Goal: Task Accomplishment & Management: Use online tool/utility

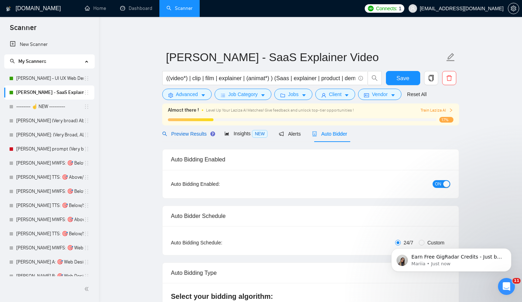
click at [193, 131] on span "Preview Results" at bounding box center [187, 134] width 51 height 6
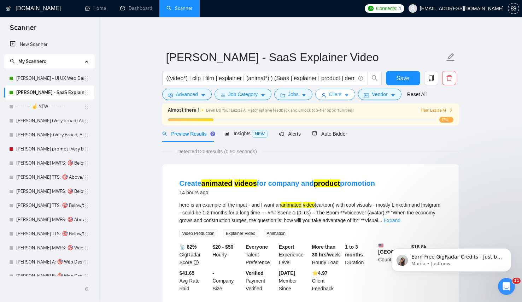
click at [347, 97] on button "Client" at bounding box center [336, 94] width 40 height 11
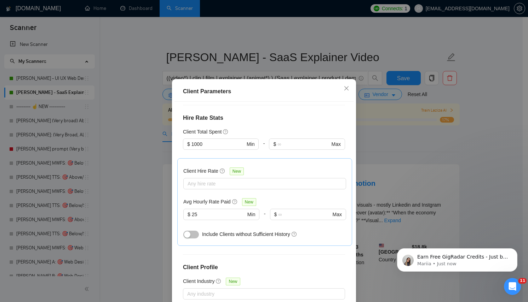
scroll to position [165, 0]
click at [203, 213] on input "25" at bounding box center [219, 215] width 54 height 8
type input "18"
click at [302, 261] on div "Client Location Include Client Countries Select Exclude Client Countries Select…" at bounding box center [263, 208] width 179 height 212
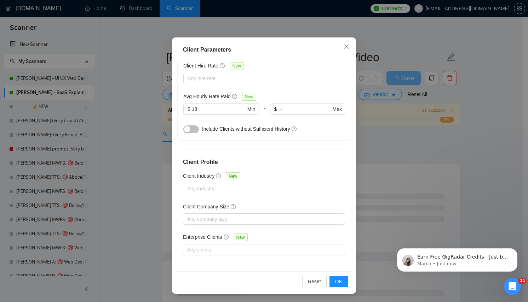
scroll to position [42, 0]
click at [338, 283] on span "OK" at bounding box center [338, 282] width 7 height 8
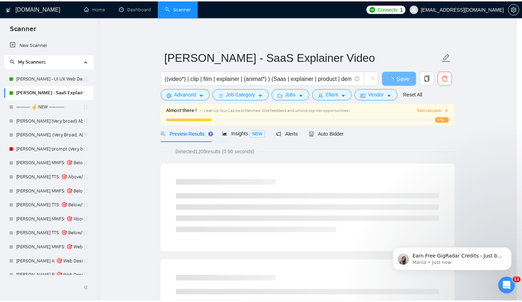
scroll to position [5, 0]
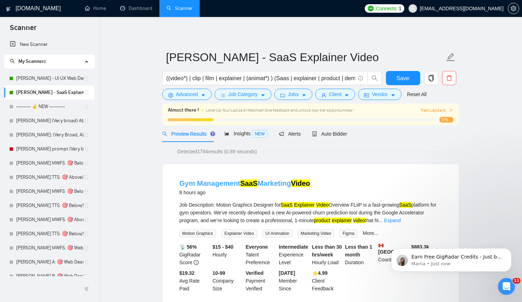
click at [265, 182] on link "Gym Management SaaS Marketing Video" at bounding box center [245, 184] width 131 height 8
click at [352, 131] on div "Preview Results Insights NEW Alerts Auto Bidder" at bounding box center [310, 134] width 297 height 17
click at [329, 134] on span "Auto Bidder" at bounding box center [329, 134] width 35 height 6
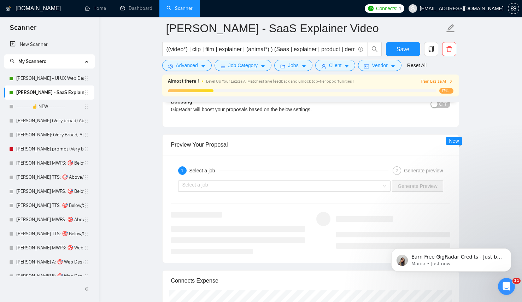
scroll to position [1329, 0]
click at [316, 188] on input "search" at bounding box center [283, 185] width 200 height 11
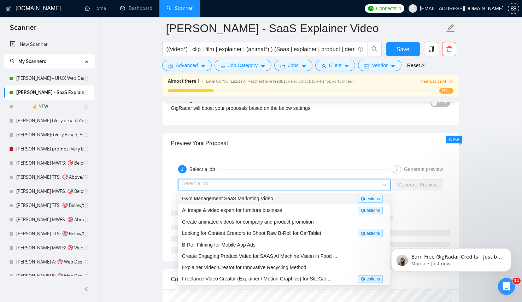
click at [213, 200] on span "Gym Management SaaS Marketing Video" at bounding box center [227, 199] width 91 height 6
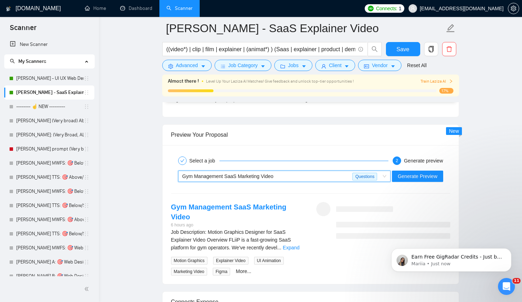
scroll to position [1341, 0]
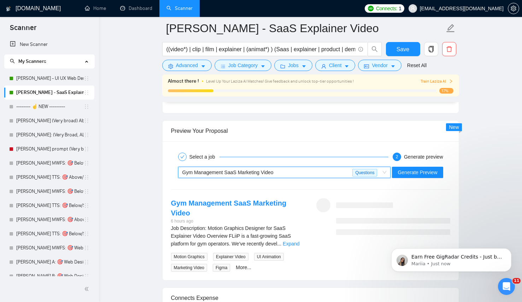
click at [301, 229] on div "Job Description: Motion Graphics Designer for SaaS Explainer Video Overview FLi…" at bounding box center [238, 236] width 134 height 23
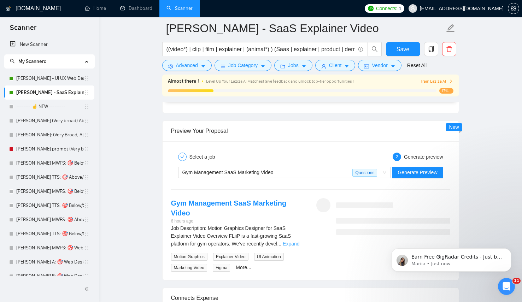
click at [292, 241] on link "Expand" at bounding box center [291, 244] width 17 height 6
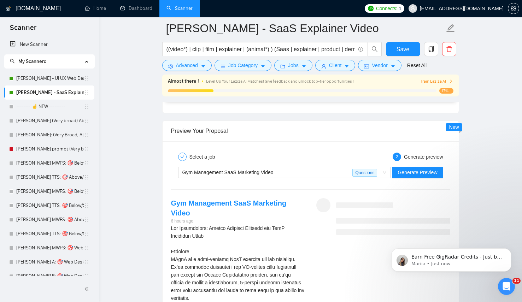
scroll to position [1395, 0]
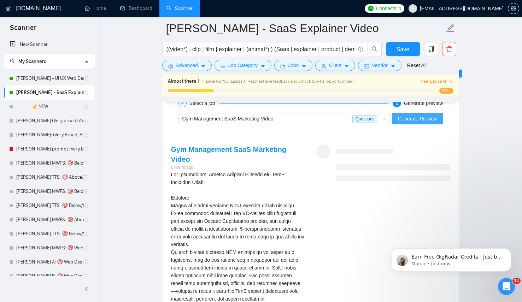
click at [385, 116] on span "Generate Preview" at bounding box center [418, 119] width 40 height 8
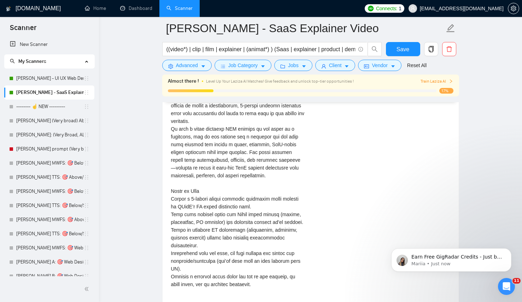
scroll to position [1522, 0]
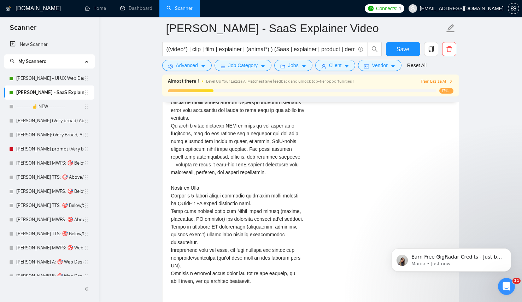
click at [255, 208] on div "Job Description: Motion Graphics Designer for SaaS Explainer Video\a\aOverview\…" at bounding box center [238, 304] width 134 height 521
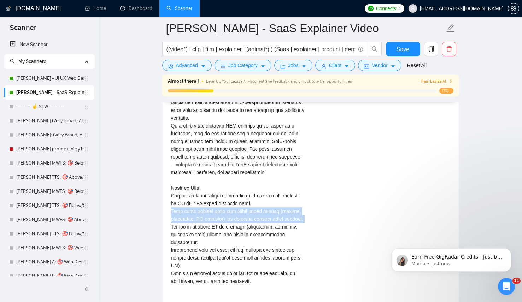
click at [255, 208] on div "Job Description: Motion Graphics Designer for SaaS Explainer Video\a\aOverview\…" at bounding box center [238, 304] width 134 height 521
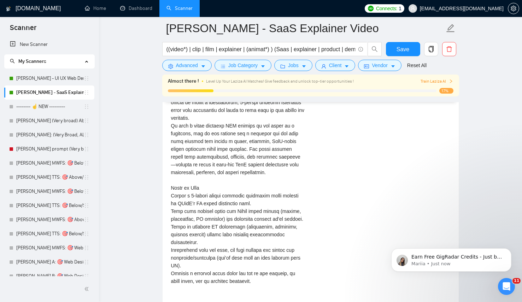
click at [242, 195] on div "Job Description: Motion Graphics Designer for SaaS Explainer Video\a\aOverview\…" at bounding box center [238, 304] width 134 height 521
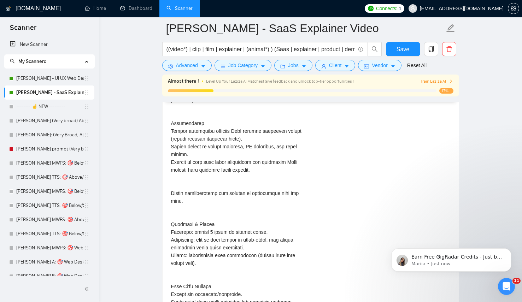
scroll to position [1768, 0]
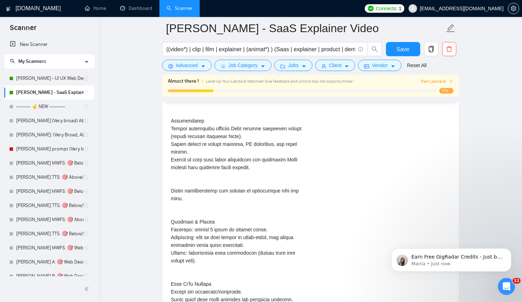
click at [207, 234] on div "Job Description: Motion Graphics Designer for SaaS Explainer Video\a\aOverview\…" at bounding box center [238, 58] width 134 height 521
click at [207, 236] on div "Job Description: Motion Graphics Designer for SaaS Explainer Video\a\aOverview\…" at bounding box center [238, 58] width 134 height 521
click at [234, 233] on div "Job Description: Motion Graphics Designer for SaaS Explainer Video\a\aOverview\…" at bounding box center [238, 58] width 134 height 521
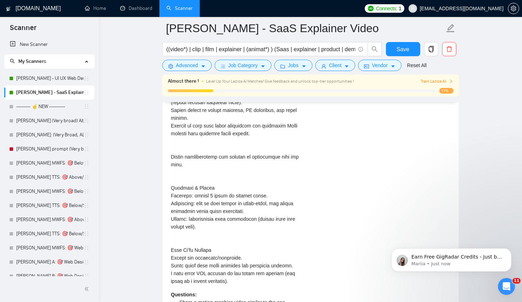
scroll to position [1809, 0]
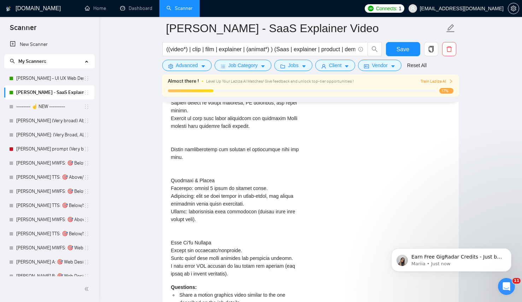
click at [221, 246] on div "Job Description: Motion Graphics Designer for SaaS Explainer Video\a\aOverview\…" at bounding box center [238, 17] width 134 height 521
click at [208, 212] on div "Job Description: Motion Graphics Designer for SaaS Explainer Video\a\aOverview\…" at bounding box center [238, 17] width 134 height 521
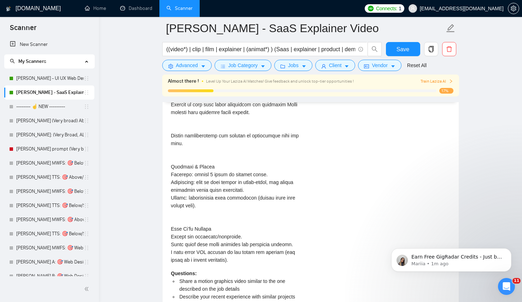
scroll to position [1832, 0]
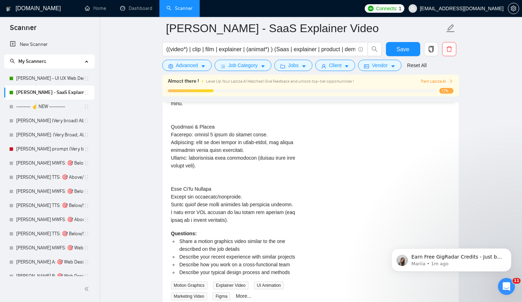
scroll to position [1864, 0]
click at [233, 237] on li "Share a motion graphics video similar to the one described on the job details" at bounding box center [241, 245] width 127 height 16
click at [254, 256] on span "Describe your recent experience with similar projects" at bounding box center [238, 257] width 116 height 6
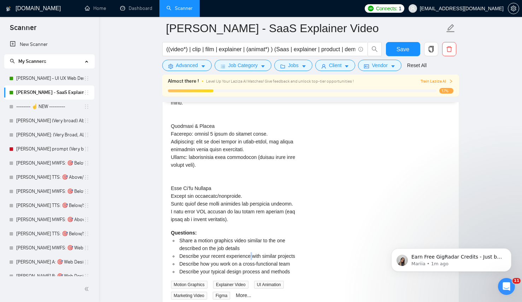
click at [254, 256] on span "Describe your recent experience with similar projects" at bounding box center [238, 257] width 116 height 6
click at [253, 242] on li "Share a motion graphics video similar to the one described on the job details" at bounding box center [241, 245] width 127 height 16
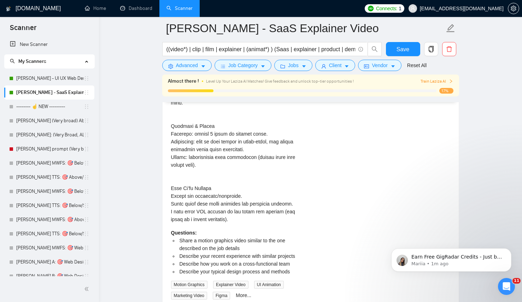
click at [249, 257] on li "Describe your recent experience with similar projects" at bounding box center [241, 257] width 127 height 8
click at [262, 269] on span "Describe your typical design process and methods" at bounding box center [235, 272] width 111 height 6
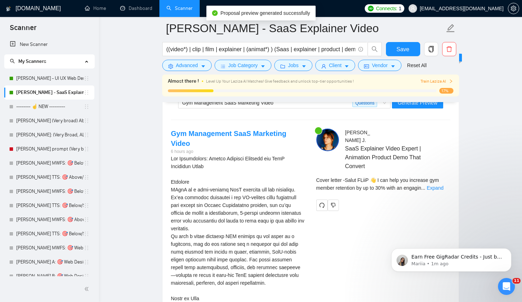
scroll to position [1399, 0]
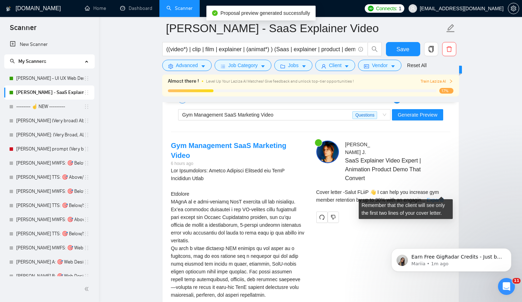
click at [385, 197] on link "Expand" at bounding box center [435, 200] width 17 height 6
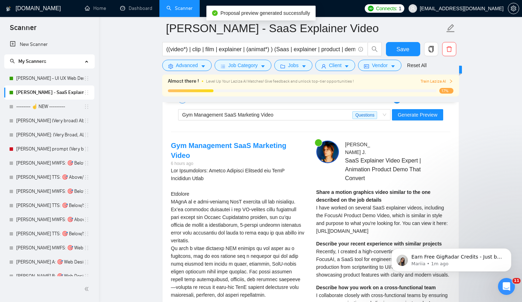
click at [364, 227] on div "Share a motion graphics video similar to the one described on the job details I…" at bounding box center [384, 212] width 134 height 47
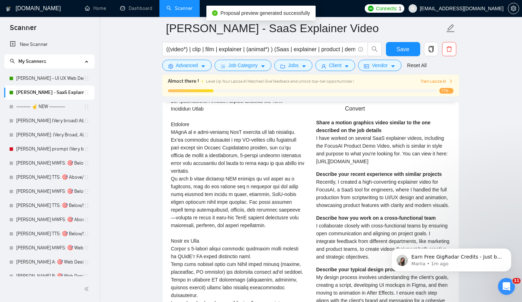
click at [355, 177] on strong "Describe your recent experience with similar projects" at bounding box center [380, 175] width 126 height 6
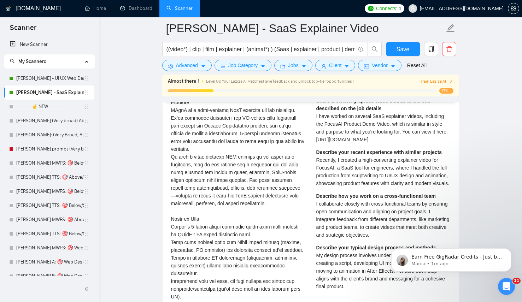
click at [353, 205] on div "Share a motion graphics video similar to the one described on the job details I…" at bounding box center [384, 196] width 134 height 199
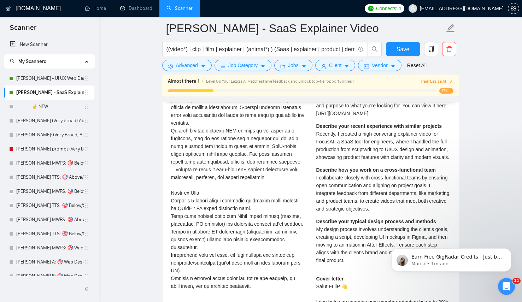
click at [353, 205] on div "Describe how you work on a cross-functional team I collaborate closely with cro…" at bounding box center [384, 189] width 134 height 47
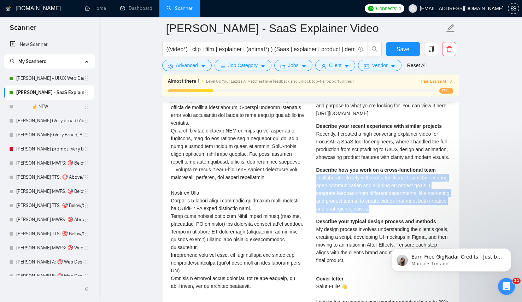
click at [353, 205] on div "Describe how you work on a cross-functional team I collaborate closely with cro…" at bounding box center [384, 189] width 134 height 47
click at [380, 193] on span "I collaborate closely with cross-functional teams by ensuring open communicatio…" at bounding box center [383, 193] width 133 height 37
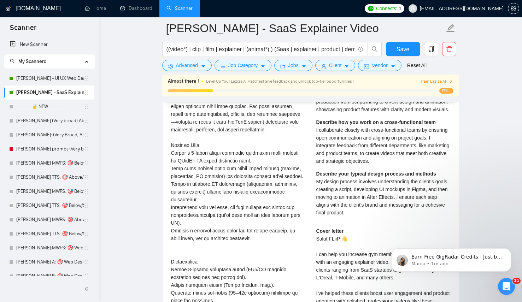
click at [380, 193] on div "Describe your typical design process and methods My design process involves und…" at bounding box center [384, 193] width 134 height 47
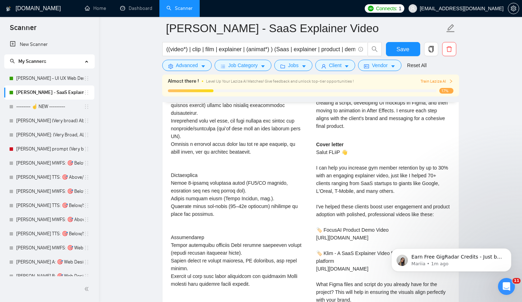
scroll to position [1673, 0]
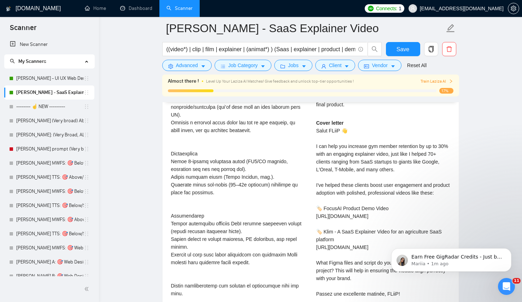
click at [382, 191] on div "Cover letter Salut FLiiP 👋 I can help you increase gym member retention by up t…" at bounding box center [384, 220] width 134 height 202
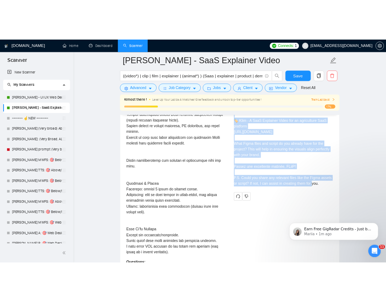
scroll to position [1798, 0]
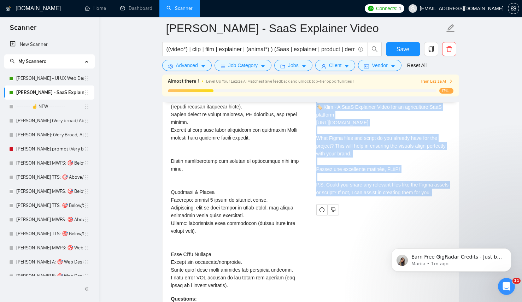
drag, startPoint x: 696, startPoint y: 376, endPoint x: 447, endPoint y: 245, distance: 281.3
copy div "Salut FLiiP 👋 I can help you increase gym member retention by up to 30% with an…"
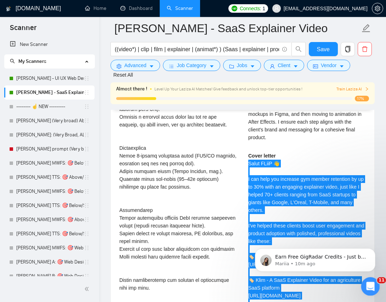
click at [368, 285] on icon "Open Intercom Messenger" at bounding box center [369, 286] width 12 height 12
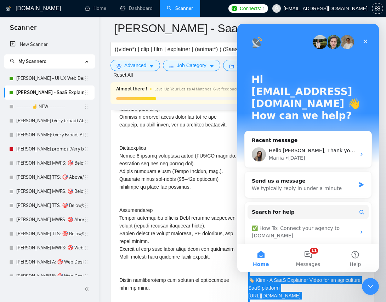
scroll to position [0, 0]
click at [313, 87] on p "Hi zlazhena@gmail.com 👋" at bounding box center [307, 92] width 113 height 36
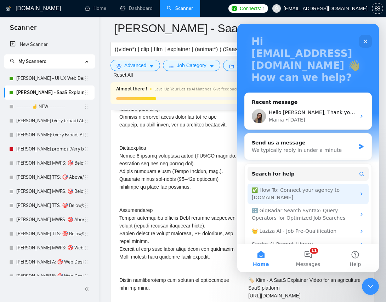
scroll to position [40, 0]
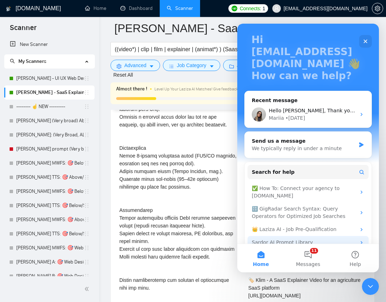
click at [334, 236] on div "Sardor AI Prompt Library" at bounding box center [307, 242] width 121 height 13
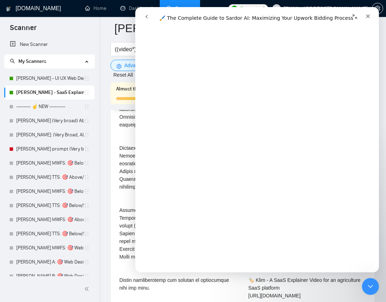
scroll to position [331, 0]
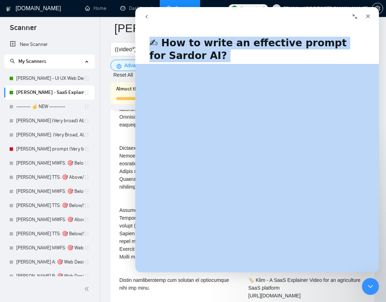
drag, startPoint x: 151, startPoint y: 39, endPoint x: 273, endPoint y: 86, distance: 131.1
click at [273, 86] on div "✍ How to write an effective prompt for Sardor AI? Did this answer your question…" at bounding box center [256, 151] width 243 height 243
click at [142, 43] on h1 "✍ How to write an effective prompt for Sardor AI?" at bounding box center [256, 47] width 243 height 34
drag, startPoint x: 150, startPoint y: 42, endPoint x: 219, endPoint y: 162, distance: 138.0
click at [219, 162] on div "✍ How to write an effective prompt for Sardor AI? Did this answer your question…" at bounding box center [256, 151] width 243 height 243
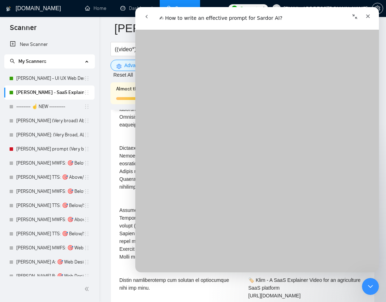
scroll to position [731, 0]
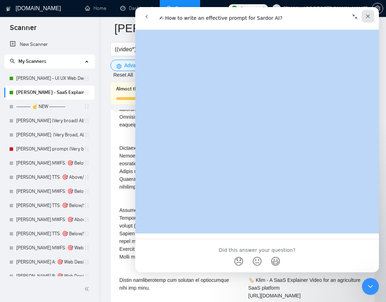
click at [365, 15] on icon "Close" at bounding box center [368, 16] width 6 height 6
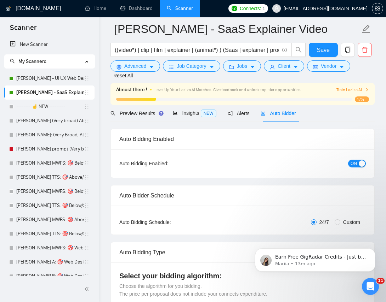
scroll to position [0, 0]
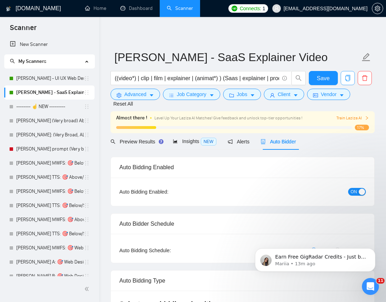
click at [351, 78] on span "copy" at bounding box center [347, 78] width 13 height 6
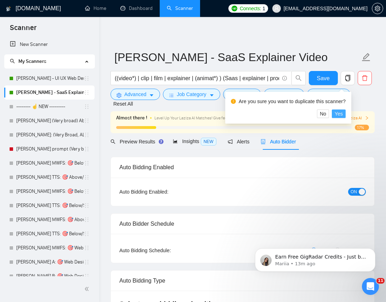
click at [342, 115] on span "Yes" at bounding box center [338, 114] width 8 height 8
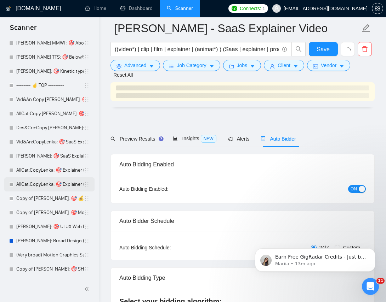
scroll to position [1820, 0]
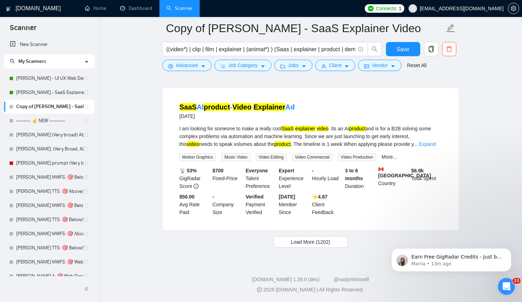
click at [41, 109] on link "Copy of Lenka - SaaS Explainer Video" at bounding box center [50, 107] width 68 height 14
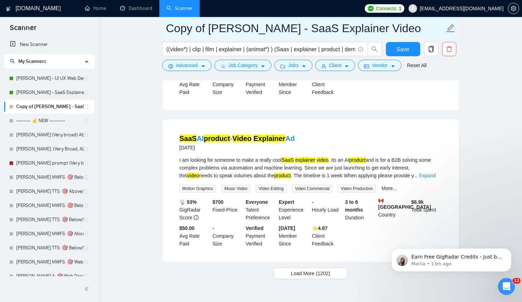
click at [202, 31] on input "Copy of Lenka - SaaS Explainer Video" at bounding box center [305, 28] width 279 height 18
drag, startPoint x: 207, startPoint y: 32, endPoint x: 157, endPoint y: 24, distance: 50.5
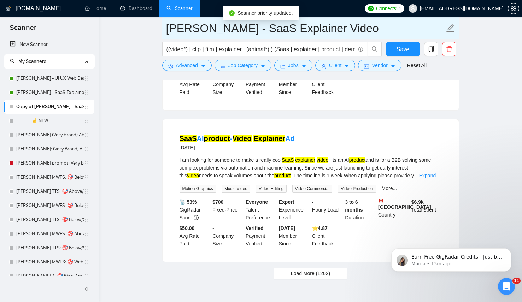
click at [318, 30] on input "[PERSON_NAME] - SaaS Explainer Video" at bounding box center [305, 28] width 279 height 18
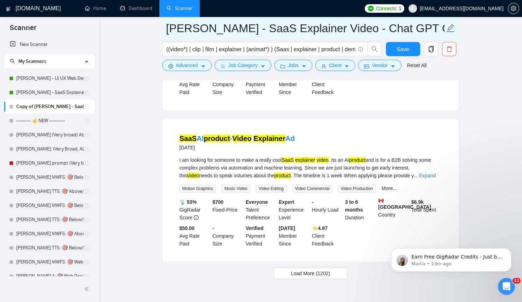
type input "[PERSON_NAME] - SaaS Explainer Video - Chat GPT Cover Letter"
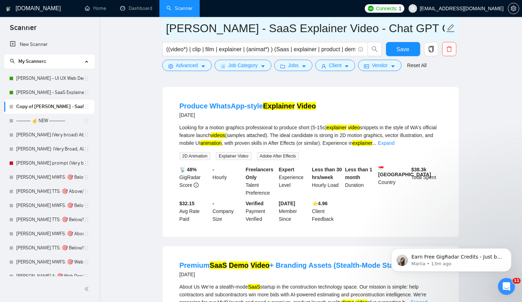
scroll to position [0, 0]
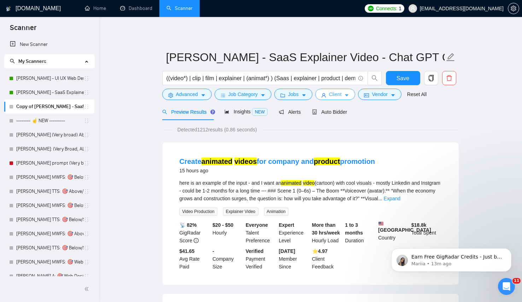
click at [345, 98] on button "Client" at bounding box center [336, 94] width 40 height 11
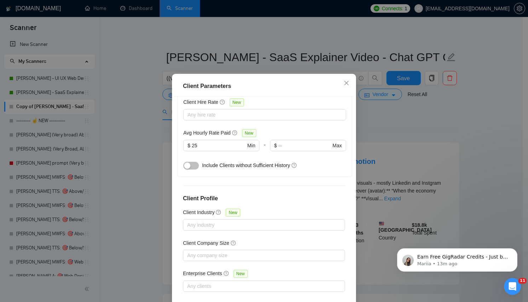
click at [385, 115] on div "Client Parameters Client Location Include Client Countries Select Exclude Clien…" at bounding box center [264, 151] width 528 height 302
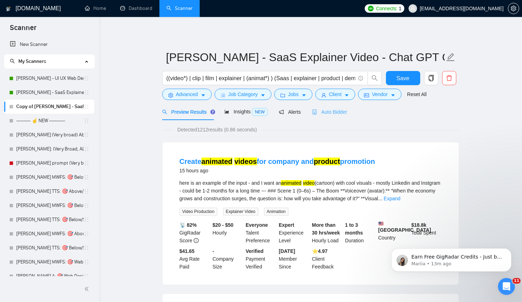
click at [331, 108] on div "Auto Bidder" at bounding box center [329, 112] width 35 height 17
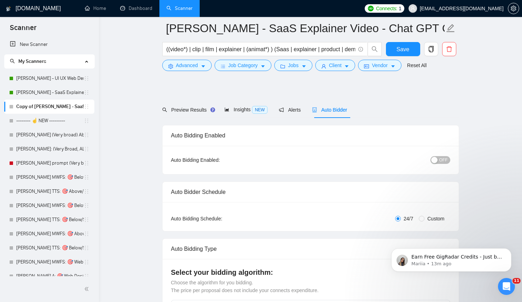
scroll to position [869, 0]
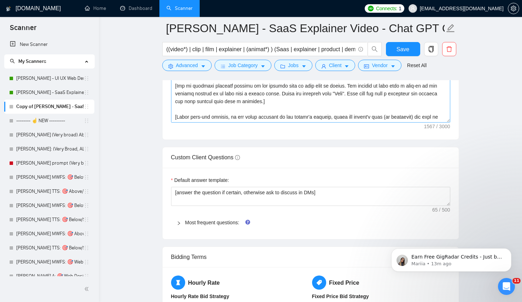
click at [282, 127] on div "Cover letter template:" at bounding box center [311, 41] width 296 height 195
click at [281, 96] on textarea "Cover letter template:" at bounding box center [310, 43] width 279 height 159
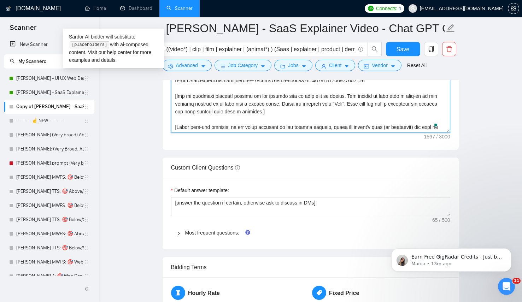
click at [341, 133] on textarea "Cover letter template:" at bounding box center [310, 53] width 279 height 159
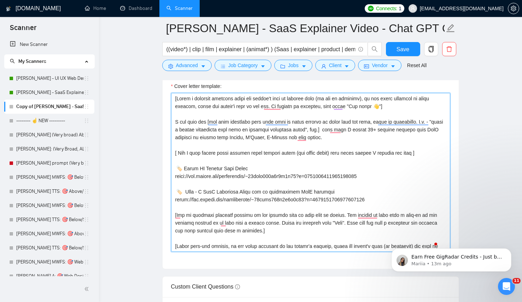
scroll to position [724, 0]
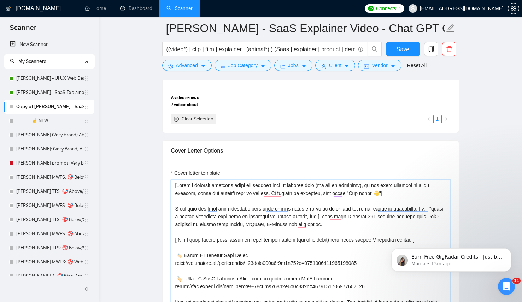
click at [230, 217] on textarea "Cover letter template:" at bounding box center [310, 259] width 279 height 159
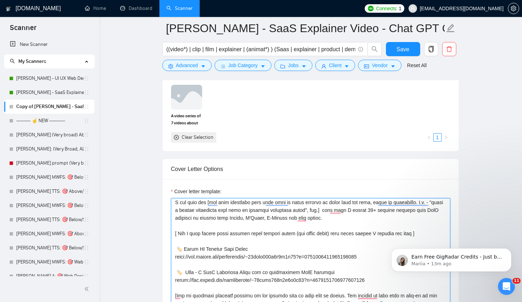
scroll to position [26, 0]
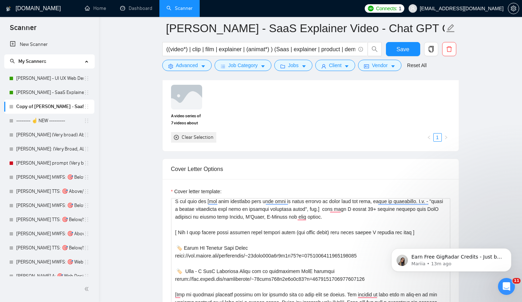
drag, startPoint x: 364, startPoint y: 237, endPoint x: 209, endPoint y: 219, distance: 155.3
click html "Earn Free GigRadar Credits - Just by Sharing Your Story! 💬 Want more credits fo…"
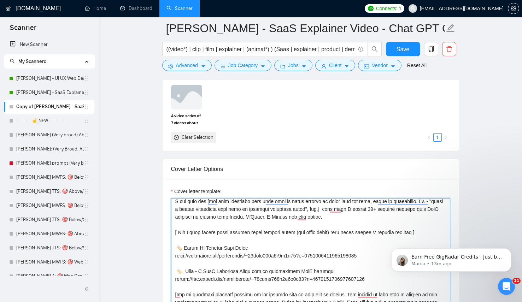
click at [310, 237] on textarea "Cover letter template:" at bounding box center [310, 277] width 279 height 159
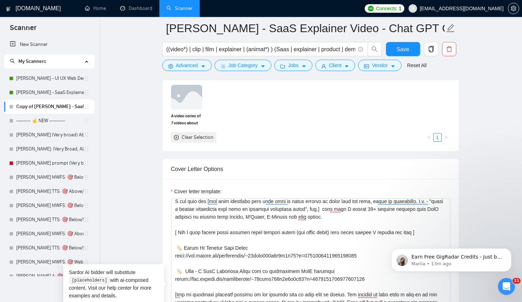
click at [385, 243] on body "Earn Free GigRadar Credits - Just by Sharing Your Story! 💬 Want more credits fo…" at bounding box center [452, 259] width 136 height 44
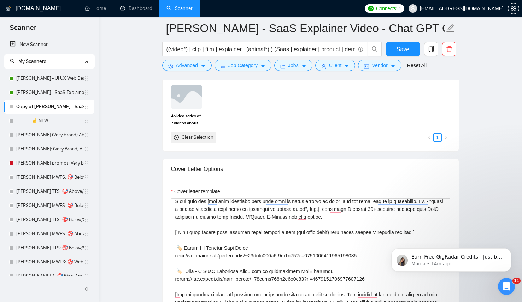
drag, startPoint x: 416, startPoint y: 244, endPoint x: 214, endPoint y: 230, distance: 202.8
click html "Earn Free GigRadar Credits - Just by Sharing Your Story! 💬 Want more credits fo…"
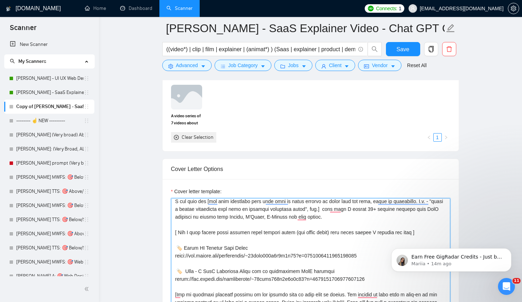
click at [218, 230] on textarea "Cover letter template:" at bounding box center [310, 277] width 279 height 159
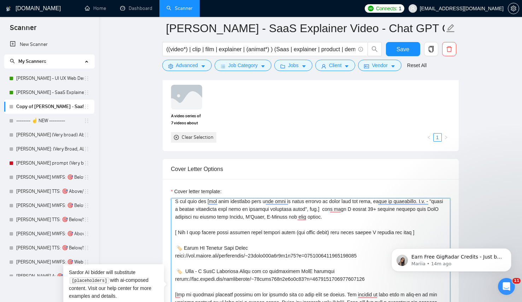
scroll to position [0, 0]
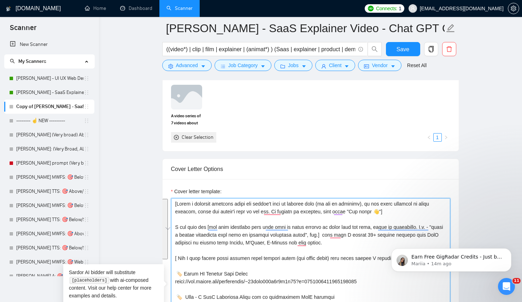
drag, startPoint x: 421, startPoint y: 231, endPoint x: 150, endPoint y: 207, distance: 272.7
click at [150, 207] on main "[PERSON_NAME] - SaaS Explainer Video - Chat GPT Cover Letter ((video*) | clip |…" at bounding box center [310, 268] width 401 height 1936
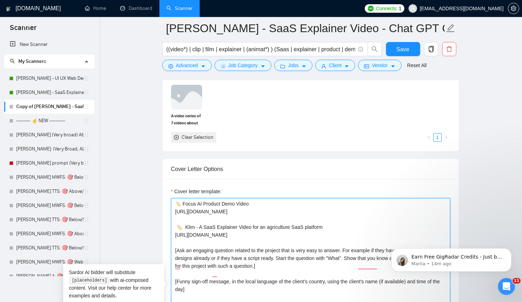
paste textarea "[Write a personalized greeting, using the client’s name or company name (if pro…"
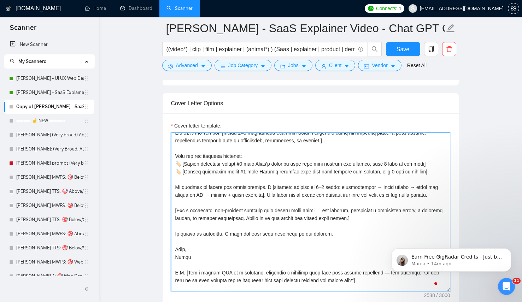
click at [266, 208] on textarea "Cover letter template:" at bounding box center [310, 212] width 279 height 159
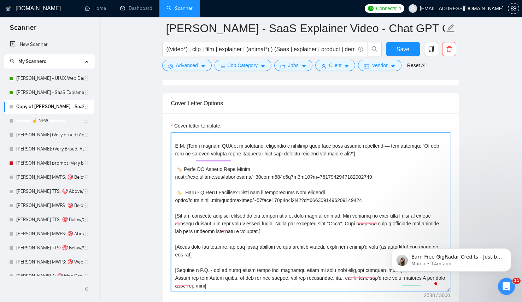
click at [196, 174] on textarea "Cover letter template:" at bounding box center [310, 212] width 279 height 159
click at [197, 187] on textarea "Cover letter template:" at bounding box center [310, 212] width 279 height 159
click at [195, 201] on textarea "Cover letter template:" at bounding box center [310, 212] width 279 height 159
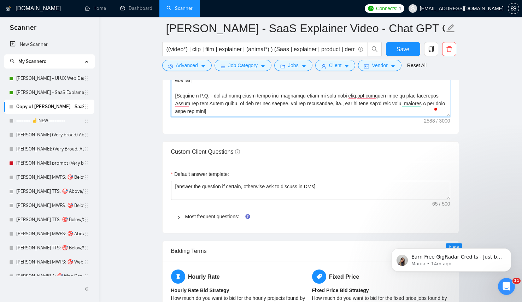
drag, startPoint x: 175, startPoint y: 230, endPoint x: 316, endPoint y: 316, distance: 165.4
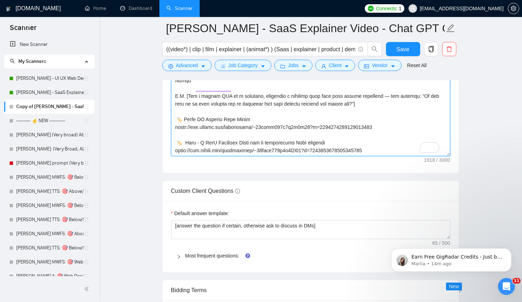
drag, startPoint x: 406, startPoint y: 149, endPoint x: 152, endPoint y: 115, distance: 256.9
click at [152, 115] on main "[PERSON_NAME] - SaaS Explainer Video - Chat GPT Cover Letter ((video*) | clip |…" at bounding box center [310, 67] width 401 height 1936
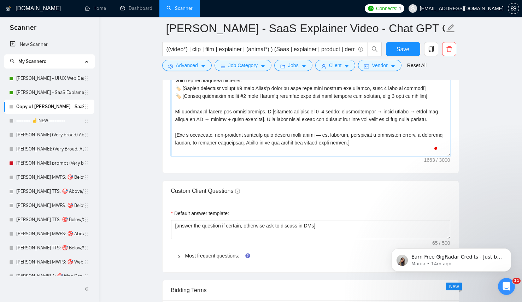
click at [241, 117] on textarea "Cover letter template:" at bounding box center [310, 76] width 279 height 159
click at [231, 107] on textarea "Cover letter template:" at bounding box center [310, 76] width 279 height 159
click at [174, 100] on div "Cover Letter Options Cover letter template:" at bounding box center [310, 66] width 297 height 216
paste textarea "🏷️ Focus AI Product Demo Video https://www.upwork.com/freelancers/~01beaf012c2b…"
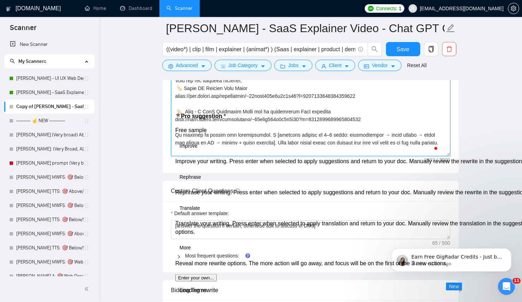
click at [304, 98] on textarea "Cover letter template:" at bounding box center [310, 76] width 279 height 159
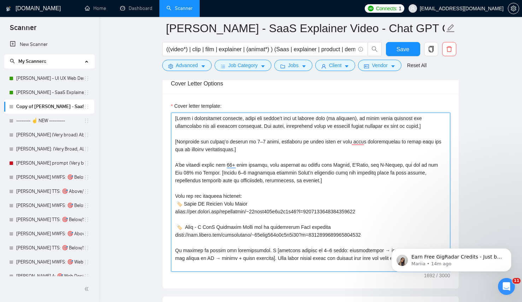
click at [274, 201] on textarea "Cover letter template:" at bounding box center [310, 192] width 279 height 159
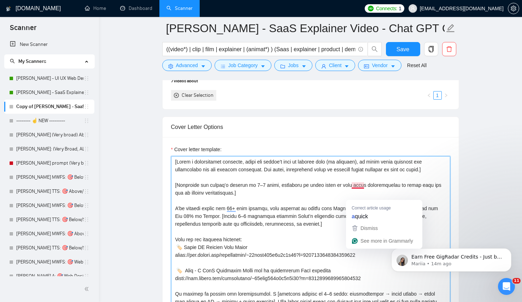
click at [318, 215] on textarea "Cover letter template:" at bounding box center [310, 235] width 279 height 159
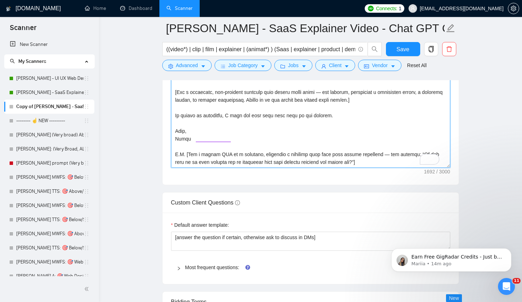
type textarea "[Write a personalized greeting, using the client’s name or company name (if pro…"
click at [385, 166] on main "[PERSON_NAME] - SaaS Explainer Video - Chat GPT Cover Letter ((video*) | clip |…" at bounding box center [310, 79] width 401 height 1936
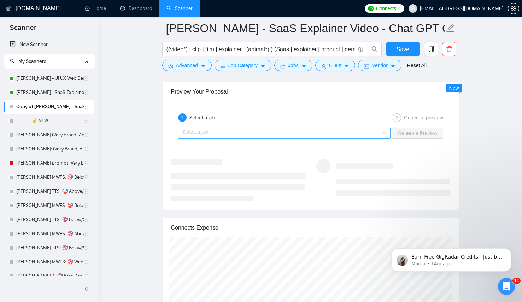
click at [309, 139] on input "search" at bounding box center [283, 133] width 200 height 11
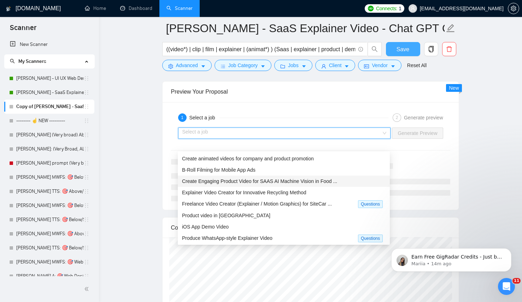
click at [385, 42] on button "Save" at bounding box center [403, 49] width 34 height 14
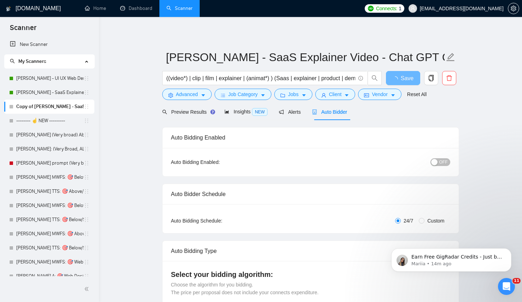
click at [187, 101] on form "Lenka - SaaS Explainer Video - Chat GPT Cover Letter ((video*) | clip | film | …" at bounding box center [310, 75] width 297 height 58
click at [190, 115] on div "Preview Results" at bounding box center [187, 112] width 51 height 8
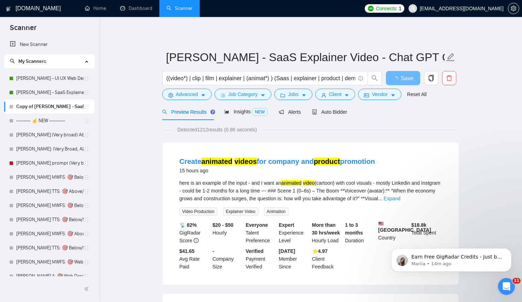
click at [302, 97] on button "Jobs" at bounding box center [294, 94] width 38 height 11
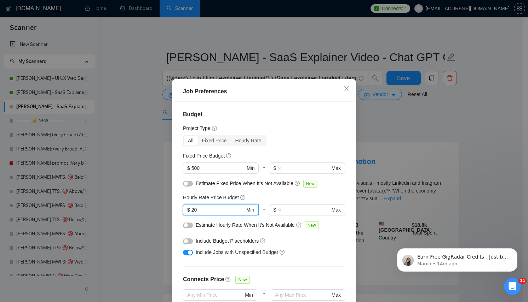
click at [205, 213] on input "20" at bounding box center [217, 210] width 53 height 8
click at [385, 122] on div "Job Preferences Budget Project Type All Fixed Price Hourly Rate Fixed Price Bud…" at bounding box center [264, 151] width 528 height 302
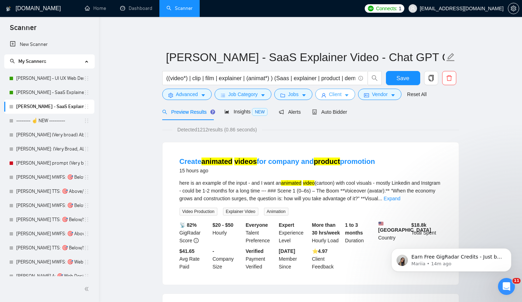
click at [338, 93] on span "Client" at bounding box center [335, 95] width 13 height 8
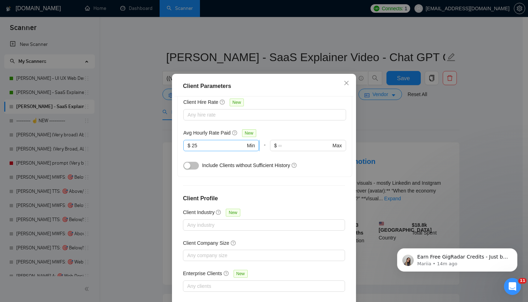
click at [201, 150] on input "25" at bounding box center [219, 146] width 54 height 8
type input "18"
click at [280, 128] on div "Client Hire Rate New Any hire rate Avg Hourly Rate Paid New 18 $ 18 Min - $ Max…" at bounding box center [264, 134] width 163 height 76
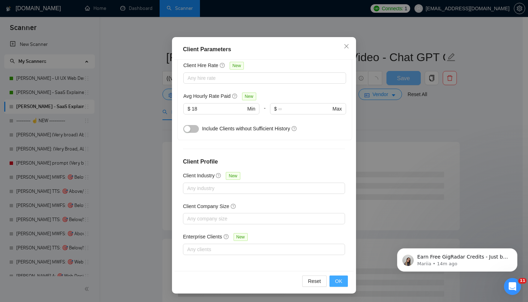
click at [330, 282] on button "OK" at bounding box center [338, 281] width 18 height 11
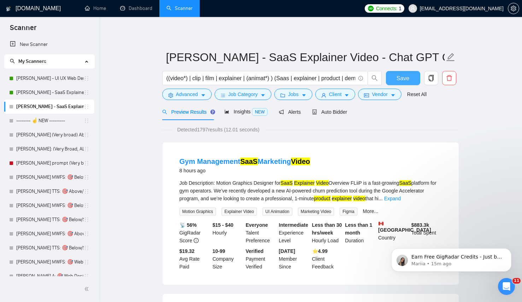
click at [385, 75] on span "Save" at bounding box center [403, 78] width 13 height 9
click at [337, 108] on div "Auto Bidder" at bounding box center [329, 112] width 35 height 8
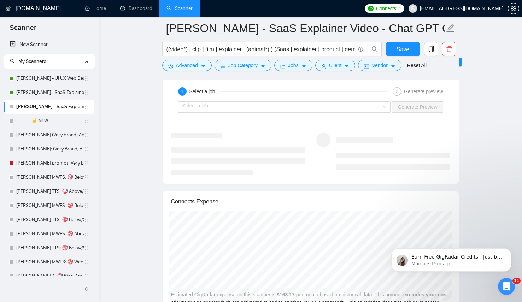
scroll to position [1373, 0]
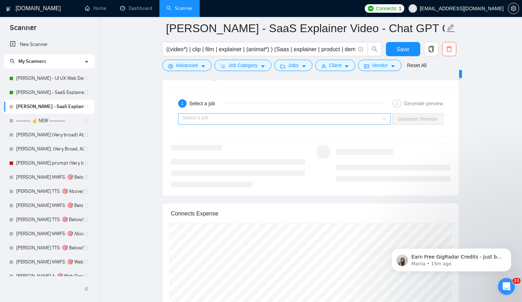
drag, startPoint x: 336, startPoint y: 106, endPoint x: 337, endPoint y: 114, distance: 7.8
click at [336, 106] on div "1 Select a job" at bounding box center [283, 103] width 210 height 8
click at [337, 114] on input "search" at bounding box center [283, 119] width 200 height 11
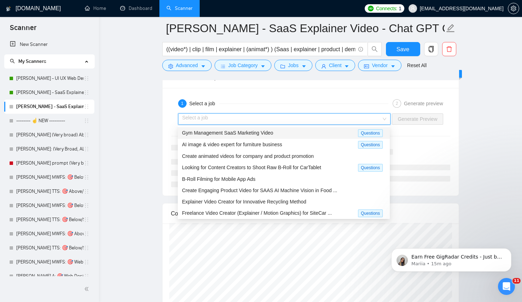
click at [243, 131] on span "Gym Management SaaS Marketing Video" at bounding box center [227, 133] width 91 height 6
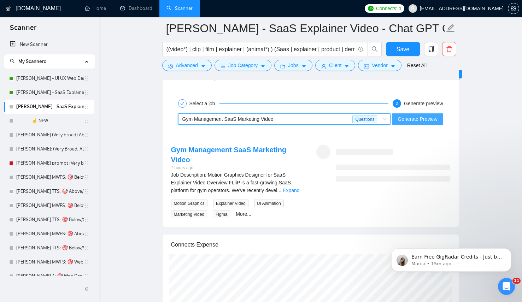
click at [385, 123] on button "Generate Preview" at bounding box center [417, 119] width 51 height 11
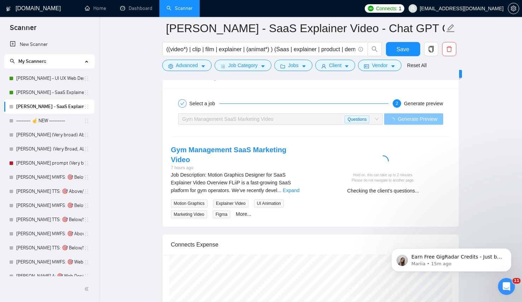
scroll to position [1374, 0]
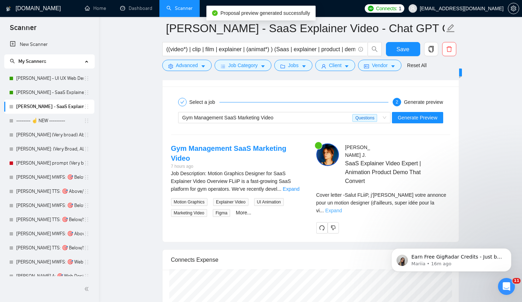
click at [342, 208] on link "Expand" at bounding box center [333, 211] width 17 height 6
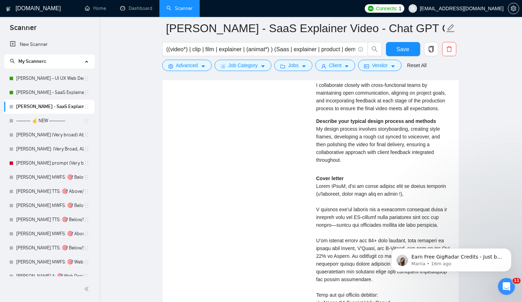
scroll to position [1584, 0]
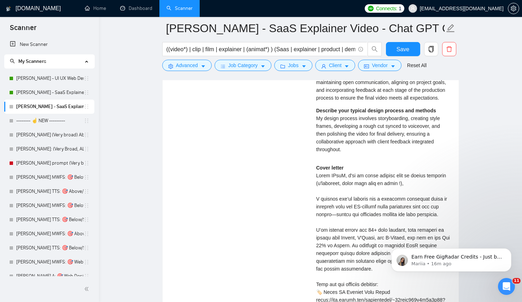
scroll to position [1600, 0]
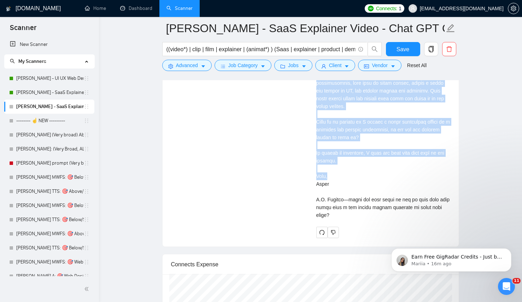
scroll to position [1879, 0]
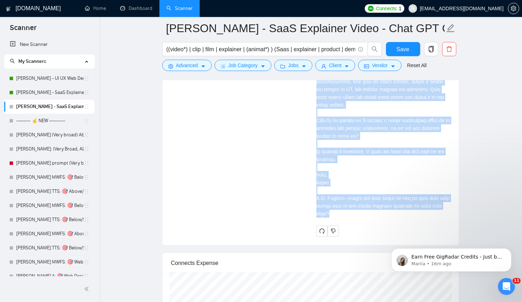
drag, startPoint x: 316, startPoint y: 171, endPoint x: 449, endPoint y: 227, distance: 145.1
copy div "Salut FLiiP, j'ai vu votre annonce pour un motion designer (d'ailleurs, super i…"
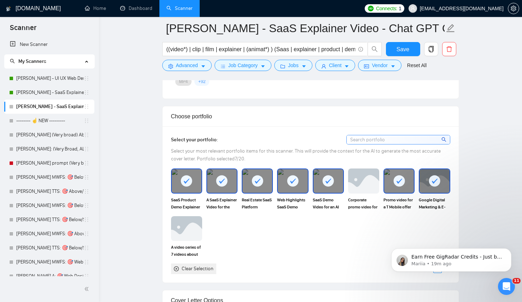
scroll to position [750, 0]
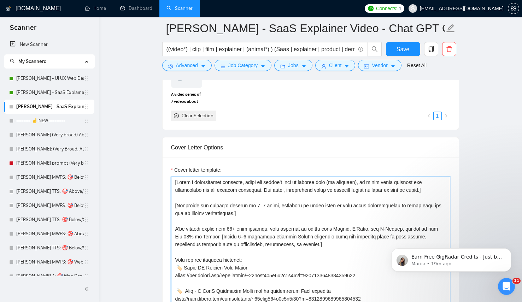
click at [254, 193] on textarea "Cover letter template:" at bounding box center [310, 256] width 279 height 159
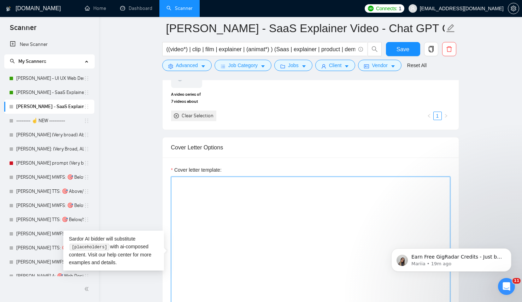
paste textarea "[Write a personalized greeting using the client’s first name (if provided) and …"
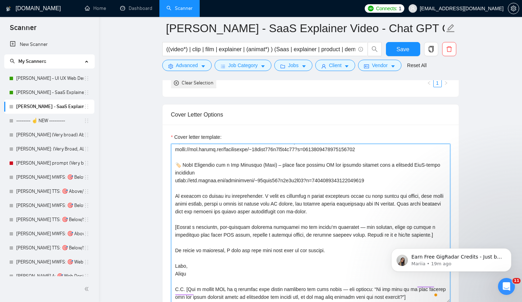
scroll to position [109, 0]
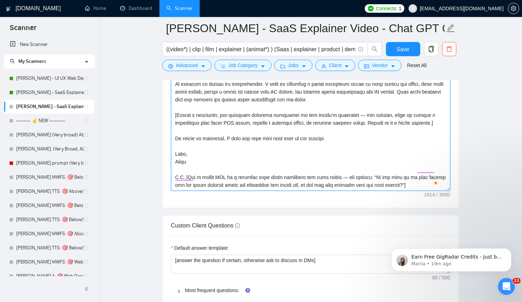
type textarea "[Write a personalized greeting using the client’s first name (if provided) and …"
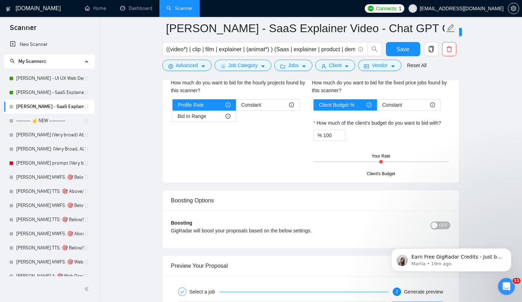
scroll to position [1332, 0]
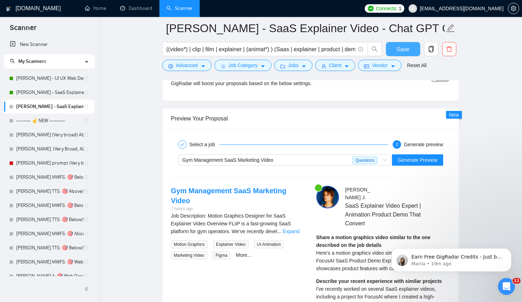
click at [385, 47] on span "Save" at bounding box center [403, 49] width 13 height 9
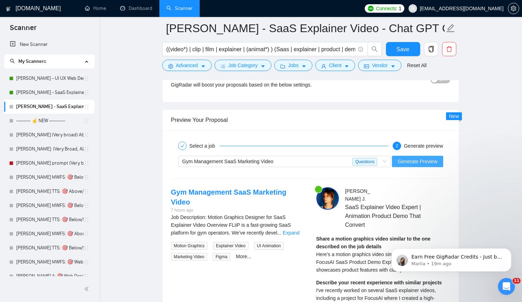
click at [385, 158] on span "Generate Preview" at bounding box center [418, 162] width 40 height 8
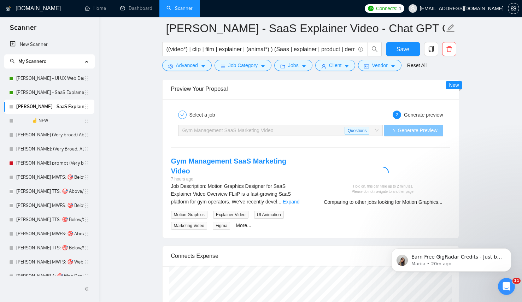
scroll to position [1376, 0]
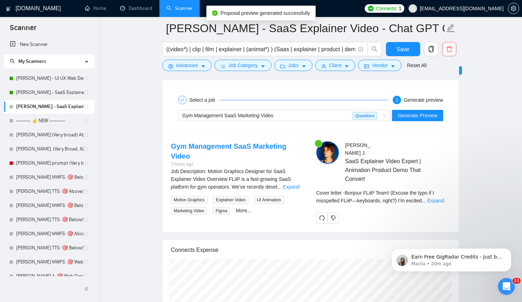
click at [385, 198] on span "..." at bounding box center [424, 201] width 4 height 6
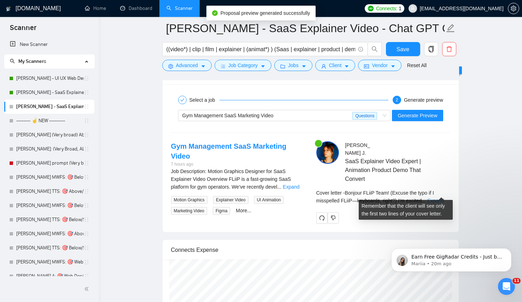
click at [385, 198] on link "Expand" at bounding box center [436, 201] width 17 height 6
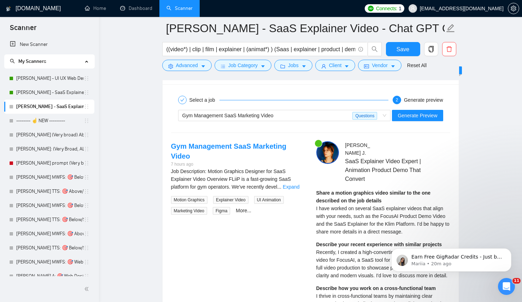
click at [385, 194] on div "Share a motion graphics video similar to the one described on the job details I…" at bounding box center [384, 212] width 134 height 47
click at [377, 211] on span "I have worked on several SaaS explainer videos that align with your needs, such…" at bounding box center [383, 220] width 133 height 29
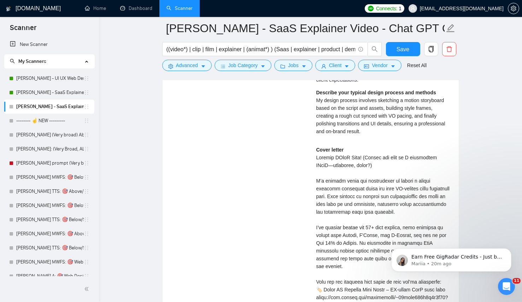
scroll to position [1631, 0]
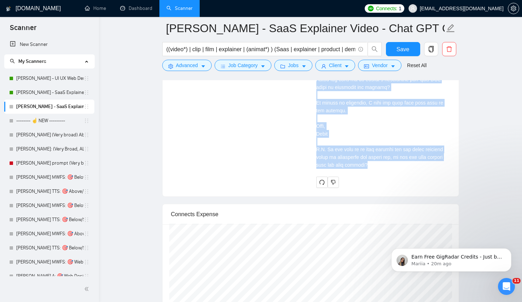
scroll to position [1966, 0]
drag, startPoint x: 313, startPoint y: 149, endPoint x: 450, endPoint y: 171, distance: 139.0
copy div "Bonjour FLiiP Team! (Excuse the typo if I misspelled FLiiP—keyboards, right?) I…"
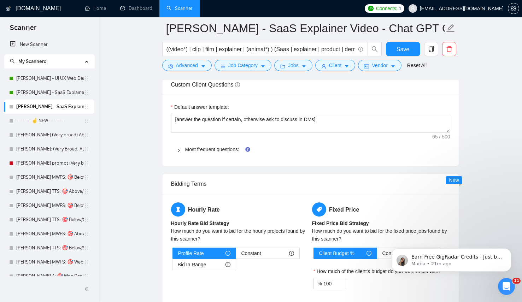
click at [283, 150] on span "Most frequent questions:" at bounding box center [315, 150] width 260 height 8
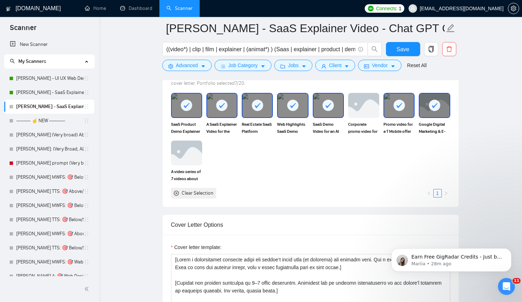
scroll to position [861, 0]
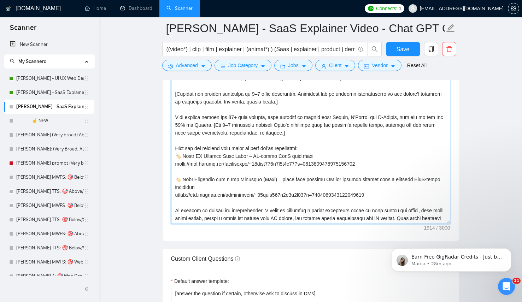
click at [269, 169] on textarea "Cover letter template:" at bounding box center [310, 144] width 279 height 159
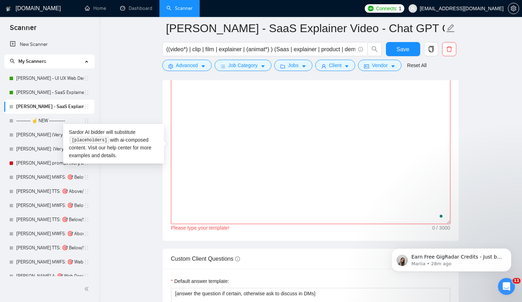
paste textarea "[Write a personalized greeting using the client’s first name if available, othe…"
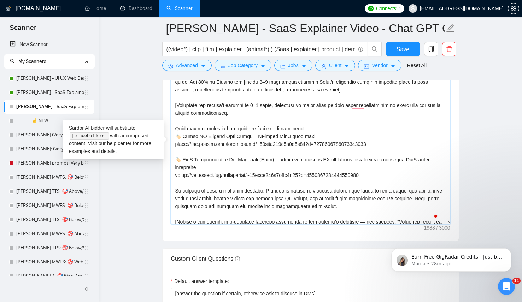
scroll to position [28, 0]
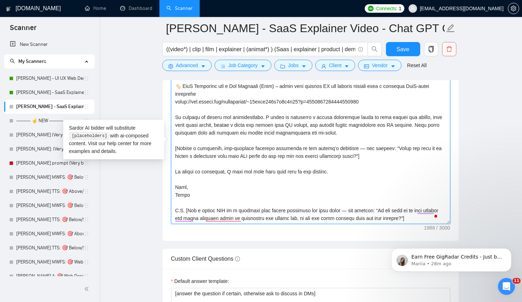
click at [332, 140] on textarea "Cover letter template:" at bounding box center [310, 144] width 279 height 159
click at [320, 149] on textarea "Cover letter template:" at bounding box center [310, 144] width 279 height 159
click at [337, 162] on textarea "Cover letter template:" at bounding box center [310, 144] width 279 height 159
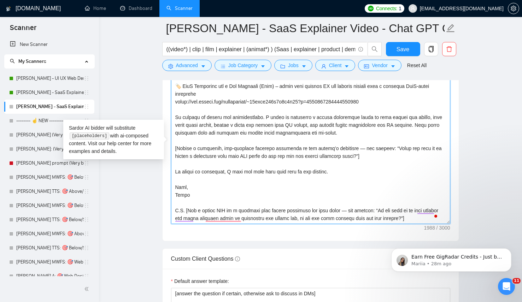
click at [354, 148] on textarea "Cover letter template:" at bounding box center [310, 144] width 279 height 159
click at [261, 161] on textarea "Cover letter template:" at bounding box center [310, 144] width 279 height 159
click at [223, 156] on textarea "Cover letter template:" at bounding box center [310, 144] width 279 height 159
click at [261, 154] on textarea "Cover letter template:" at bounding box center [310, 144] width 279 height 159
drag, startPoint x: 256, startPoint y: 156, endPoint x: 222, endPoint y: 154, distance: 34.3
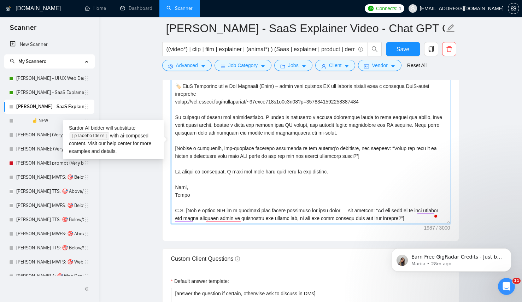
click at [222, 154] on textarea "Cover letter template:" at bounding box center [310, 144] width 279 height 159
drag, startPoint x: 235, startPoint y: 155, endPoint x: 223, endPoint y: 154, distance: 12.2
click at [223, 154] on textarea "Cover letter template:" at bounding box center [310, 144] width 279 height 159
click at [223, 147] on textarea "Cover letter template:" at bounding box center [310, 144] width 279 height 159
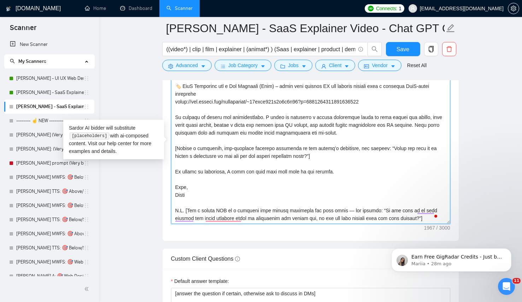
click at [223, 147] on textarea "Cover letter template:" at bounding box center [310, 144] width 279 height 159
click at [199, 160] on textarea "Cover letter template:" at bounding box center [310, 144] width 279 height 159
click at [196, 155] on textarea "Cover letter template:" at bounding box center [310, 144] width 279 height 159
click at [235, 155] on textarea "Cover letter template:" at bounding box center [310, 144] width 279 height 159
click at [385, 153] on textarea "Cover letter template:" at bounding box center [310, 144] width 279 height 159
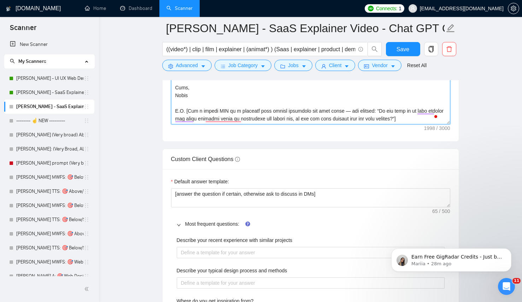
click at [328, 110] on textarea "Cover letter template:" at bounding box center [310, 44] width 279 height 159
click at [364, 118] on textarea "Cover letter template:" at bounding box center [310, 44] width 279 height 159
click at [347, 111] on textarea "Cover letter template:" at bounding box center [310, 44] width 279 height 159
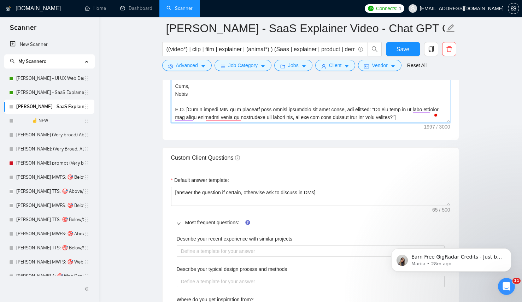
click at [281, 115] on textarea "Cover letter template:" at bounding box center [310, 43] width 279 height 159
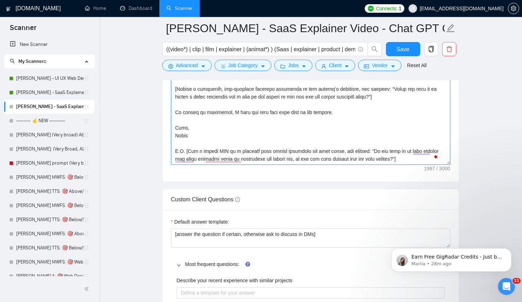
click at [194, 158] on textarea "Cover letter template:" at bounding box center [310, 85] width 279 height 159
click at [235, 157] on textarea "Cover letter template:" at bounding box center [310, 85] width 279 height 159
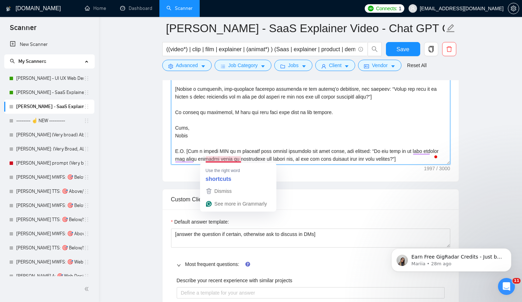
click at [197, 154] on textarea "Cover letter template:" at bounding box center [310, 85] width 279 height 159
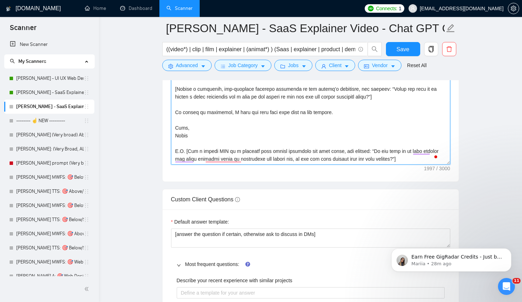
click at [204, 159] on textarea "Cover letter template:" at bounding box center [310, 85] width 279 height 159
click at [331, 142] on textarea "Cover letter template:" at bounding box center [310, 85] width 279 height 159
drag, startPoint x: 321, startPoint y: 158, endPoint x: 277, endPoint y: 156, distance: 44.3
click at [277, 156] on textarea "Cover letter template:" at bounding box center [310, 85] width 279 height 159
click at [385, 127] on textarea "Cover letter template:" at bounding box center [310, 85] width 279 height 159
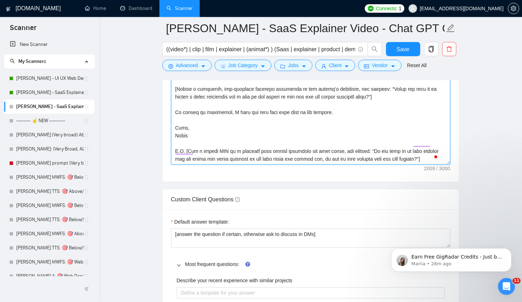
type textarea "[Write a personalized greeting using the client’s first name if available, othe…"
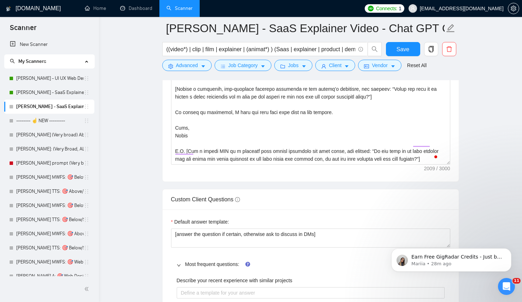
click at [385, 48] on span "Save" at bounding box center [403, 49] width 13 height 9
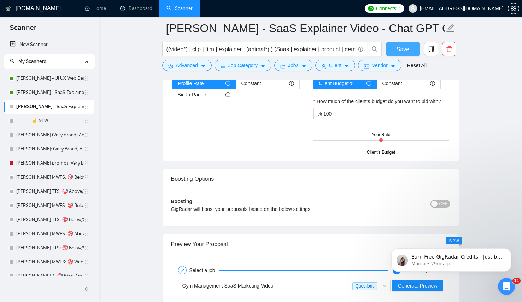
scroll to position [1359, 0]
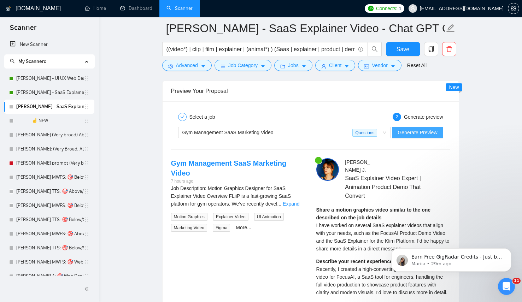
click at [385, 134] on span "Generate Preview" at bounding box center [418, 133] width 40 height 8
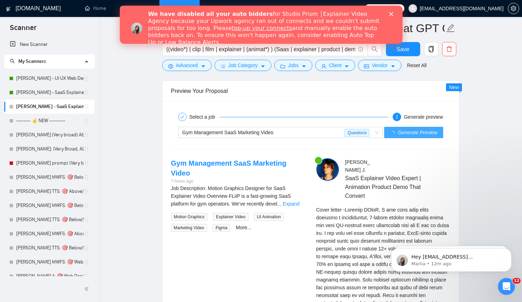
scroll to position [0, 0]
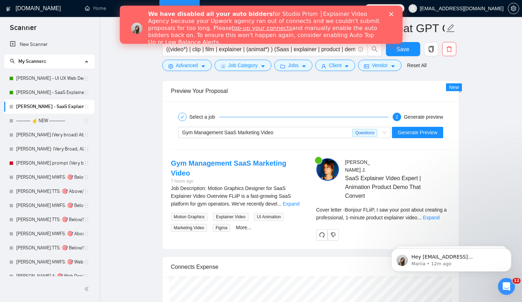
click at [385, 13] on icon "Close" at bounding box center [391, 14] width 4 height 4
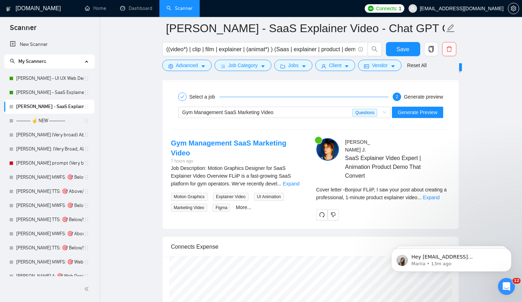
scroll to position [1383, 0]
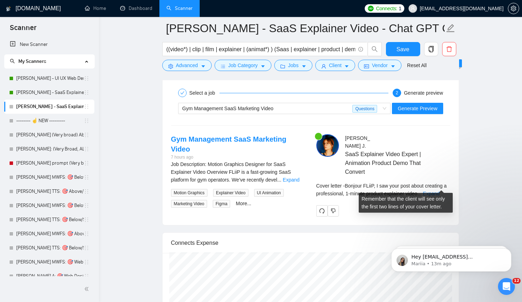
click at [385, 191] on link "Expand" at bounding box center [431, 194] width 17 height 6
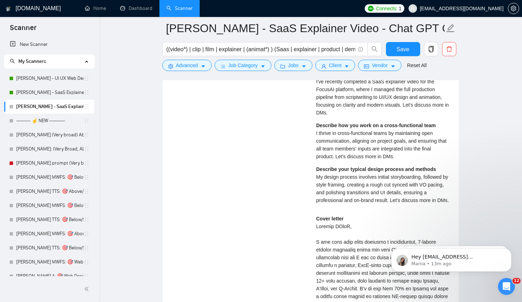
scroll to position [1611, 0]
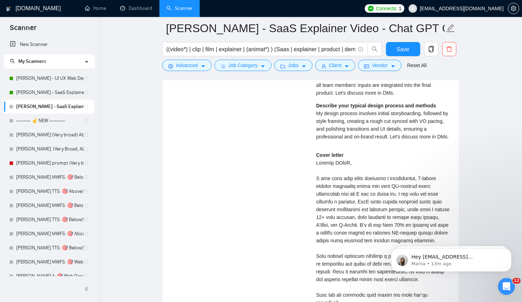
click at [271, 147] on div "Gym Management SaaS Marketing Video 7 hours ago Job Description: Motion Graphic…" at bounding box center [311, 233] width 291 height 653
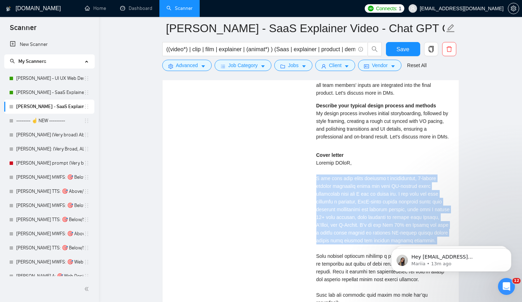
click at [256, 192] on div "Gym Management SaaS Marketing Video 7 hours ago Job Description: Motion Graphic…" at bounding box center [311, 233] width 291 height 653
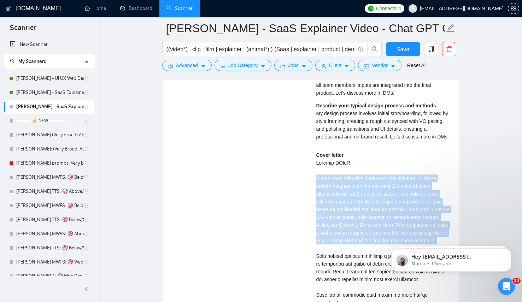
click at [306, 199] on div "Gym Management SaaS Marketing Video 7 hours ago Job Description: Motion Graphic…" at bounding box center [311, 233] width 291 height 653
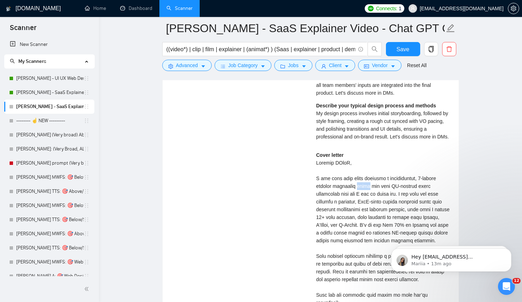
click at [253, 221] on div "Gym Management SaaS Marketing Video 7 hours ago Job Description: Motion Graphic…" at bounding box center [311, 233] width 291 height 653
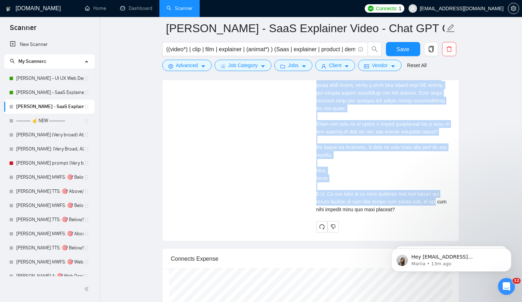
scroll to position [1938, 0]
drag, startPoint x: 366, startPoint y: 164, endPoint x: 456, endPoint y: 215, distance: 104.3
copy div "Bonjour FLiiP, I saw your post about creating a professional, 1-minute product …"
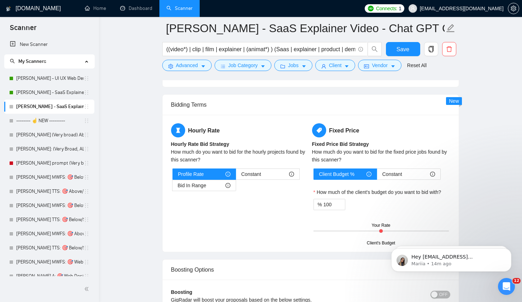
scroll to position [725, 0]
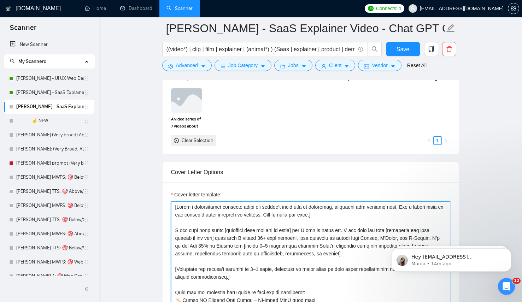
click at [287, 216] on textarea "Cover letter template:" at bounding box center [310, 281] width 279 height 159
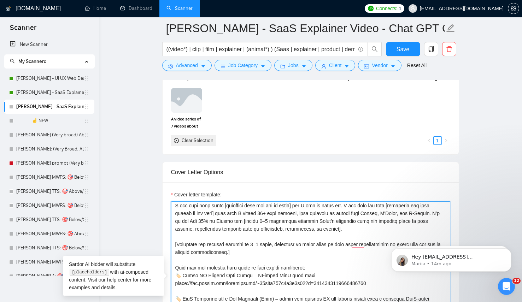
scroll to position [26, 0]
click at [351, 221] on textarea "Cover letter template:" at bounding box center [310, 281] width 279 height 159
click at [253, 219] on textarea "Cover letter template:" at bounding box center [310, 281] width 279 height 159
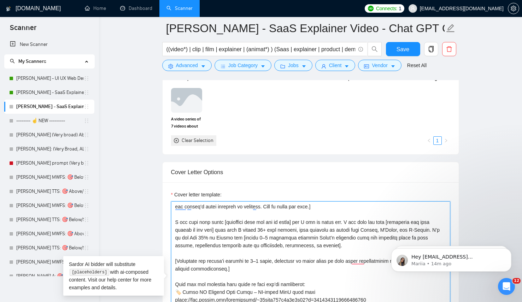
scroll to position [6, 0]
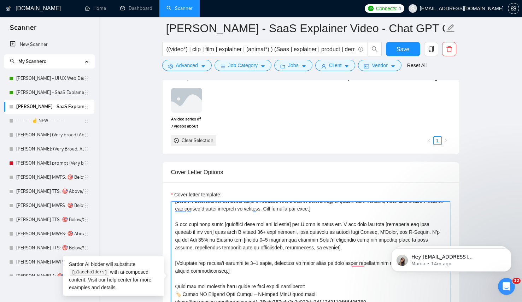
click at [229, 228] on textarea "Cover letter template:" at bounding box center [310, 281] width 279 height 159
click at [230, 233] on textarea "Cover letter template:" at bounding box center [310, 281] width 279 height 159
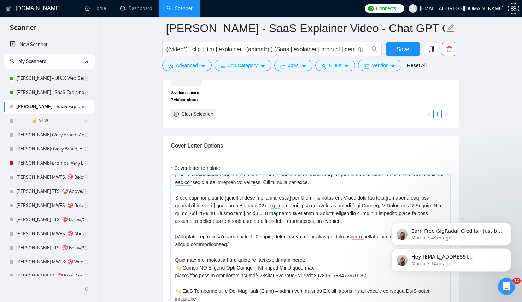
scroll to position [753, 0]
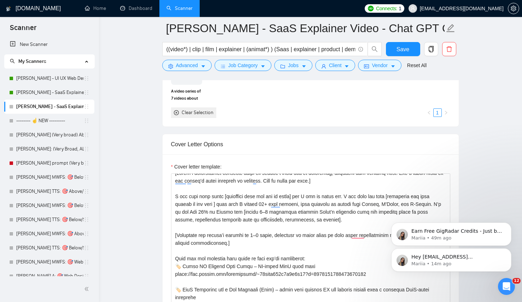
click at [385, 195] on div "Hey zlazhena@gmail.com, Looks like your Upwork agency Studio Prism │Explainer V…" at bounding box center [452, 228] width 130 height 88
click at [385, 196] on div "Hey zlazhena@gmail.com, Looks like your Upwork agency Studio Prism │Explainer V…" at bounding box center [452, 228] width 130 height 88
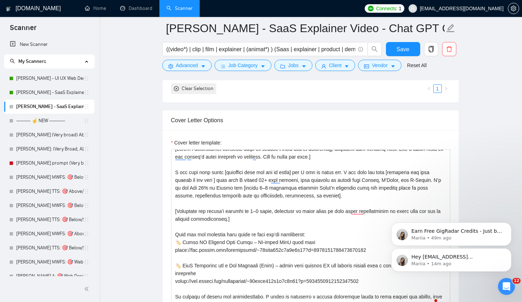
scroll to position [779, 0]
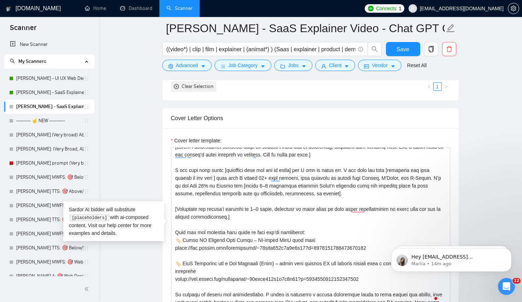
click at [385, 181] on textarea "Cover letter template:" at bounding box center [310, 227] width 279 height 159
click at [385, 169] on textarea "Cover letter template:" at bounding box center [310, 227] width 279 height 159
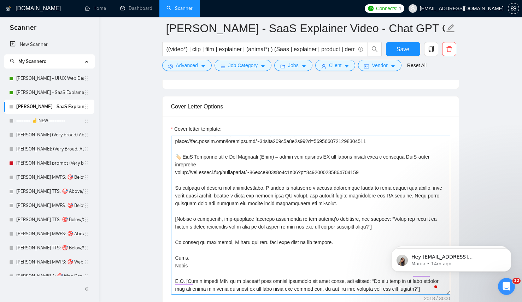
scroll to position [807, 0]
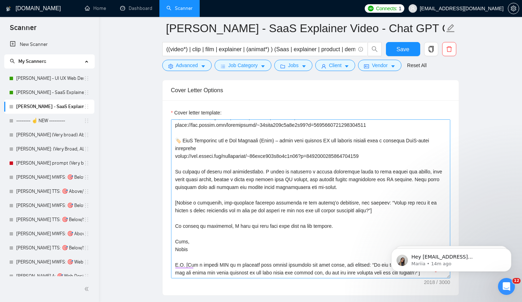
click at [251, 256] on textarea "Cover letter template:" at bounding box center [310, 199] width 279 height 159
click at [339, 197] on textarea "Cover letter template:" at bounding box center [310, 199] width 279 height 159
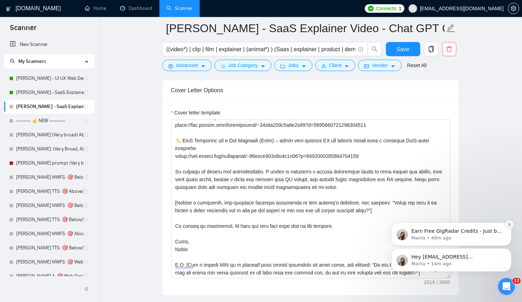
type textarea "[Lorem i dolorsitamet consecte adipi eli seddoe’t incid utla et doloremag, aliq…"
click at [385, 227] on button "Dismiss notification" at bounding box center [509, 224] width 9 height 9
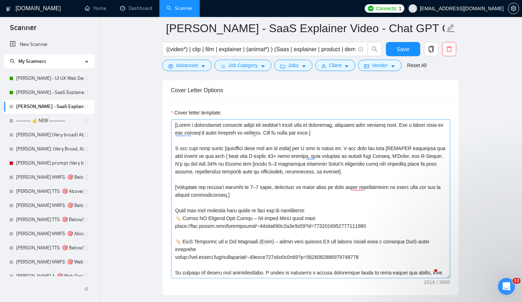
scroll to position [109, 0]
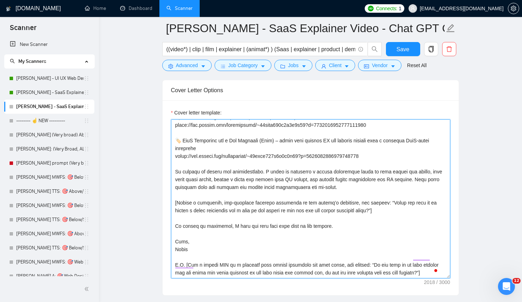
click at [381, 272] on textarea "Cover letter template:" at bounding box center [310, 199] width 279 height 159
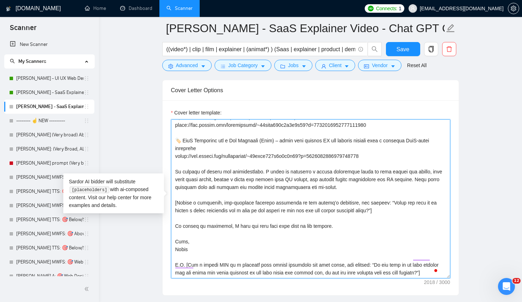
click at [381, 272] on textarea "Cover letter template:" at bounding box center [310, 199] width 279 height 159
click at [336, 244] on textarea "Cover letter template:" at bounding box center [310, 199] width 279 height 159
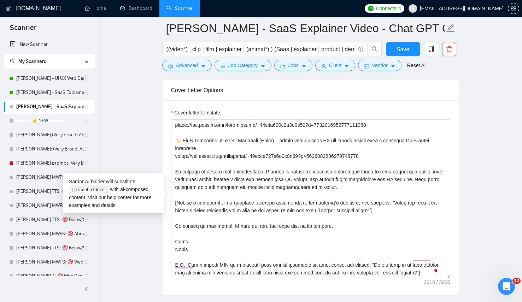
click at [274, 278] on div "Cover letter template:" at bounding box center [311, 197] width 296 height 195
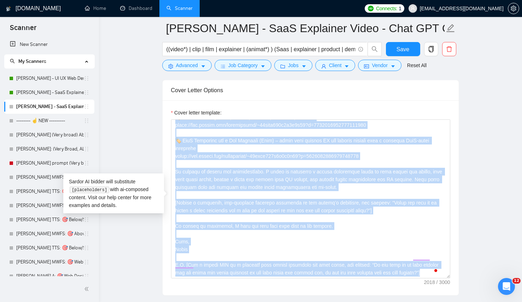
click at [274, 278] on div "Cover letter template:" at bounding box center [311, 197] width 296 height 195
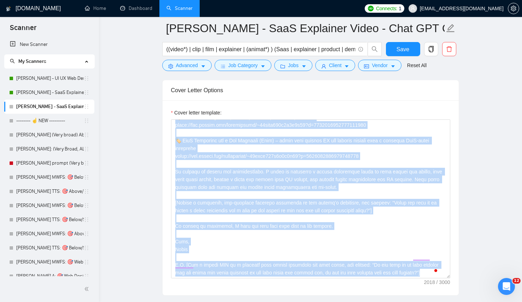
click at [274, 278] on div "Cover letter template:" at bounding box center [311, 197] width 296 height 195
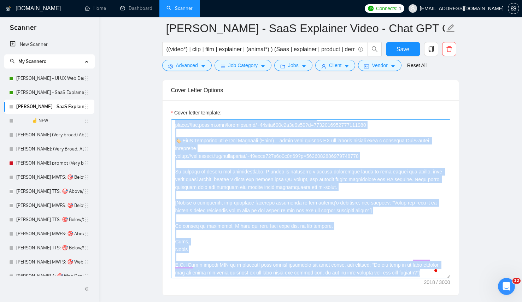
click at [275, 254] on textarea "Cover letter template:" at bounding box center [310, 199] width 279 height 159
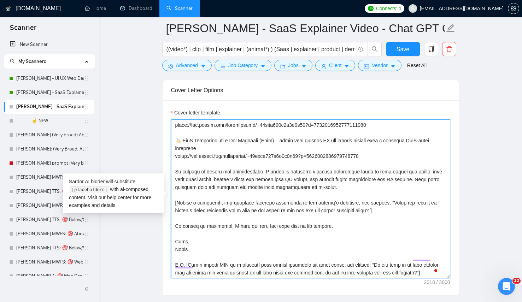
click at [270, 260] on textarea "Cover letter template:" at bounding box center [310, 199] width 279 height 159
click at [221, 272] on textarea "Cover letter template:" at bounding box center [310, 199] width 279 height 159
click at [196, 273] on textarea "Cover letter template:" at bounding box center [310, 199] width 279 height 159
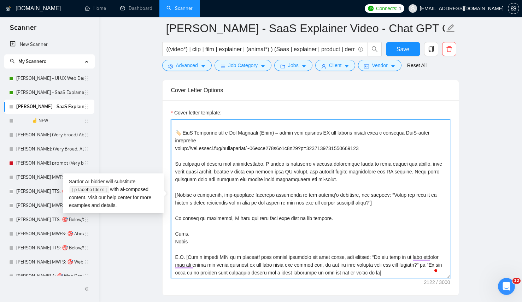
scroll to position [114, 0]
click at [267, 194] on textarea "Cover letter template:" at bounding box center [310, 199] width 279 height 159
click at [367, 260] on textarea "Cover letter template:" at bounding box center [310, 199] width 279 height 159
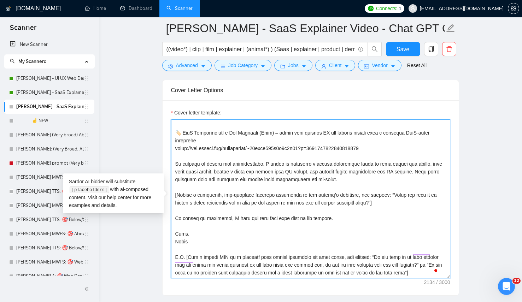
click at [353, 208] on textarea "Cover letter template:" at bounding box center [310, 199] width 279 height 159
click at [312, 198] on textarea "Cover letter template:" at bounding box center [310, 199] width 279 height 159
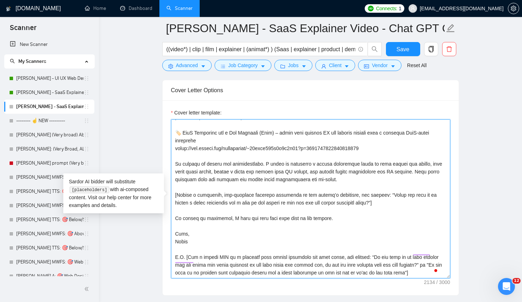
click at [312, 198] on textarea "Cover letter template:" at bounding box center [310, 199] width 279 height 159
click at [383, 215] on textarea "Cover letter template:" at bounding box center [310, 199] width 279 height 159
click at [385, 198] on textarea "Cover letter template:" at bounding box center [310, 199] width 279 height 159
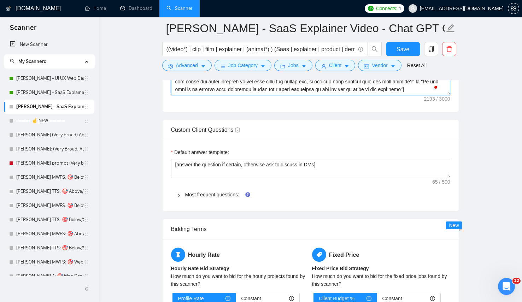
scroll to position [863, 0]
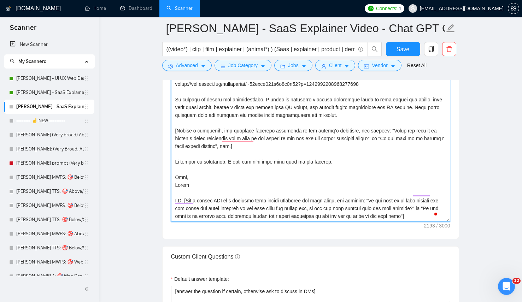
click at [212, 216] on textarea "Cover letter template:" at bounding box center [310, 142] width 279 height 159
drag, startPoint x: 334, startPoint y: 168, endPoint x: 337, endPoint y: 164, distance: 4.5
click at [337, 164] on textarea "Cover letter template:" at bounding box center [310, 142] width 279 height 159
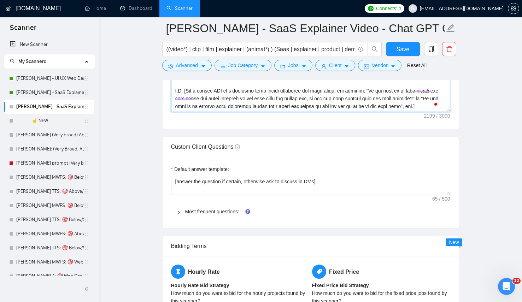
scroll to position [0, 0]
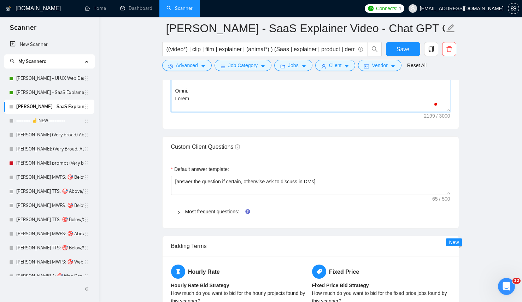
drag, startPoint x: 183, startPoint y: 90, endPoint x: 161, endPoint y: 83, distance: 22.2
click at [220, 86] on textarea "Cover letter template:" at bounding box center [310, 32] width 279 height 159
click at [184, 89] on textarea "Cover letter template:" at bounding box center [310, 32] width 279 height 159
drag, startPoint x: 185, startPoint y: 90, endPoint x: 173, endPoint y: 89, distance: 12.4
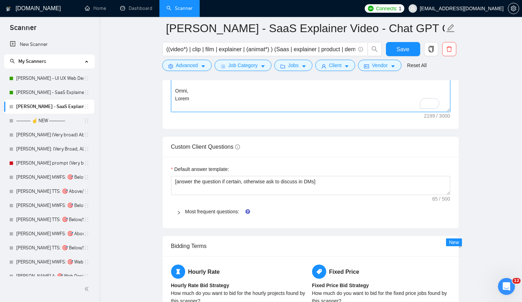
click at [173, 88] on textarea "Cover letter template:" at bounding box center [310, 32] width 279 height 159
click at [209, 101] on textarea "Cover letter template:" at bounding box center [310, 32] width 279 height 159
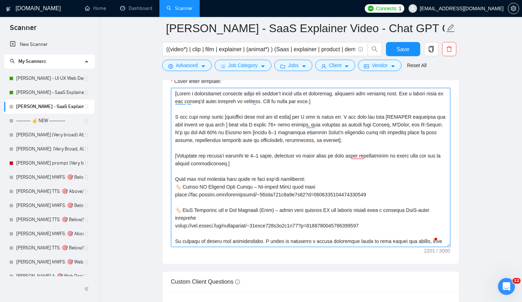
click at [267, 117] on textarea "Cover letter template:" at bounding box center [310, 167] width 279 height 159
click at [260, 136] on textarea "Cover letter template:" at bounding box center [310, 167] width 279 height 159
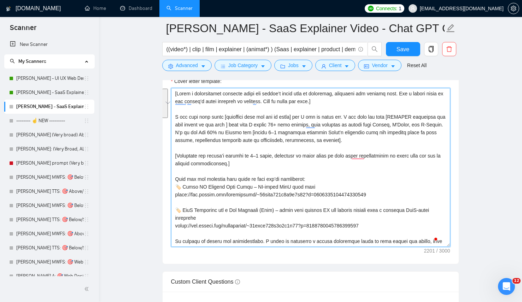
click at [260, 136] on textarea "Cover letter template:" at bounding box center [310, 167] width 279 height 159
click at [191, 123] on textarea "Cover letter template:" at bounding box center [310, 167] width 279 height 159
click at [193, 114] on textarea "Cover letter template:" at bounding box center [310, 167] width 279 height 159
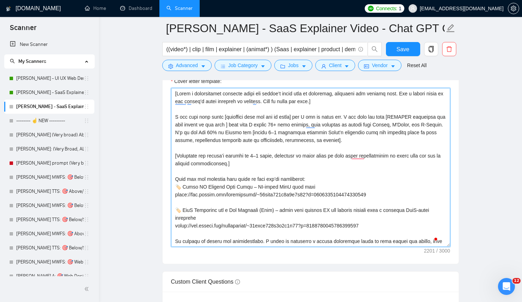
click at [193, 114] on textarea "Cover letter template:" at bounding box center [310, 167] width 279 height 159
click at [284, 132] on textarea "Cover letter template:" at bounding box center [310, 167] width 279 height 159
click at [238, 132] on textarea "Cover letter template:" at bounding box center [310, 167] width 279 height 159
click at [244, 130] on textarea "Cover letter template:" at bounding box center [310, 167] width 279 height 159
type textarea "[Lorem i dolorsitamet consecte adipi eli seddoe’t incid utla et doloremag, aliq…"
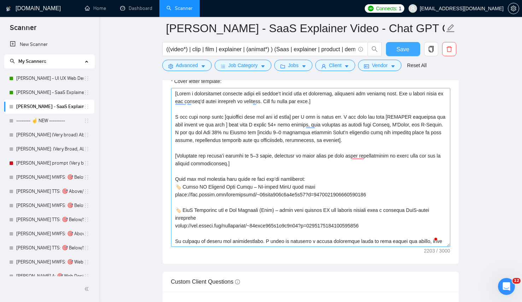
click at [405, 52] on span "Save" at bounding box center [403, 49] width 13 height 9
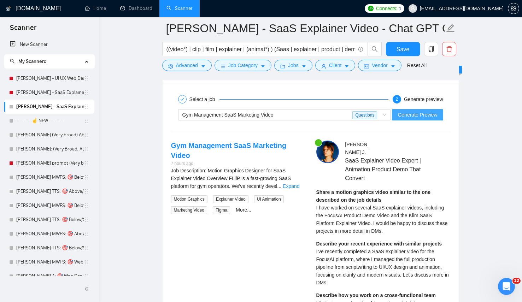
click at [432, 115] on span "Generate Preview" at bounding box center [418, 115] width 40 height 8
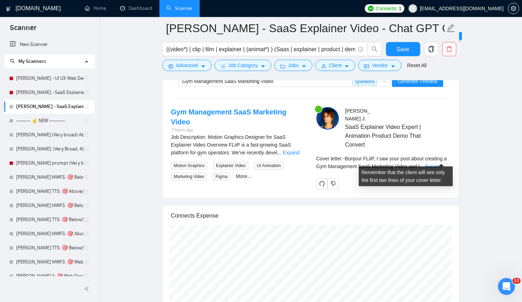
click at [445, 161] on div "Cover letter - Bonjour FLiiP, I saw your post about creating a Gym Management S…" at bounding box center [384, 163] width 134 height 16
click at [442, 164] on link "Expand" at bounding box center [434, 167] width 17 height 6
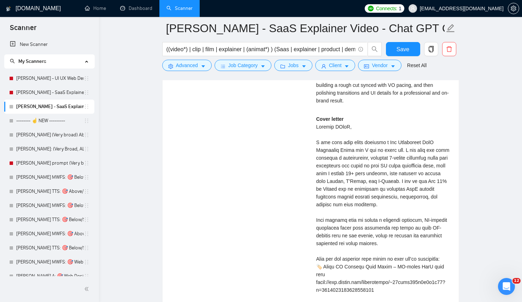
scroll to position [1645, 0]
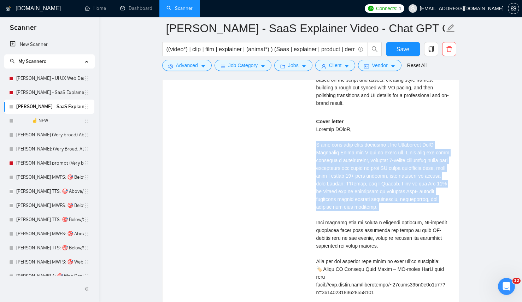
click at [290, 167] on div "Gym Management SaaS Marketing Video 7 hours ago Job Description: Motion Graphic…" at bounding box center [311, 199] width 291 height 653
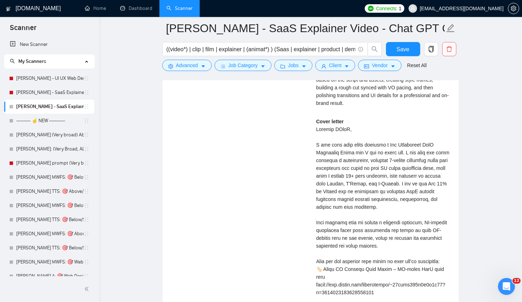
click at [290, 167] on div "Gym Management SaaS Marketing Video 7 hours ago Job Description: Motion Graphic…" at bounding box center [311, 199] width 291 height 653
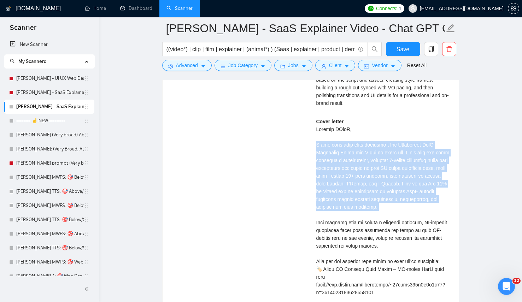
click at [290, 167] on div "Gym Management SaaS Marketing Video 7 hours ago Job Description: Motion Graphic…" at bounding box center [311, 199] width 291 height 653
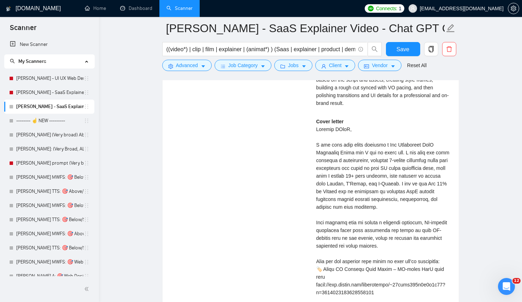
click at [294, 192] on div "Gym Management SaaS Marketing Video 7 hours ago Job Description: Motion Graphic…" at bounding box center [311, 199] width 291 height 653
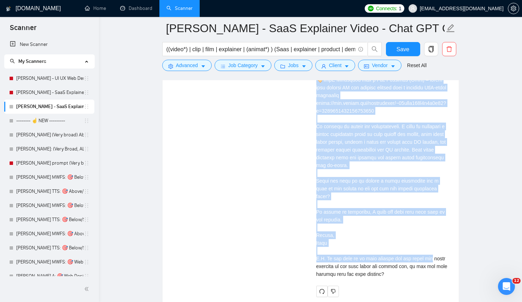
scroll to position [1876, 0]
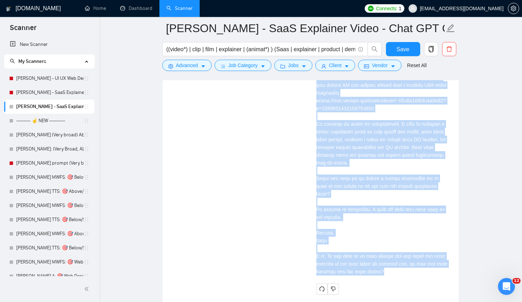
drag, startPoint x: 331, startPoint y: 155, endPoint x: 455, endPoint y: 262, distance: 163.3
copy div "Loremip DOloR, S ame cons adip elits doeiusmo t Inc Utlaboreet DolO Magnaaliq E…"
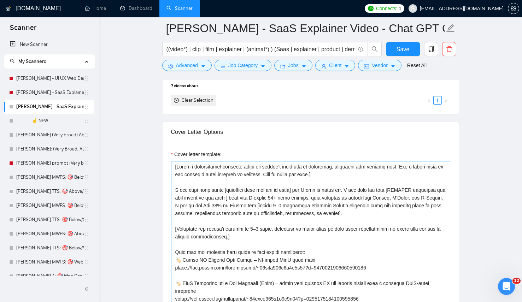
scroll to position [767, 0]
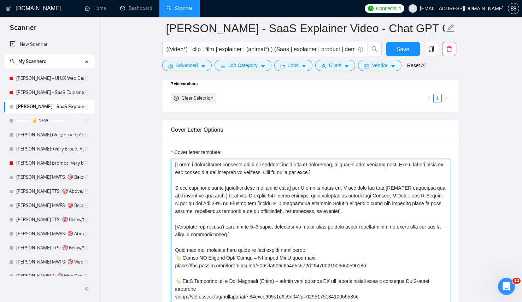
click at [307, 199] on textarea "Cover letter template:" at bounding box center [310, 238] width 279 height 159
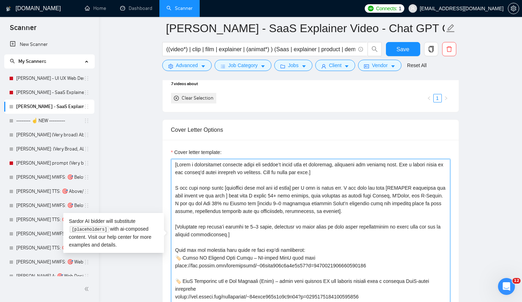
click at [307, 199] on textarea "Cover letter template:" at bounding box center [310, 238] width 279 height 159
click at [228, 195] on textarea "Cover letter template:" at bounding box center [310, 238] width 279 height 159
click at [410, 195] on textarea "Cover letter template:" at bounding box center [310, 238] width 279 height 159
drag, startPoint x: 357, startPoint y: 187, endPoint x: 287, endPoint y: 194, distance: 70.4
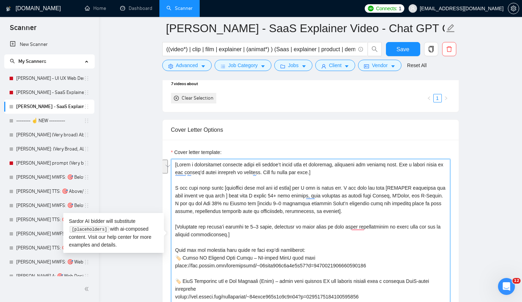
click at [287, 194] on textarea "Cover letter template:" at bounding box center [310, 238] width 279 height 159
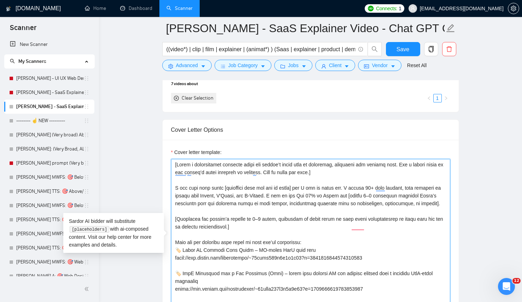
click at [386, 194] on textarea "Cover letter template:" at bounding box center [310, 238] width 279 height 159
drag, startPoint x: 356, startPoint y: 189, endPoint x: 295, endPoint y: 194, distance: 60.8
click at [295, 194] on textarea "Cover letter template:" at bounding box center [310, 238] width 279 height 159
paste textarea "I’ve created videos for 70+ tech clients — including Google, L’Oréal, and T-Mob…"
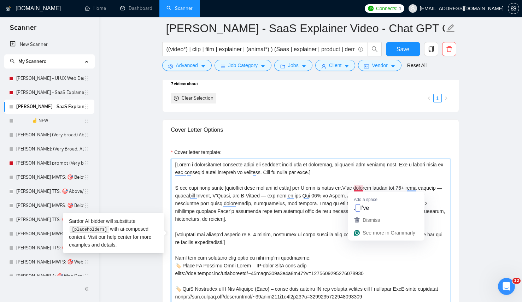
click at [356, 188] on textarea "Cover letter template:" at bounding box center [310, 238] width 279 height 159
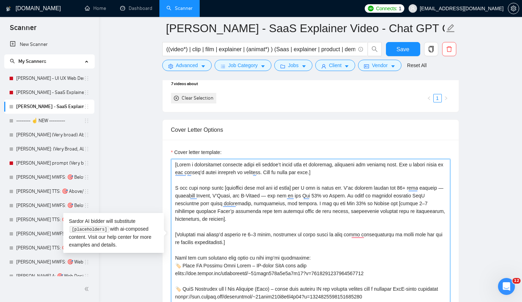
click at [197, 196] on textarea "Cover letter template:" at bounding box center [310, 238] width 279 height 159
click at [288, 198] on textarea "Cover letter template:" at bounding box center [310, 238] width 279 height 159
click at [398, 191] on textarea "Cover letter template:" at bounding box center [310, 238] width 279 height 159
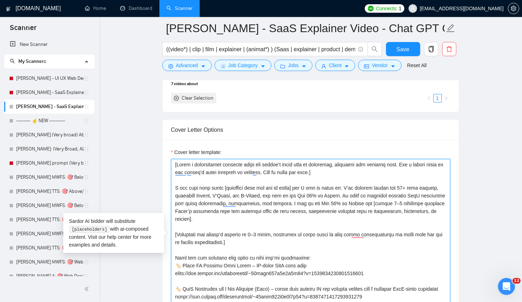
click at [345, 205] on textarea "Cover letter template:" at bounding box center [310, 238] width 279 height 159
click at [359, 202] on textarea "Cover letter template:" at bounding box center [310, 238] width 279 height 159
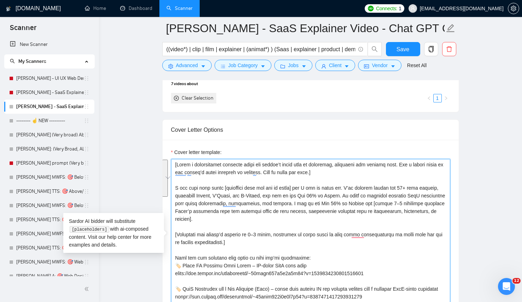
click at [359, 202] on textarea "Cover letter template:" at bounding box center [310, 238] width 279 height 159
click at [266, 204] on textarea "Cover letter template:" at bounding box center [310, 238] width 279 height 159
click at [273, 202] on textarea "Cover letter template:" at bounding box center [310, 238] width 279 height 159
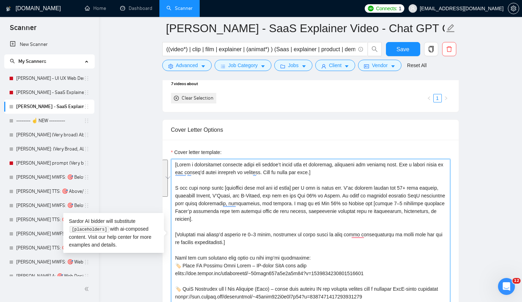
click at [289, 222] on textarea "Cover letter template:" at bounding box center [310, 238] width 279 height 159
click at [300, 205] on textarea "Cover letter template:" at bounding box center [310, 238] width 279 height 159
click at [373, 197] on textarea "Cover letter template:" at bounding box center [310, 238] width 279 height 159
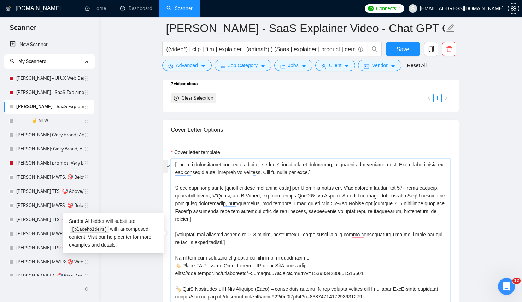
drag, startPoint x: 365, startPoint y: 196, endPoint x: 398, endPoint y: 201, distance: 32.6
click at [398, 201] on textarea "Cover letter template:" at bounding box center [310, 238] width 279 height 159
click at [397, 202] on textarea "Cover letter template:" at bounding box center [310, 238] width 279 height 159
click at [234, 208] on textarea "Cover letter template:" at bounding box center [310, 238] width 279 height 159
drag, startPoint x: 222, startPoint y: 203, endPoint x: 390, endPoint y: 201, distance: 168.4
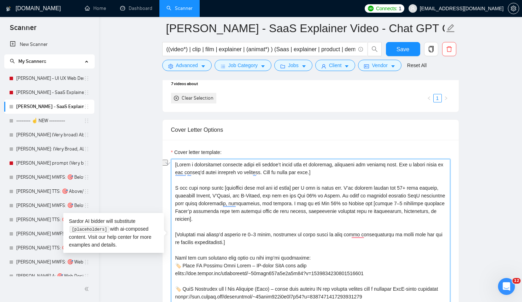
click at [390, 201] on textarea "Cover letter template:" at bounding box center [310, 238] width 279 height 159
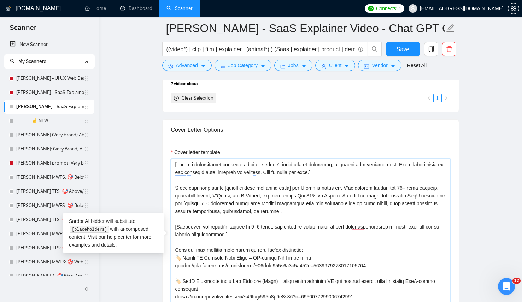
click at [302, 211] on textarea "Cover letter template:" at bounding box center [310, 238] width 279 height 159
click at [380, 206] on textarea "Cover letter template:" at bounding box center [310, 238] width 279 height 159
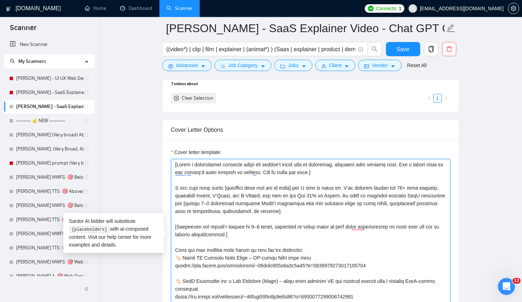
click at [380, 206] on textarea "Cover letter template:" at bounding box center [310, 238] width 279 height 159
click at [392, 214] on textarea "Cover letter template:" at bounding box center [310, 238] width 279 height 159
type textarea "[Lorem i dolorsitamet consecte adipi eli seddoe’t incid utla et doloremag, aliq…"
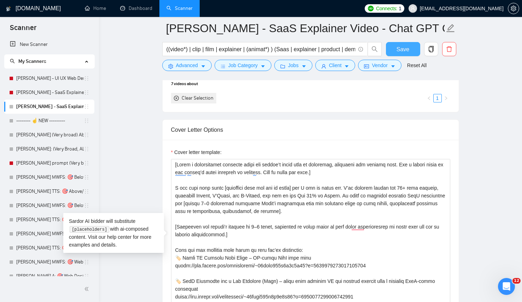
click at [397, 47] on span "Save" at bounding box center [403, 49] width 13 height 9
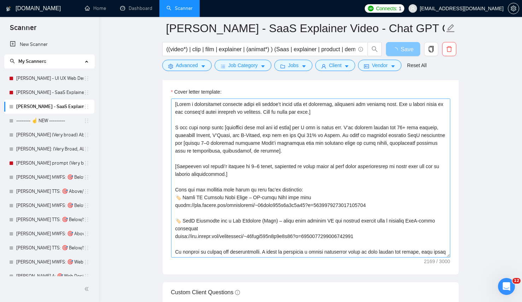
scroll to position [733, 0]
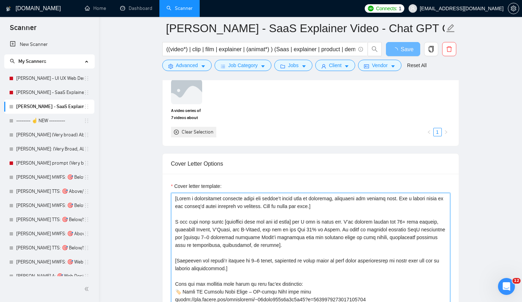
click at [240, 229] on textarea "Cover letter template:" at bounding box center [310, 272] width 279 height 159
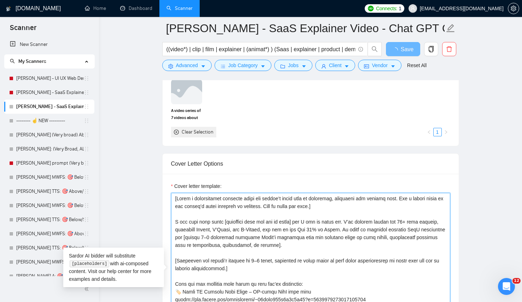
click at [238, 250] on textarea "Cover letter template:" at bounding box center [310, 272] width 279 height 159
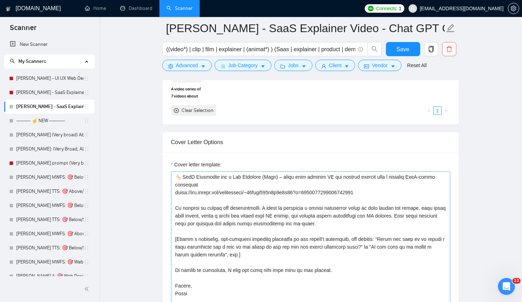
scroll to position [900, 0]
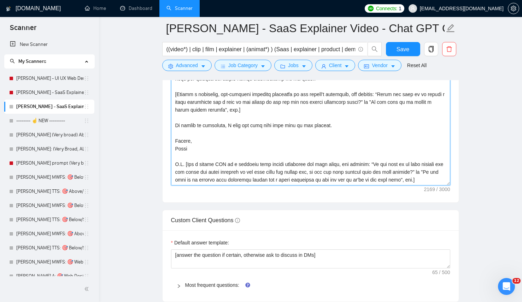
click at [215, 141] on textarea "Cover letter template:" at bounding box center [310, 106] width 279 height 159
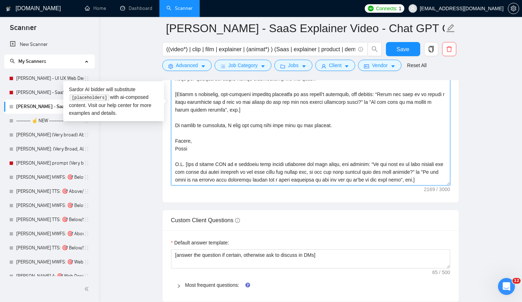
scroll to position [125, 0]
click at [241, 164] on textarea "Cover letter template:" at bounding box center [310, 106] width 279 height 159
click at [247, 185] on textarea "Cover letter template:" at bounding box center [310, 106] width 279 height 159
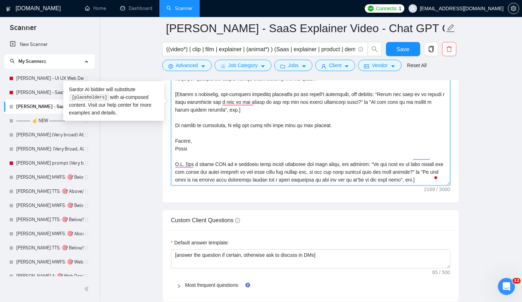
click at [281, 158] on textarea "Cover letter template:" at bounding box center [310, 106] width 279 height 159
click at [324, 166] on textarea "Cover letter template:" at bounding box center [310, 106] width 279 height 159
click at [201, 172] on textarea "Cover letter template:" at bounding box center [310, 106] width 279 height 159
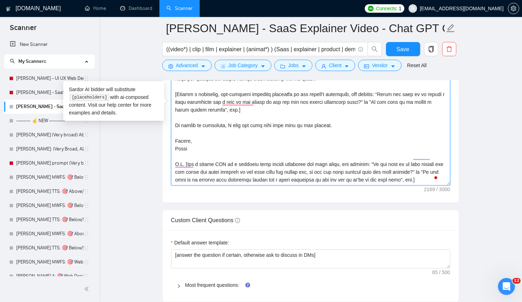
click at [223, 167] on textarea "Cover letter template:" at bounding box center [310, 106] width 279 height 159
click at [223, 179] on textarea "Cover letter template:" at bounding box center [310, 106] width 279 height 159
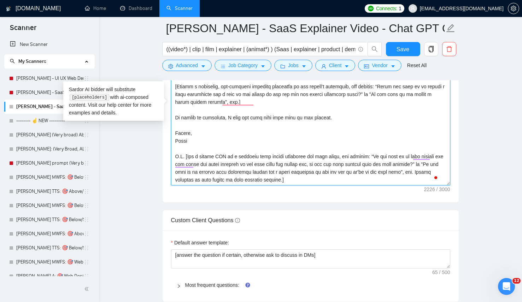
drag, startPoint x: 224, startPoint y: 176, endPoint x: 350, endPoint y: 179, distance: 126.3
click at [350, 179] on textarea "Cover letter template:" at bounding box center [310, 106] width 279 height 159
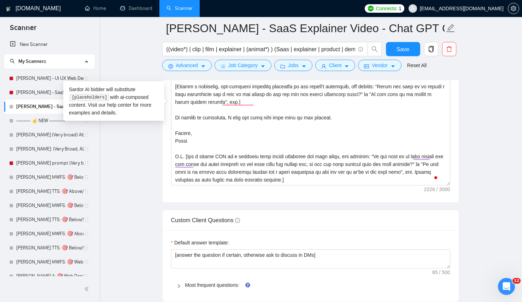
click at [375, 191] on div "Cover letter template:" at bounding box center [311, 104] width 296 height 195
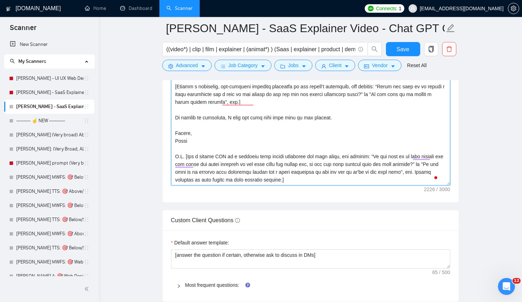
click at [351, 178] on textarea "Cover letter template:" at bounding box center [310, 106] width 279 height 159
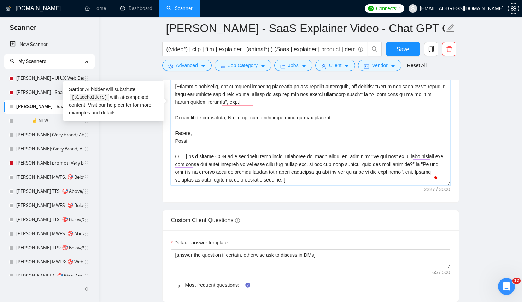
click at [283, 116] on textarea "Cover letter template:" at bounding box center [310, 106] width 279 height 159
click at [255, 103] on textarea "Cover letter template:" at bounding box center [310, 106] width 279 height 159
paste textarea "Choose whatever is most suited to this specific project."
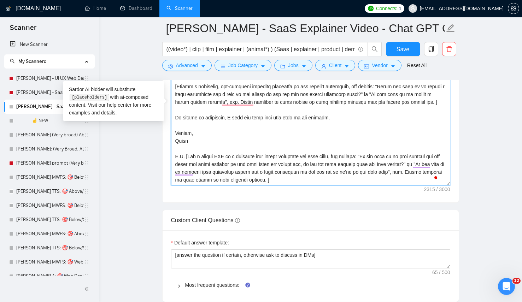
click at [259, 103] on textarea "Cover letter template:" at bounding box center [310, 106] width 279 height 159
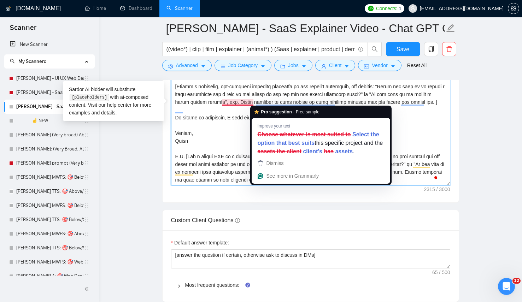
click at [241, 98] on textarea "Cover letter template:" at bounding box center [310, 106] width 279 height 159
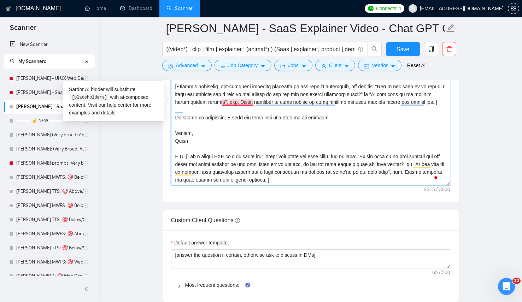
click at [242, 104] on textarea "Cover letter template:" at bounding box center [310, 106] width 279 height 159
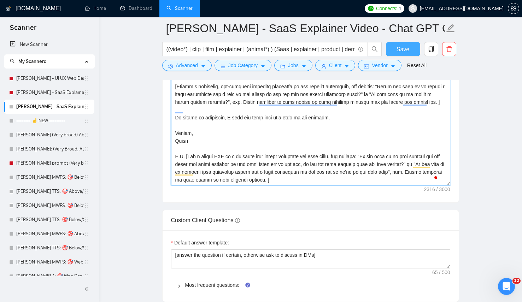
type textarea "[Lorem i dolorsitamet consecte adipi eli seddoe’t incid utla et doloremag, aliq…"
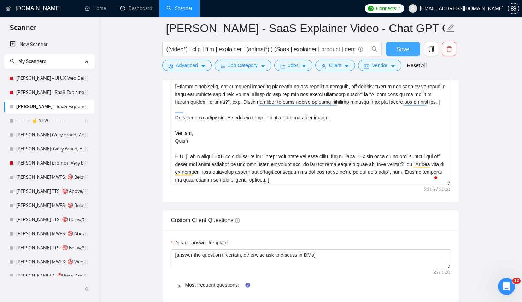
click at [405, 52] on span "Save" at bounding box center [403, 49] width 13 height 9
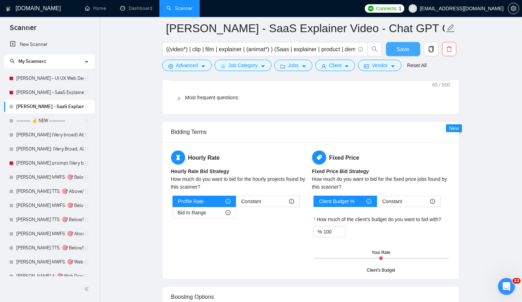
scroll to position [1255, 0]
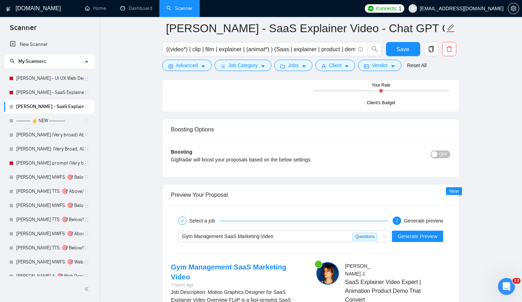
click at [415, 244] on div "Gym Management SaaS Marketing Video Questions Generate Preview" at bounding box center [311, 236] width 281 height 17
click at [413, 239] on span "Generate Preview" at bounding box center [418, 237] width 40 height 8
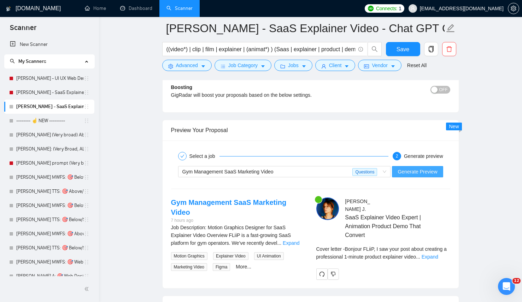
scroll to position [1374, 0]
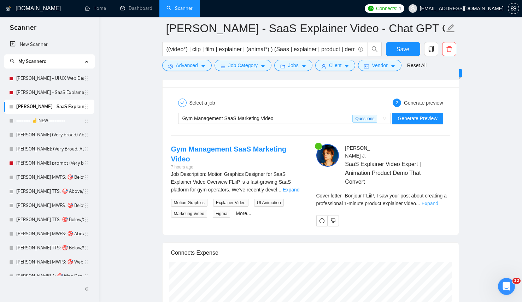
click at [439, 201] on link "Expand" at bounding box center [430, 204] width 17 height 6
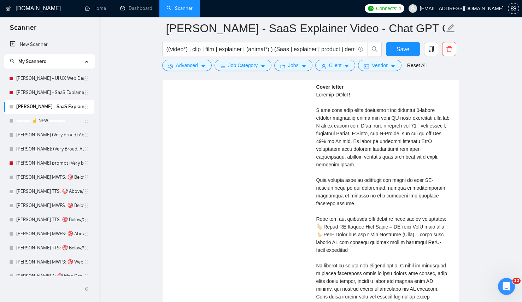
scroll to position [1670, 0]
click at [416, 153] on div "Cover letter" at bounding box center [384, 247] width 134 height 327
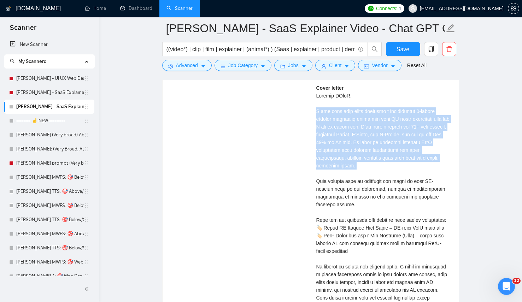
click at [416, 153] on div "Cover letter" at bounding box center [384, 247] width 134 height 327
click at [410, 173] on div "Cover letter" at bounding box center [384, 247] width 134 height 327
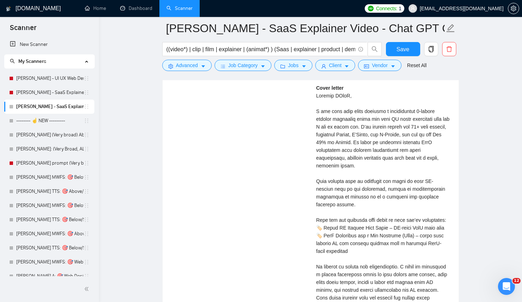
click at [372, 150] on div "Cover letter" at bounding box center [384, 247] width 134 height 327
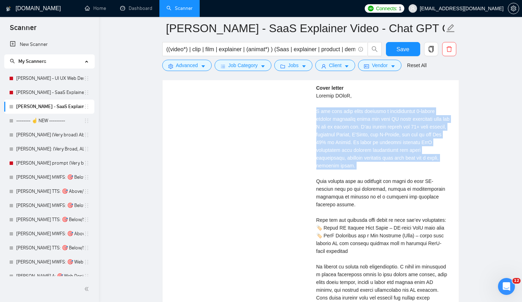
click at [372, 150] on div "Cover letter" at bounding box center [384, 247] width 134 height 327
click at [380, 164] on div "Cover letter" at bounding box center [384, 247] width 134 height 327
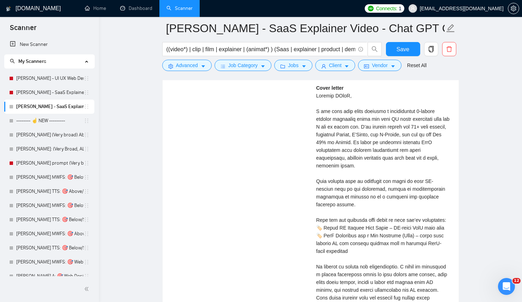
click at [380, 164] on div "Cover letter" at bounding box center [384, 247] width 134 height 327
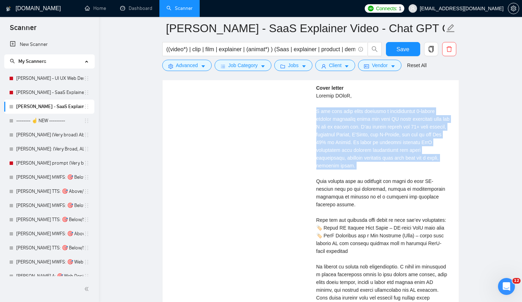
click at [380, 164] on div "Cover letter" at bounding box center [384, 247] width 134 height 327
click at [371, 148] on div "Cover letter" at bounding box center [384, 247] width 134 height 327
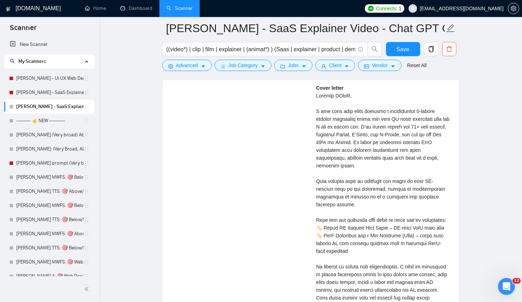
click at [251, 192] on div "Gym Management SaaS Marketing Video 7 hours ago Job Description: Motion Graphic…" at bounding box center [311, 139] width 291 height 583
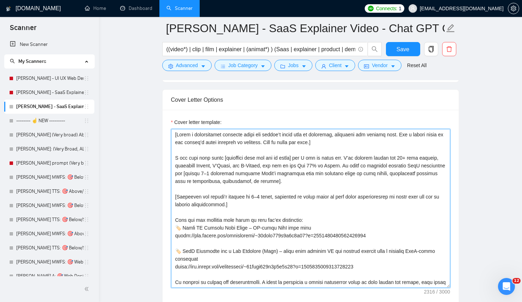
click at [253, 192] on textarea "Cover letter template:" at bounding box center [310, 208] width 279 height 159
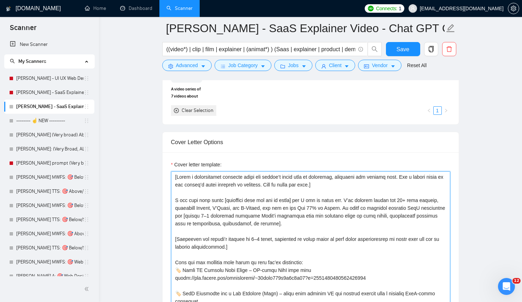
scroll to position [755, 0]
click at [316, 210] on textarea "Cover letter template:" at bounding box center [310, 251] width 279 height 159
click at [356, 198] on textarea "Cover letter template:" at bounding box center [310, 251] width 279 height 159
type textarea "[Lorem i dolorsitamet consecte adipi eli seddoe’t incid utla et doloremag, aliq…"
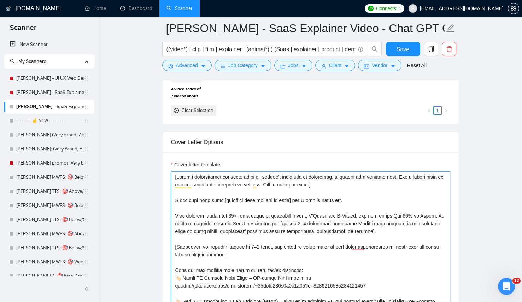
click at [400, 229] on textarea "Cover letter template:" at bounding box center [310, 251] width 279 height 159
click at [324, 228] on textarea "Cover letter template:" at bounding box center [310, 251] width 279 height 159
click at [440, 216] on textarea "Cover letter template:" at bounding box center [310, 251] width 279 height 159
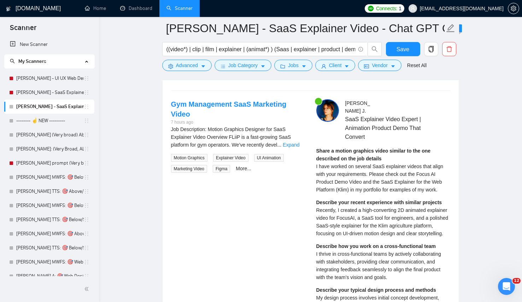
scroll to position [1420, 0]
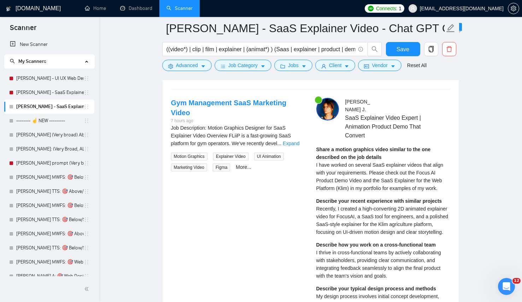
click at [431, 166] on span "I have worked on several SaaS explainer videos that align with your requirement…" at bounding box center [380, 176] width 127 height 29
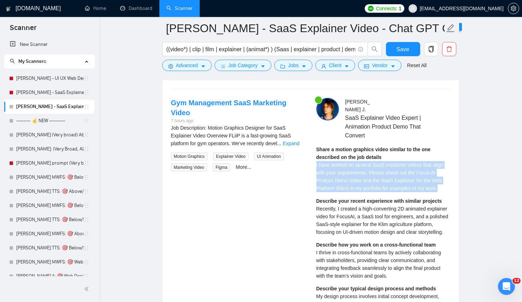
click at [431, 166] on span "I have worked on several SaaS explainer videos that align with your requirement…" at bounding box center [380, 176] width 127 height 29
click at [394, 185] on div "Share a motion graphics video similar to the one described on the job details I…" at bounding box center [384, 237] width 134 height 183
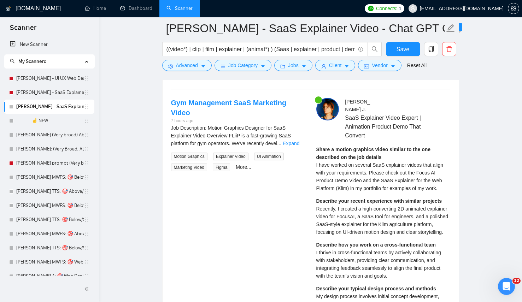
click at [394, 185] on div "Share a motion graphics video similar to the one described on the job details I…" at bounding box center [384, 237] width 134 height 183
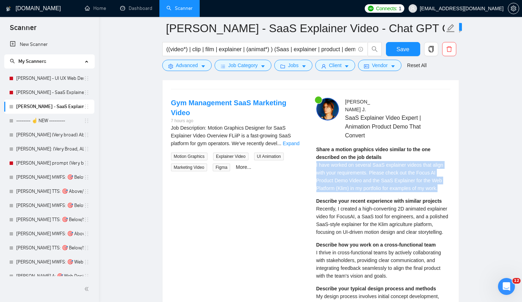
click at [394, 185] on div "Share a motion graphics video similar to the one described on the job details I…" at bounding box center [384, 237] width 134 height 183
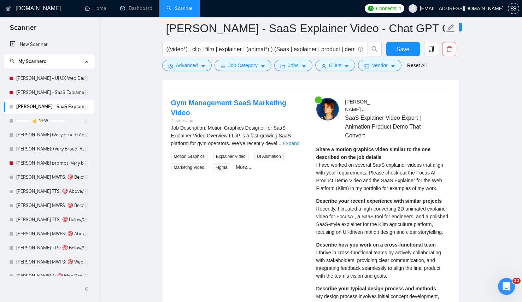
click at [391, 206] on span "Recently, I created a high-converting 2D animated explainer video for FocusAI, …" at bounding box center [383, 220] width 132 height 29
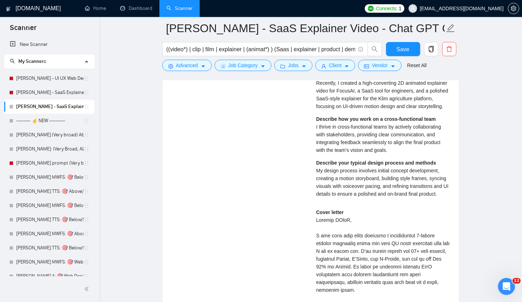
scroll to position [1547, 0]
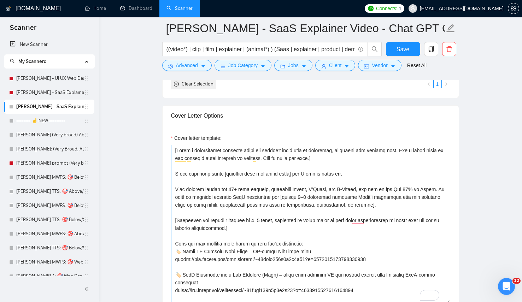
scroll to position [781, 0]
click at [244, 191] on textarea "Cover letter template:" at bounding box center [310, 224] width 279 height 159
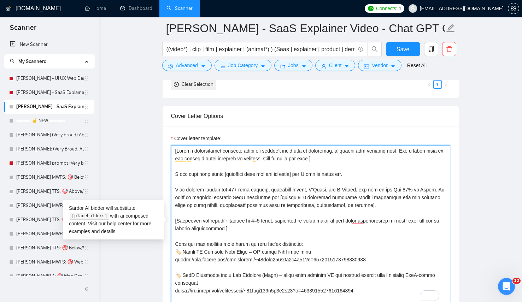
click at [244, 191] on textarea "Cover letter template:" at bounding box center [310, 224] width 279 height 159
click at [338, 219] on textarea "Cover letter template:" at bounding box center [310, 224] width 279 height 159
click at [334, 181] on textarea "Cover letter template:" at bounding box center [310, 224] width 279 height 159
click at [178, 187] on textarea "Cover letter template:" at bounding box center [310, 224] width 279 height 159
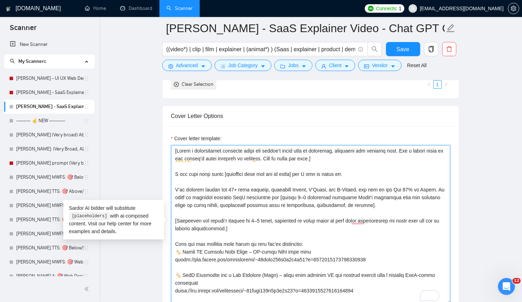
click at [178, 187] on textarea "Cover letter template:" at bounding box center [310, 224] width 279 height 159
click at [220, 195] on textarea "Cover letter template:" at bounding box center [310, 224] width 279 height 159
click at [359, 202] on textarea "Cover letter template:" at bounding box center [310, 224] width 279 height 159
click at [428, 187] on textarea "Cover letter template:" at bounding box center [310, 224] width 279 height 159
click at [175, 188] on textarea "Cover letter template:" at bounding box center [310, 224] width 279 height 159
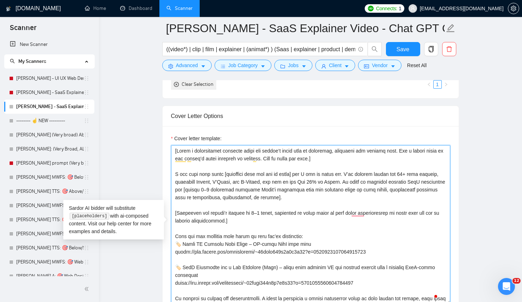
click at [368, 181] on textarea "Cover letter template:" at bounding box center [310, 224] width 279 height 159
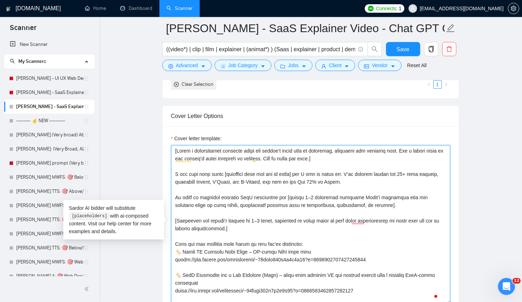
click at [340, 203] on textarea "Cover letter template:" at bounding box center [310, 224] width 279 height 159
click at [414, 167] on textarea "Cover letter template:" at bounding box center [310, 224] width 279 height 159
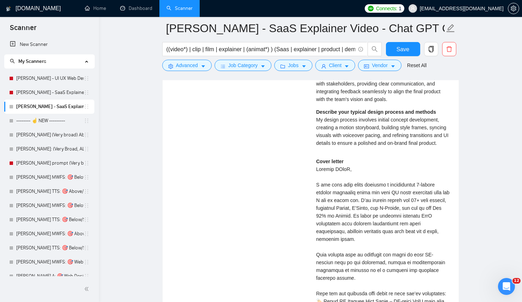
scroll to position [1622, 0]
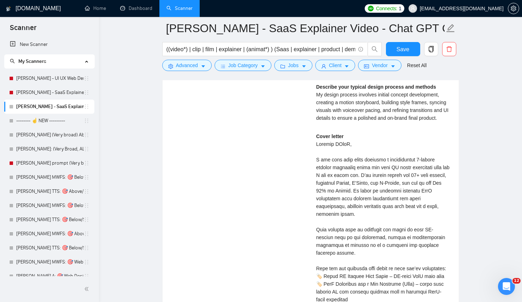
click at [418, 198] on div "Cover letter" at bounding box center [384, 296] width 134 height 327
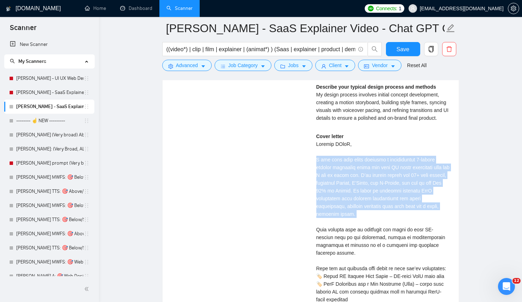
click at [418, 198] on div "Cover letter" at bounding box center [384, 296] width 134 height 327
click at [414, 197] on div "Cover letter" at bounding box center [384, 296] width 134 height 327
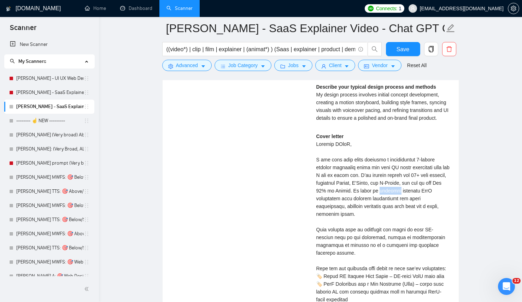
click at [414, 197] on div "Cover letter" at bounding box center [384, 296] width 134 height 327
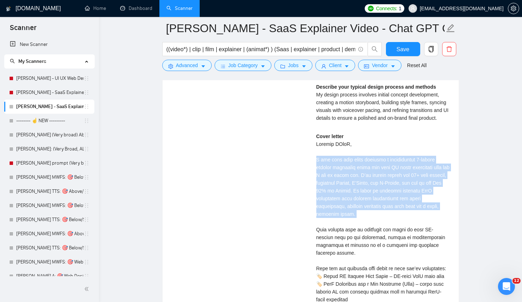
click at [414, 197] on div "Cover letter" at bounding box center [384, 296] width 134 height 327
click at [413, 202] on div "Cover letter" at bounding box center [384, 296] width 134 height 327
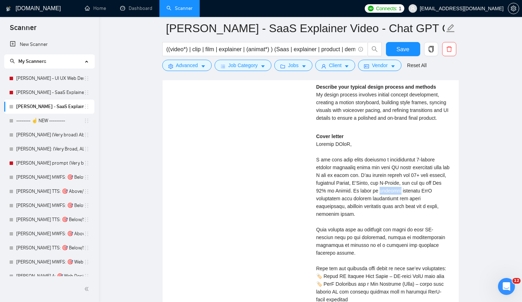
click at [413, 202] on div "Cover letter" at bounding box center [384, 296] width 134 height 327
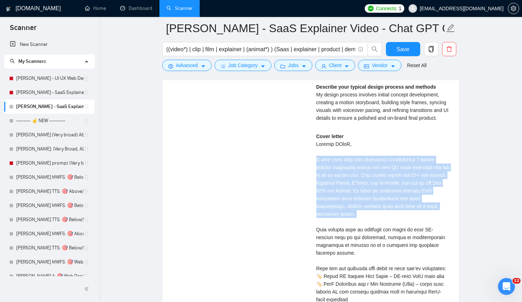
click at [413, 202] on div "Cover letter" at bounding box center [384, 296] width 134 height 327
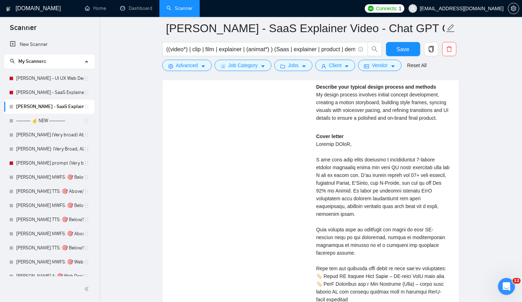
click at [411, 187] on div "Cover letter" at bounding box center [384, 296] width 134 height 327
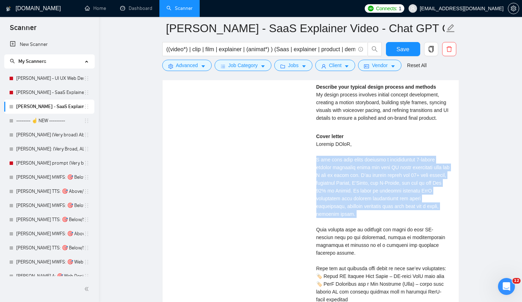
click at [411, 187] on div "Cover letter" at bounding box center [384, 296] width 134 height 327
click at [381, 228] on div "Cover letter" at bounding box center [384, 296] width 134 height 327
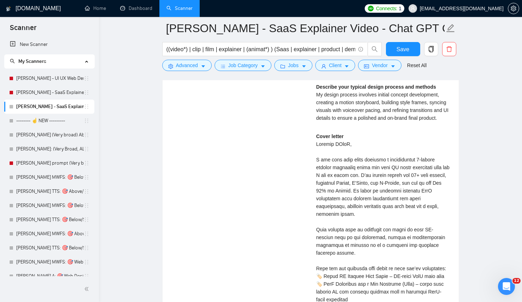
click at [383, 235] on div "Cover letter" at bounding box center [384, 296] width 134 height 327
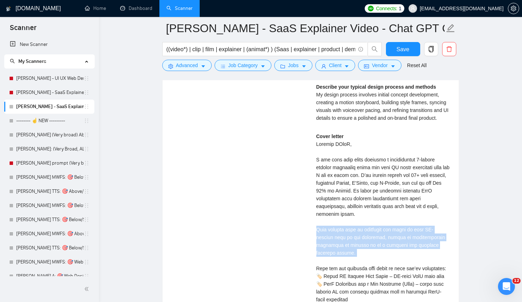
click at [383, 235] on div "Cover letter" at bounding box center [384, 296] width 134 height 327
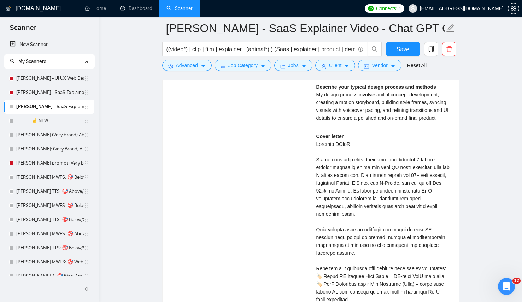
click at [385, 227] on div "Cover letter" at bounding box center [384, 296] width 134 height 327
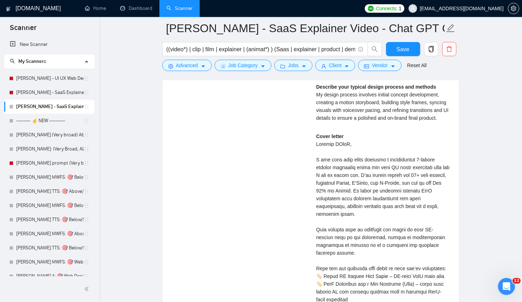
click at [397, 218] on div "Cover letter" at bounding box center [384, 296] width 134 height 327
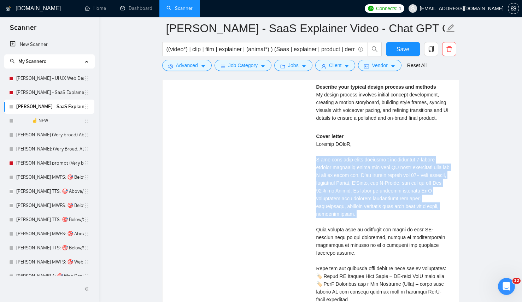
click at [397, 218] on div "Cover letter" at bounding box center [384, 296] width 134 height 327
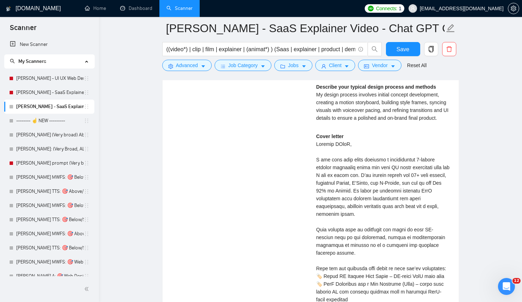
click at [393, 243] on div "Cover letter" at bounding box center [384, 296] width 134 height 327
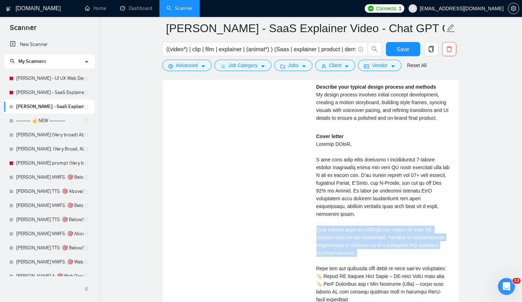
click at [393, 243] on div "Cover letter" at bounding box center [384, 296] width 134 height 327
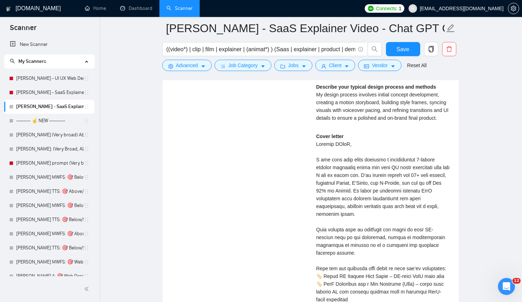
click at [394, 205] on div "Cover letter" at bounding box center [384, 296] width 134 height 327
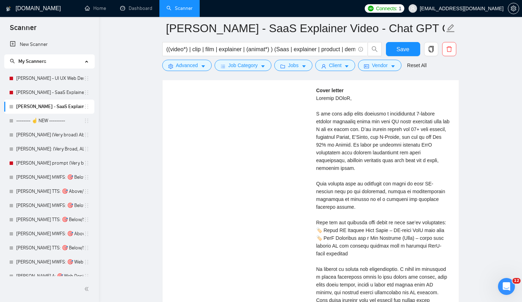
scroll to position [1669, 0]
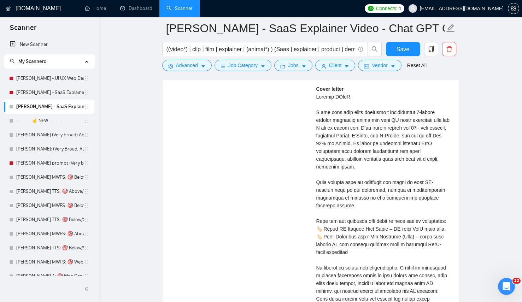
click at [395, 241] on div "Cover letter" at bounding box center [384, 248] width 134 height 327
click at [393, 202] on div "Cover letter" at bounding box center [384, 248] width 134 height 327
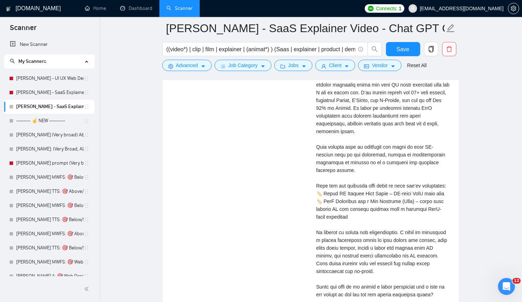
scroll to position [1705, 0]
drag, startPoint x: 395, startPoint y: 259, endPoint x: 395, endPoint y: 250, distance: 8.8
click at [395, 259] on div "Cover letter" at bounding box center [384, 213] width 134 height 327
click at [395, 241] on div "Cover letter" at bounding box center [384, 213] width 134 height 327
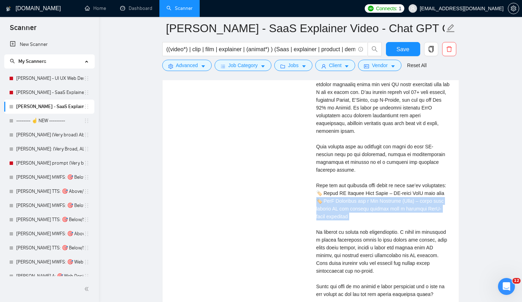
click at [395, 241] on div "Cover letter" at bounding box center [384, 213] width 134 height 327
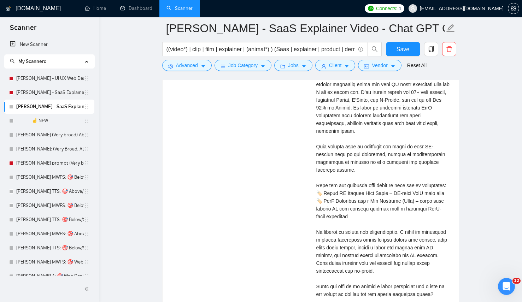
click at [401, 183] on div "Cover letter" at bounding box center [384, 213] width 134 height 327
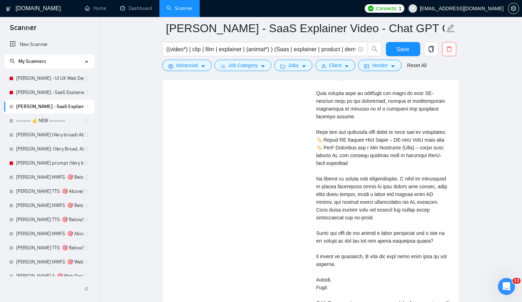
click at [402, 211] on div "Cover letter" at bounding box center [384, 159] width 134 height 327
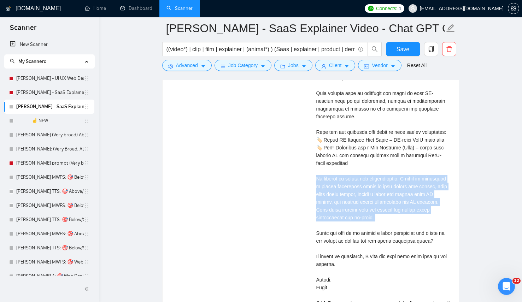
click at [402, 211] on div "Cover letter" at bounding box center [384, 159] width 134 height 327
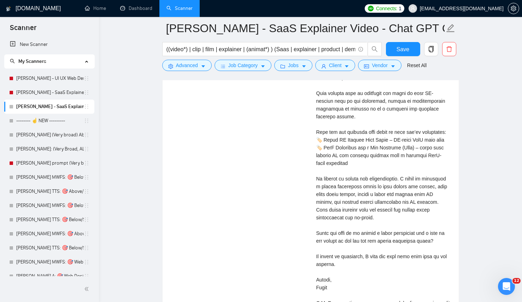
click at [395, 177] on div "Cover letter" at bounding box center [384, 159] width 134 height 327
click at [410, 248] on div "Cover letter" at bounding box center [384, 159] width 134 height 327
click at [401, 196] on div "Cover letter" at bounding box center [384, 159] width 134 height 327
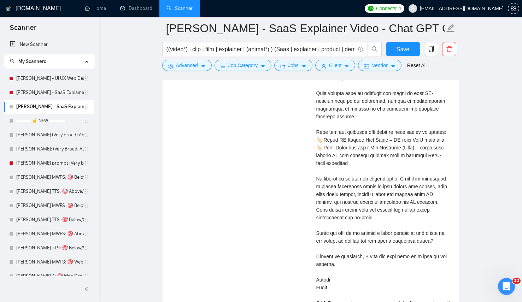
scroll to position [1922, 0]
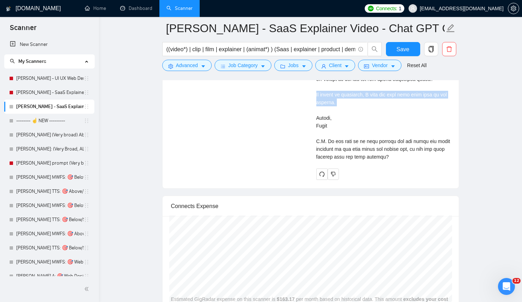
click at [410, 180] on div at bounding box center [384, 174] width 134 height 11
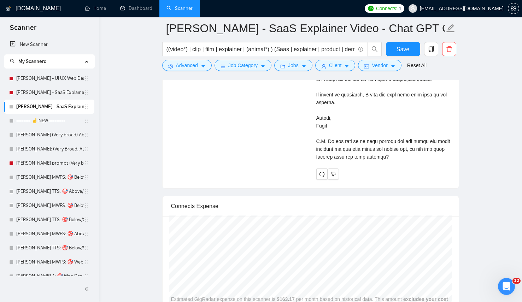
click at [381, 166] on div "Cover letter" at bounding box center [384, 0] width 134 height 332
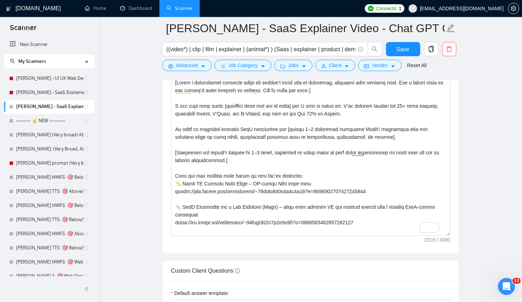
scroll to position [819, 0]
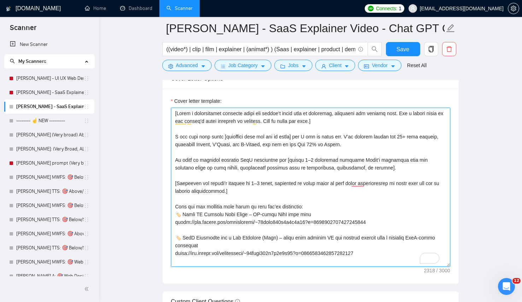
click at [265, 173] on textarea "Cover letter template:" at bounding box center [310, 187] width 279 height 159
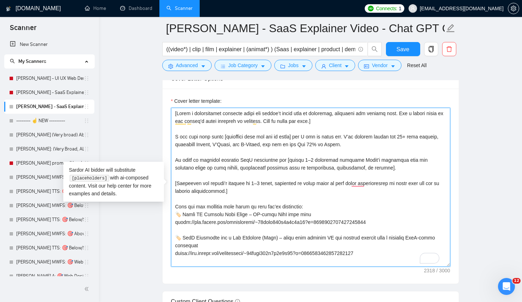
click at [372, 171] on textarea "Cover letter template:" at bounding box center [310, 187] width 279 height 159
click at [318, 203] on textarea "Cover letter template:" at bounding box center [310, 187] width 279 height 159
click at [322, 208] on textarea "Cover letter template:" at bounding box center [310, 187] width 279 height 159
click at [323, 219] on textarea "Cover letter template:" at bounding box center [310, 187] width 279 height 159
click at [327, 214] on textarea "Cover letter template:" at bounding box center [310, 187] width 279 height 159
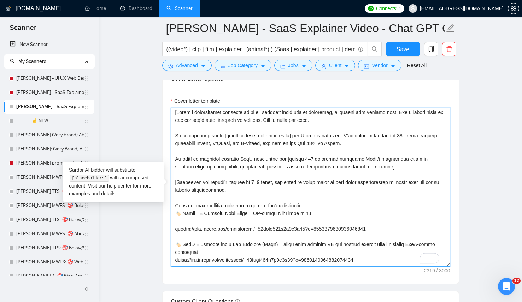
scroll to position [1, 0]
click at [268, 261] on textarea "Cover letter template:" at bounding box center [310, 187] width 279 height 159
click at [264, 256] on textarea "Cover letter template:" at bounding box center [310, 187] width 279 height 159
click at [259, 252] on textarea "Cover letter template:" at bounding box center [310, 187] width 279 height 159
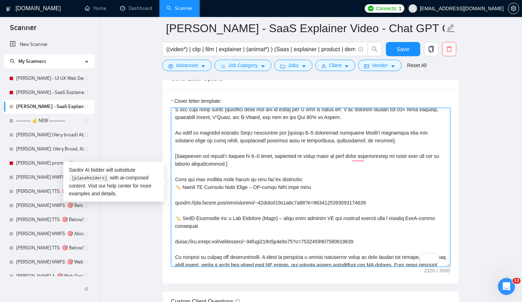
scroll to position [0, 0]
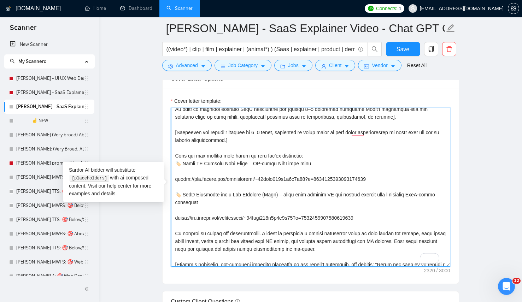
click at [318, 154] on textarea "Cover letter template:" at bounding box center [310, 187] width 279 height 159
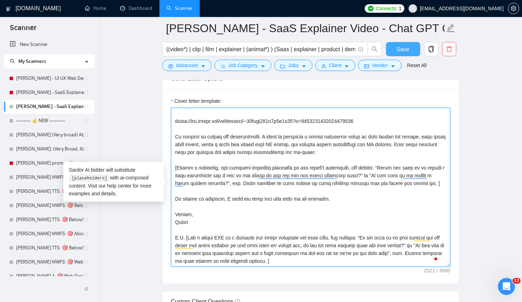
type textarea "[Write a personalized greeting using the client’s first name if available, othe…"
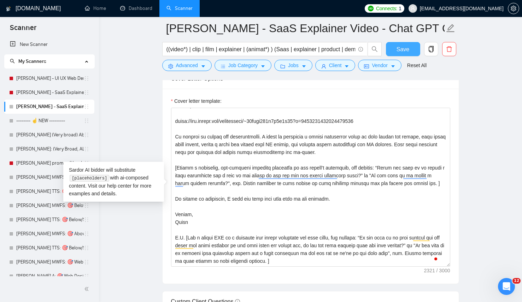
click at [398, 52] on span "Save" at bounding box center [403, 49] width 13 height 9
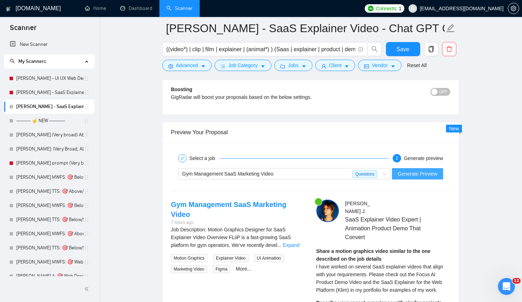
click at [416, 176] on span "Generate Preview" at bounding box center [418, 174] width 40 height 8
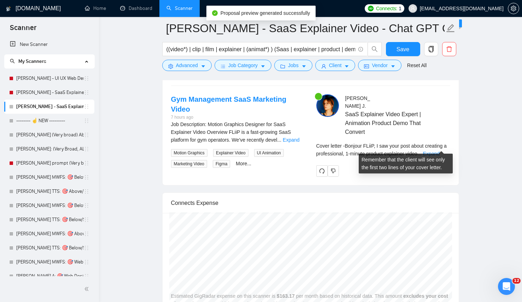
click at [422, 151] on span "..." at bounding box center [420, 154] width 4 height 6
click at [440, 151] on link "Expand" at bounding box center [431, 154] width 17 height 6
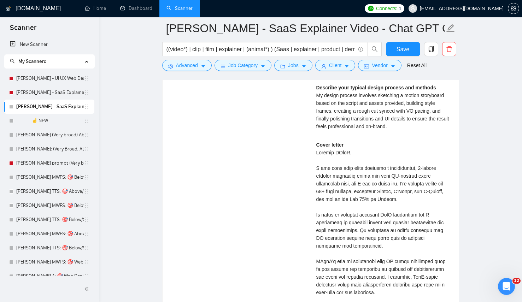
scroll to position [1639, 0]
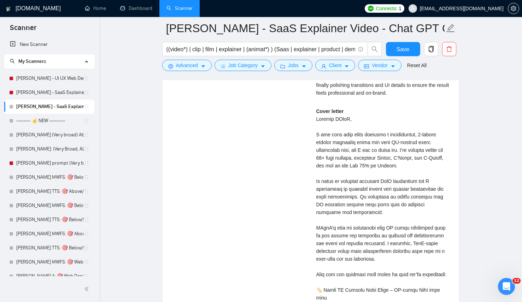
scroll to position [1671, 0]
click at [424, 193] on div "Cover letter" at bounding box center [384, 297] width 134 height 381
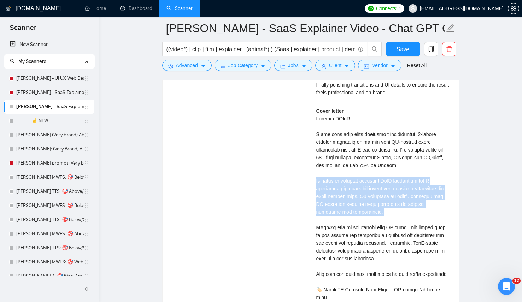
click at [424, 194] on div "Cover letter" at bounding box center [384, 297] width 134 height 381
click at [422, 184] on div "Cover letter" at bounding box center [384, 297] width 134 height 381
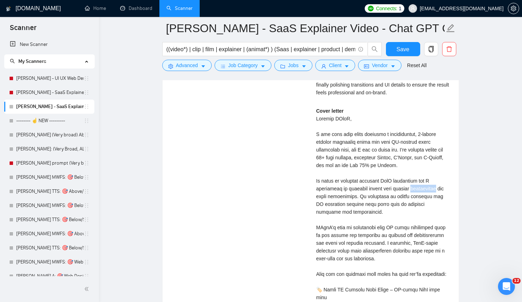
click at [422, 184] on div "Cover letter" at bounding box center [384, 297] width 134 height 381
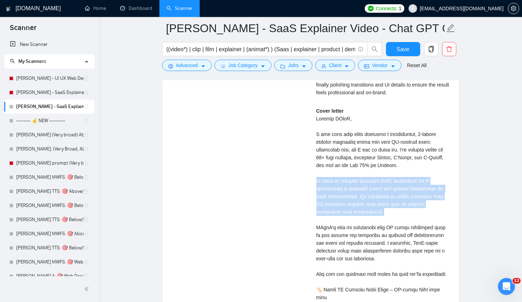
click at [422, 184] on div "Cover letter" at bounding box center [384, 297] width 134 height 381
click at [403, 206] on div "Cover letter" at bounding box center [384, 297] width 134 height 381
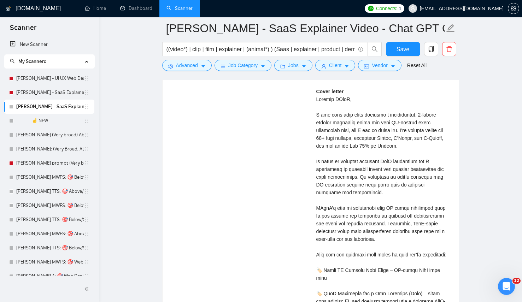
scroll to position [1695, 0]
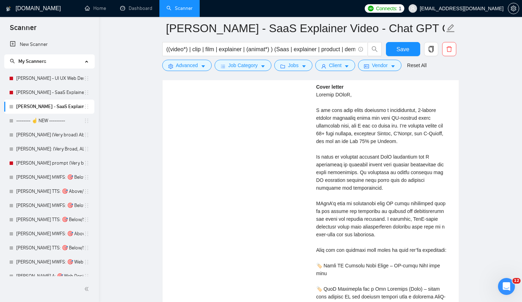
click at [407, 213] on div "Cover letter" at bounding box center [384, 273] width 134 height 381
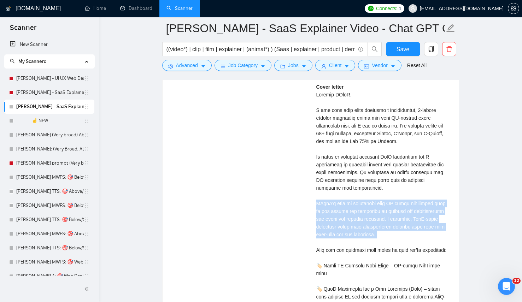
click at [407, 213] on div "Cover letter" at bounding box center [384, 273] width 134 height 381
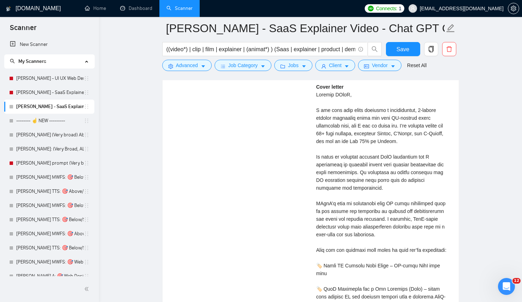
click at [408, 154] on div "Cover letter" at bounding box center [384, 273] width 134 height 381
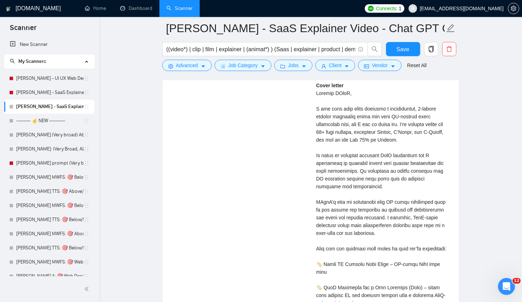
click at [393, 229] on div "Cover letter" at bounding box center [384, 272] width 134 height 381
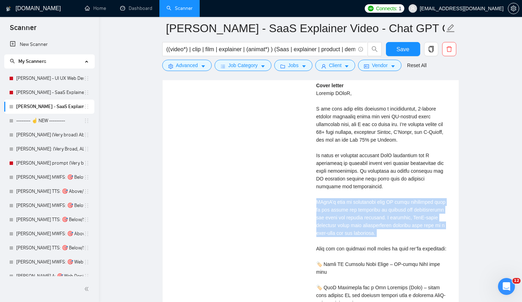
click at [393, 229] on div "Cover letter" at bounding box center [384, 272] width 134 height 381
click at [378, 197] on div "Cover letter" at bounding box center [384, 272] width 134 height 381
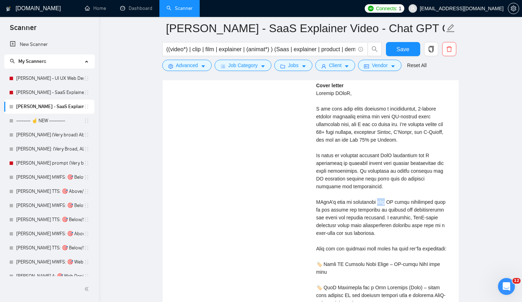
click at [378, 197] on div "Cover letter" at bounding box center [384, 272] width 134 height 381
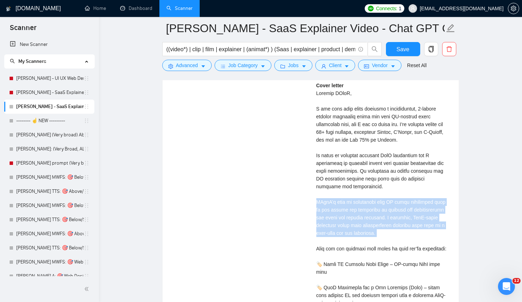
click at [378, 197] on div "Cover letter" at bounding box center [384, 272] width 134 height 381
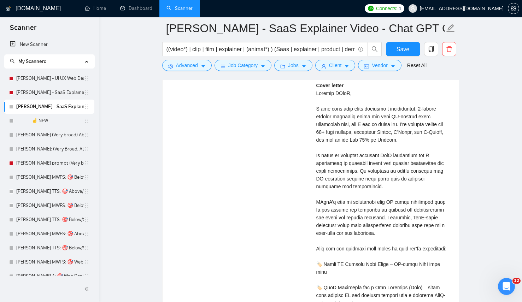
click at [378, 171] on div "Cover letter" at bounding box center [384, 272] width 134 height 381
click at [400, 200] on div "Cover letter" at bounding box center [384, 272] width 134 height 381
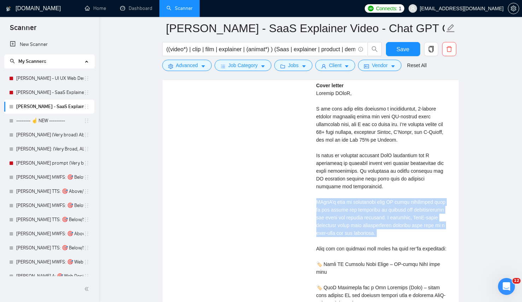
click at [400, 200] on div "Cover letter" at bounding box center [384, 272] width 134 height 381
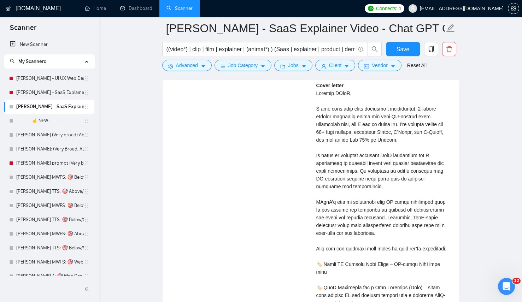
click at [401, 174] on div "Cover letter" at bounding box center [384, 272] width 134 height 381
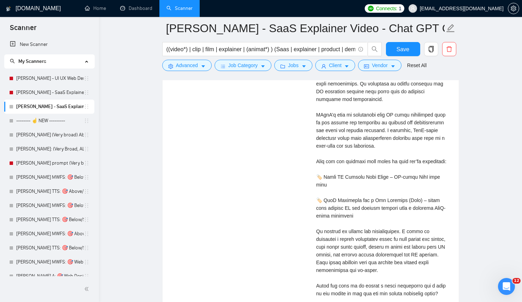
scroll to position [1782, 0]
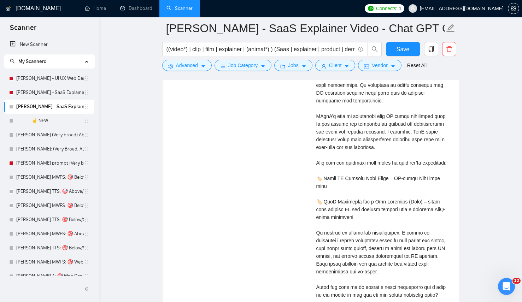
click at [385, 142] on div "Cover letter" at bounding box center [384, 186] width 134 height 381
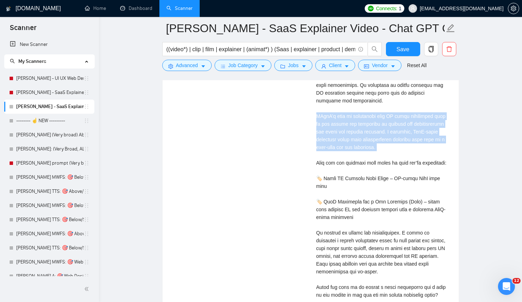
click at [385, 142] on div "Cover letter" at bounding box center [384, 186] width 134 height 381
click at [407, 134] on div "Cover letter" at bounding box center [384, 186] width 134 height 381
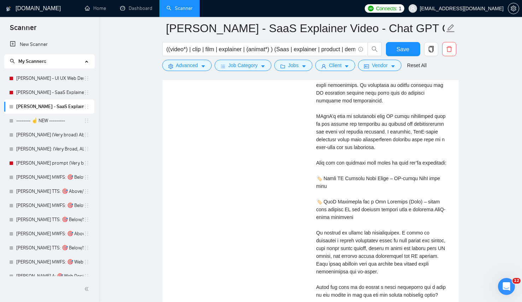
click at [409, 133] on div "Cover letter" at bounding box center [384, 186] width 134 height 381
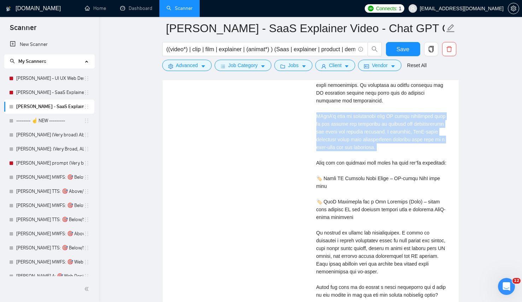
click at [409, 133] on div "Cover letter" at bounding box center [384, 186] width 134 height 381
click at [409, 150] on div "Cover letter" at bounding box center [384, 186] width 134 height 381
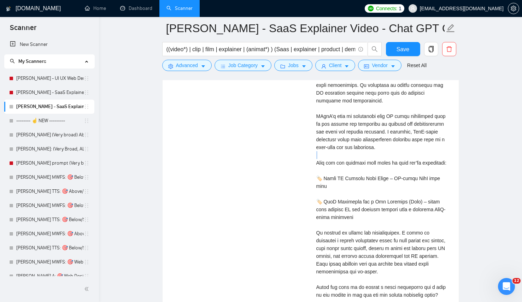
click at [409, 150] on div "Cover letter" at bounding box center [384, 186] width 134 height 381
click at [410, 132] on div "Cover letter" at bounding box center [384, 186] width 134 height 381
click at [428, 195] on div "Cover letter" at bounding box center [384, 186] width 134 height 381
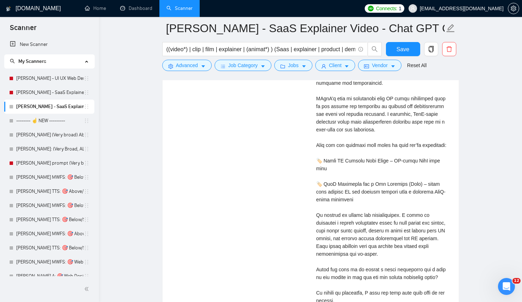
scroll to position [1805, 0]
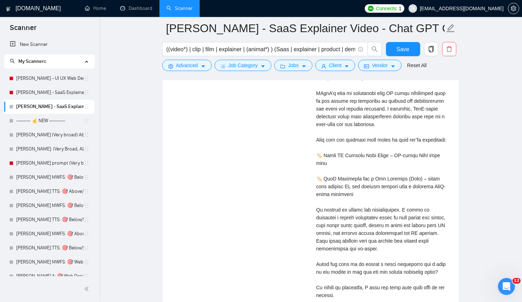
click at [418, 238] on div "Cover letter" at bounding box center [384, 163] width 134 height 381
click at [418, 237] on div "Cover letter" at bounding box center [384, 163] width 134 height 381
click at [407, 193] on div "Cover letter" at bounding box center [384, 163] width 134 height 381
click at [409, 215] on div "Cover letter" at bounding box center [384, 163] width 134 height 381
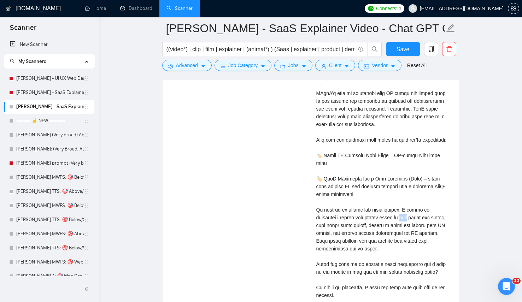
click at [409, 215] on div "Cover letter" at bounding box center [384, 163] width 134 height 381
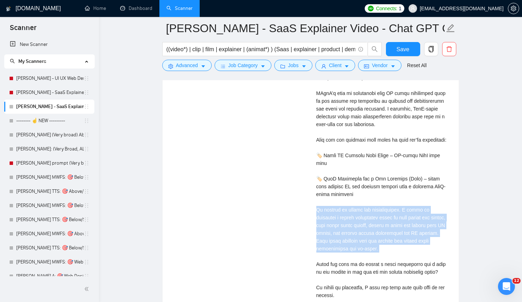
click at [409, 215] on div "Cover letter" at bounding box center [384, 163] width 134 height 381
click at [422, 243] on div "Cover letter" at bounding box center [384, 163] width 134 height 381
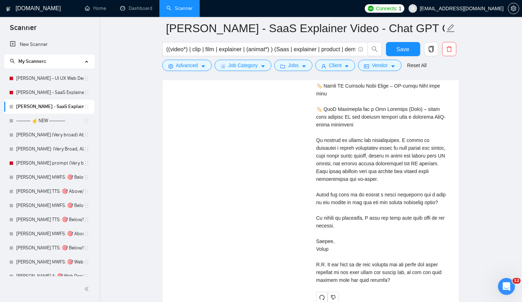
click at [422, 242] on div "Cover letter" at bounding box center [384, 93] width 134 height 381
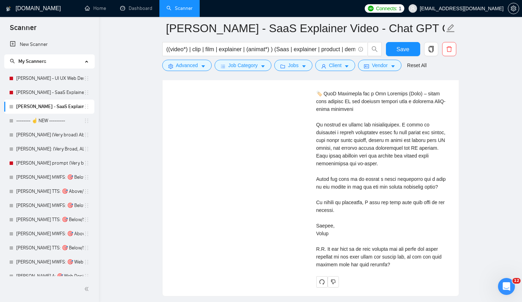
scroll to position [1897, 0]
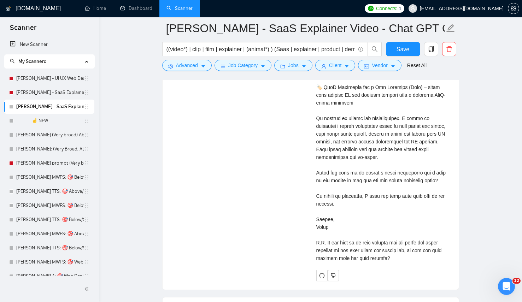
click at [422, 242] on div "Cover letter" at bounding box center [384, 71] width 134 height 381
click at [417, 252] on div "Cover letter" at bounding box center [384, 71] width 134 height 381
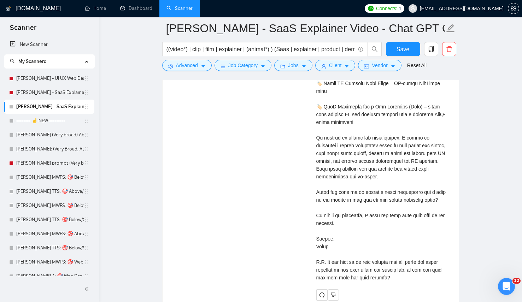
scroll to position [1875, 0]
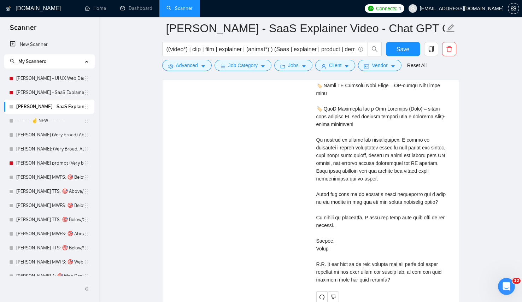
click at [398, 142] on div "Cover letter" at bounding box center [384, 93] width 134 height 381
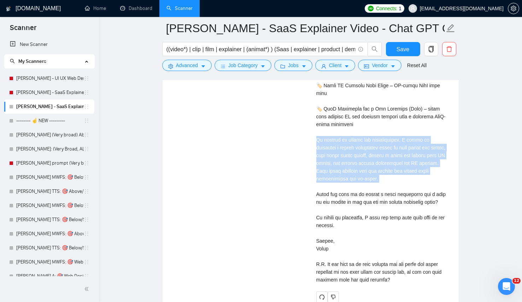
click at [398, 142] on div "Cover letter" at bounding box center [384, 93] width 134 height 381
click at [396, 172] on div "Cover letter" at bounding box center [384, 93] width 134 height 381
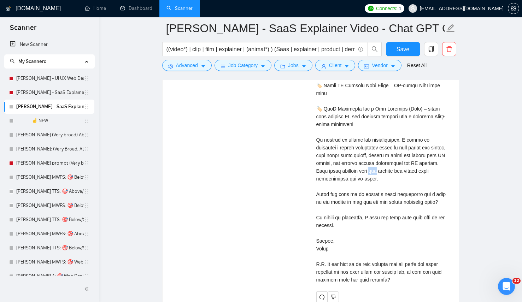
click at [396, 172] on div "Cover letter" at bounding box center [384, 93] width 134 height 381
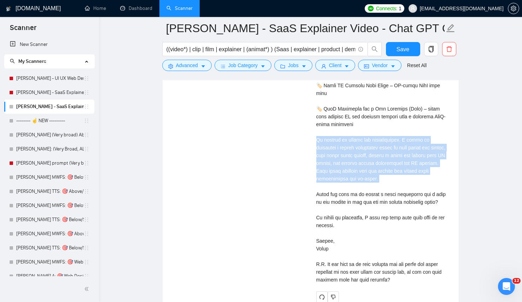
click at [396, 172] on div "Cover letter" at bounding box center [384, 93] width 134 height 381
click at [385, 151] on div "Cover letter" at bounding box center [384, 93] width 134 height 381
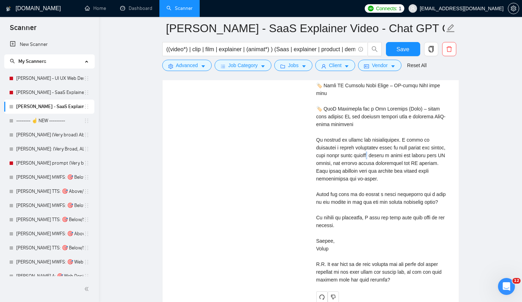
click at [385, 151] on div "Cover letter" at bounding box center [384, 93] width 134 height 381
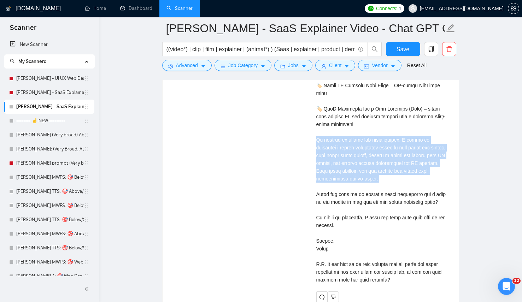
click at [385, 151] on div "Cover letter" at bounding box center [384, 93] width 134 height 381
click at [385, 172] on div "Cover letter" at bounding box center [384, 93] width 134 height 381
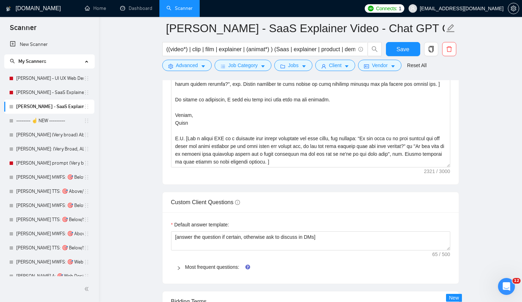
scroll to position [926, 0]
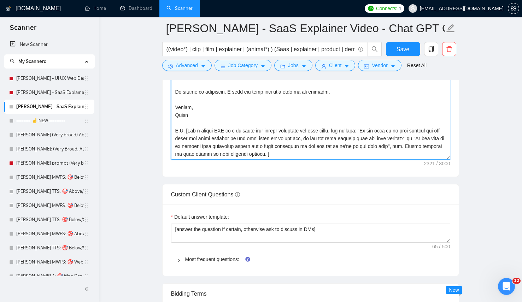
click at [277, 145] on textarea "Cover letter template:" at bounding box center [310, 80] width 279 height 159
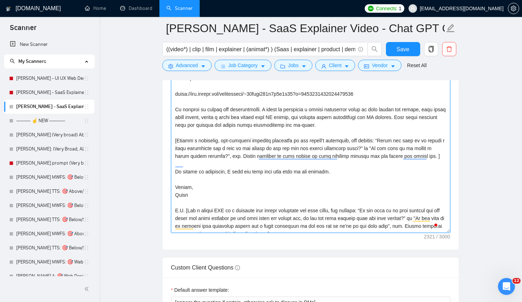
scroll to position [145, 0]
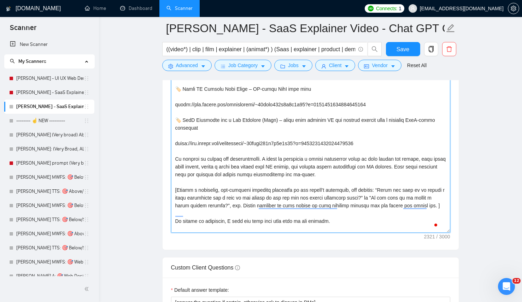
click at [283, 166] on textarea "Cover letter template:" at bounding box center [310, 153] width 279 height 159
click at [375, 167] on textarea "Cover letter template:" at bounding box center [310, 153] width 279 height 159
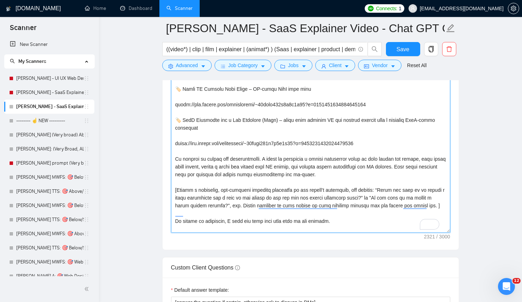
click at [375, 167] on textarea "Cover letter template:" at bounding box center [310, 153] width 279 height 159
click at [302, 168] on textarea "Cover letter template:" at bounding box center [310, 153] width 279 height 159
click at [369, 165] on textarea "Cover letter template:" at bounding box center [310, 153] width 279 height 159
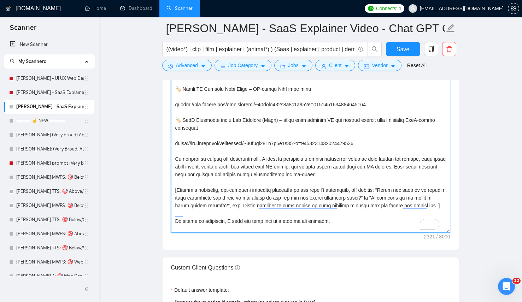
click at [345, 172] on textarea "Cover letter template:" at bounding box center [310, 153] width 279 height 159
click at [383, 168] on textarea "Cover letter template:" at bounding box center [310, 153] width 279 height 159
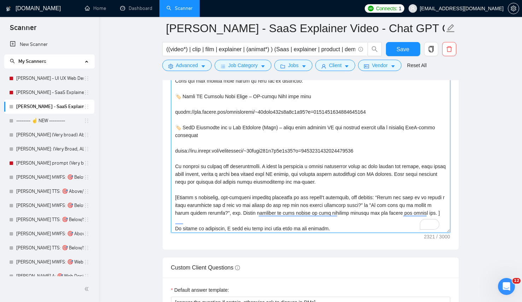
click at [229, 142] on textarea "Cover letter template:" at bounding box center [310, 153] width 279 height 159
click at [239, 143] on textarea "Cover letter template:" at bounding box center [310, 153] width 279 height 159
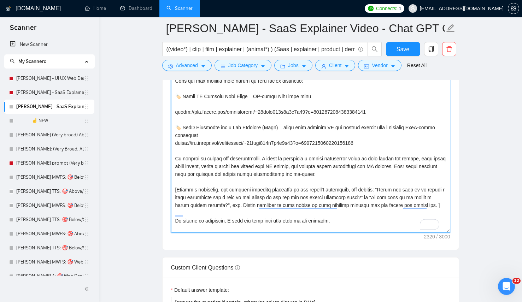
click at [208, 104] on textarea "Cover letter template:" at bounding box center [310, 153] width 279 height 159
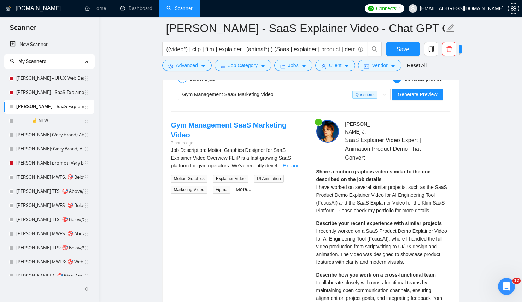
click at [272, 94] on span "Gym Management SaaS Marketing Video" at bounding box center [228, 95] width 91 height 6
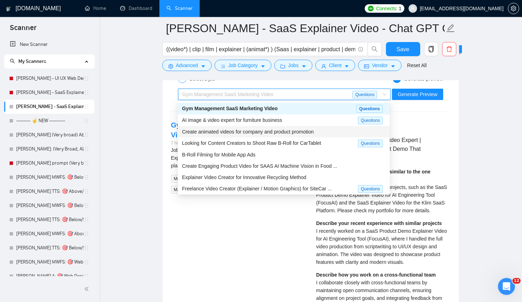
click at [279, 130] on span "Create animated videos for company and product promotion" at bounding box center [248, 132] width 132 height 6
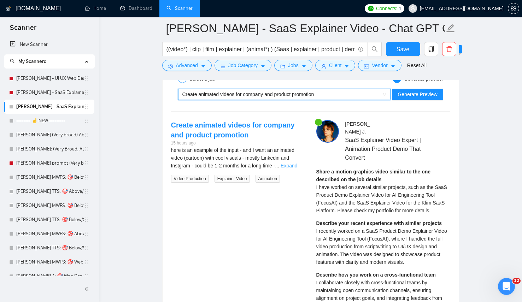
click at [294, 166] on link "Expand" at bounding box center [289, 166] width 17 height 6
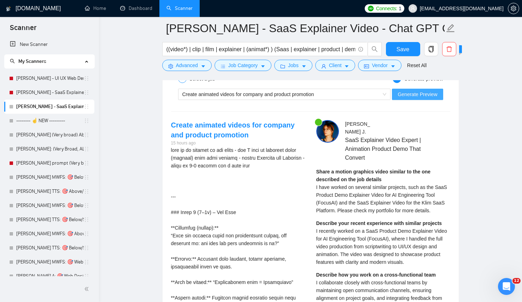
click at [404, 92] on span "Generate Preview" at bounding box center [418, 95] width 40 height 8
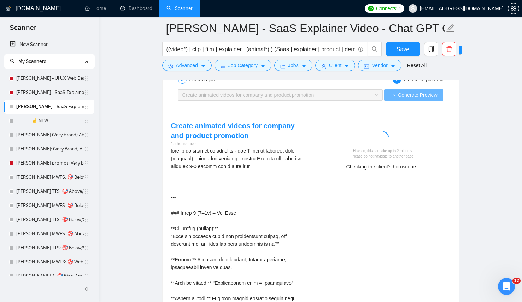
scroll to position [1398, 0]
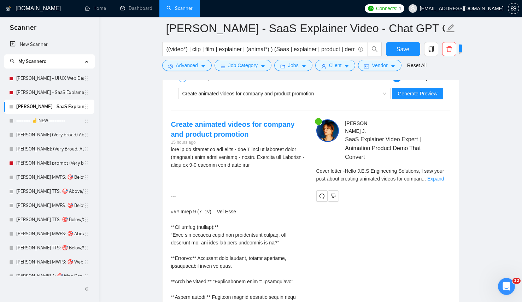
click at [445, 168] on span "Cover letter - Hello J.E.S Engineering Solutions, I saw your post about creatin…" at bounding box center [381, 174] width 128 height 13
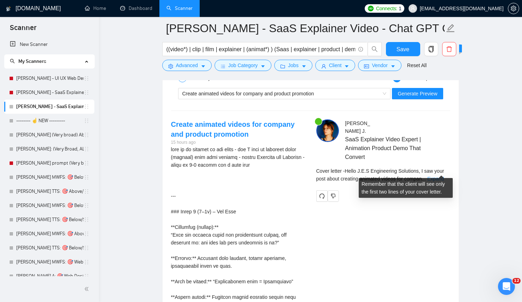
click at [444, 176] on link "Expand" at bounding box center [436, 179] width 17 height 6
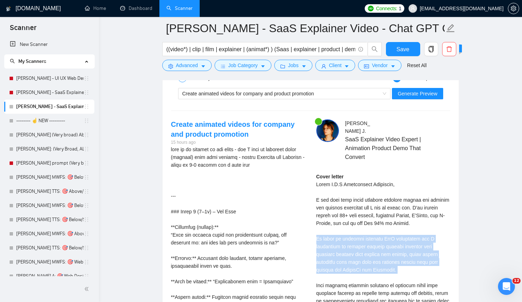
drag, startPoint x: 376, startPoint y: 230, endPoint x: 380, endPoint y: 219, distance: 11.4
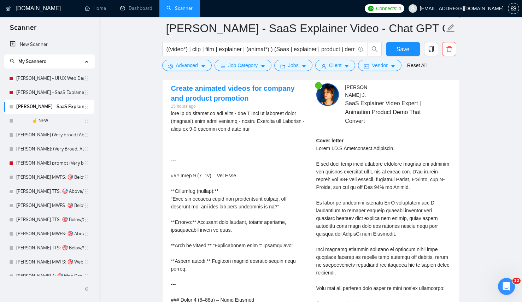
scroll to position [1460, 0]
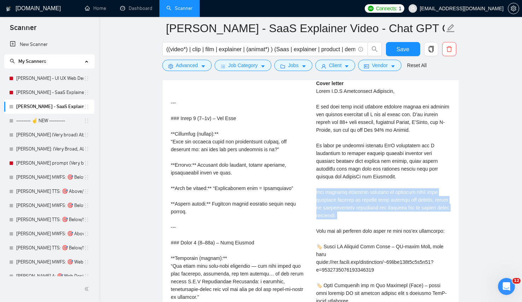
scroll to position [1492, 0]
click at [405, 207] on div "Cover letter" at bounding box center [384, 277] width 134 height 397
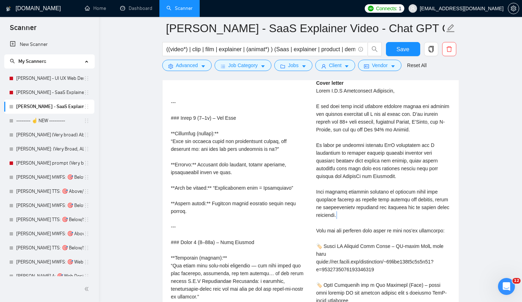
click at [405, 207] on div "Cover letter" at bounding box center [384, 277] width 134 height 397
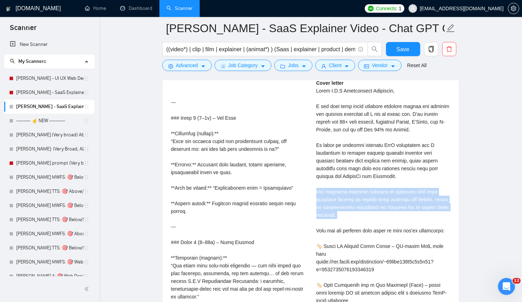
click at [405, 207] on div "Cover letter" at bounding box center [384, 277] width 134 height 397
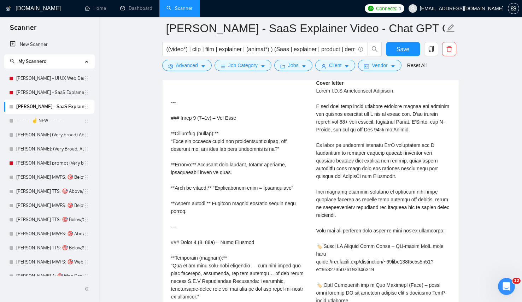
click at [401, 180] on div "Cover letter" at bounding box center [384, 277] width 134 height 397
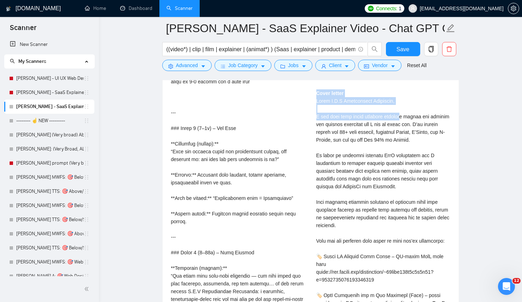
drag, startPoint x: 314, startPoint y: 88, endPoint x: 406, endPoint y: 111, distance: 94.5
click at [406, 111] on div "Lenka J . SaaS Explainer Video Expert | Animation Product Demo That Convert Cov…" at bounding box center [383, 270] width 145 height 469
click at [406, 111] on div "Cover letter" at bounding box center [384, 287] width 134 height 397
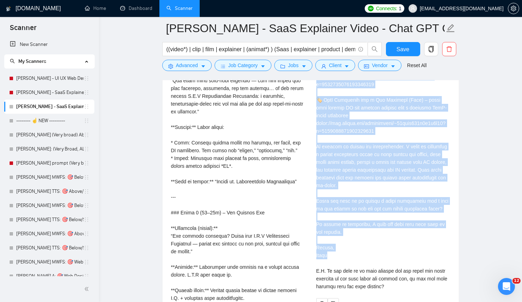
scroll to position [1679, 0]
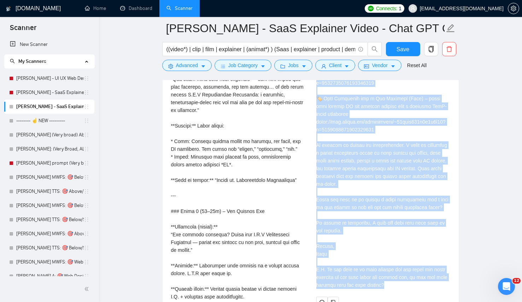
drag, startPoint x: 316, startPoint y: 92, endPoint x: 440, endPoint y: 287, distance: 230.6
click at [440, 287] on div "Lenka J . SaaS Explainer Video Expert | Animation Product Demo That Convert Cov…" at bounding box center [383, 73] width 145 height 469
copy div "Hello J.E.S Engineering Solutions, I saw your post about creating animated vide…"
click at [417, 220] on div "Cover letter" at bounding box center [384, 90] width 134 height 397
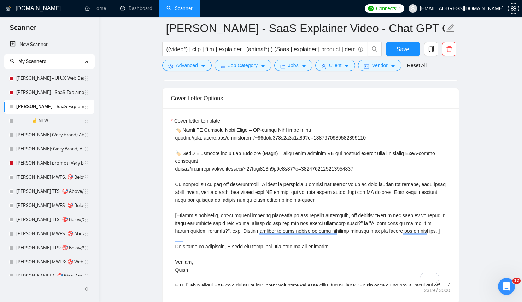
scroll to position [148, 0]
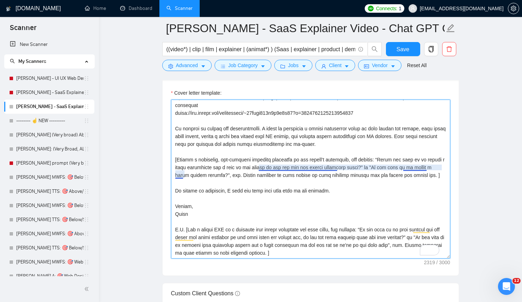
click at [261, 176] on textarea "Cover letter template:" at bounding box center [310, 179] width 279 height 159
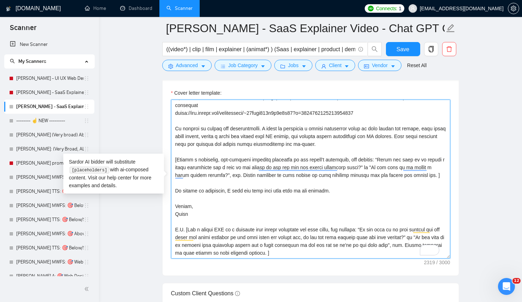
click at [246, 121] on textarea "Cover letter template:" at bounding box center [310, 179] width 279 height 159
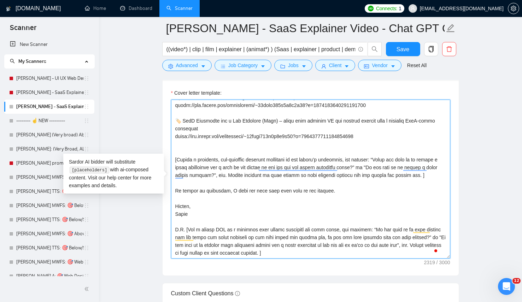
scroll to position [125, 0]
paste textarea "My process is simple and collaborative — storyboard, style frames, rough cut, t…"
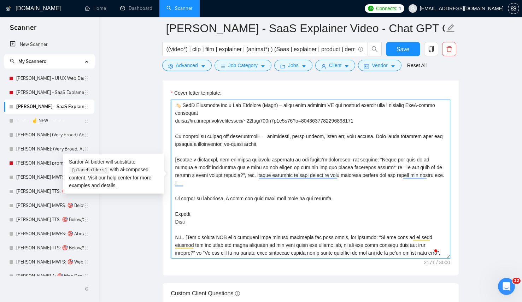
scroll to position [140, 0]
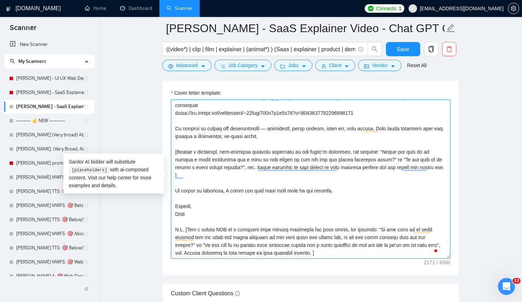
click at [271, 128] on textarea "Cover letter template:" at bounding box center [310, 179] width 279 height 159
click at [385, 130] on textarea "Cover letter template:" at bounding box center [310, 179] width 279 height 159
click at [280, 151] on textarea "Cover letter template:" at bounding box center [310, 179] width 279 height 159
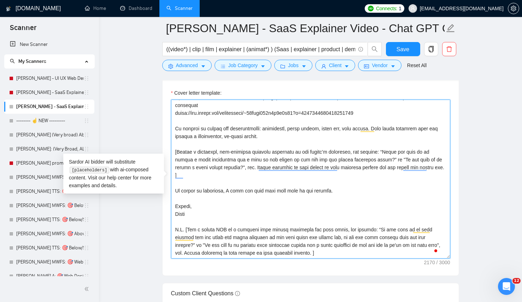
scroll to position [48, 0]
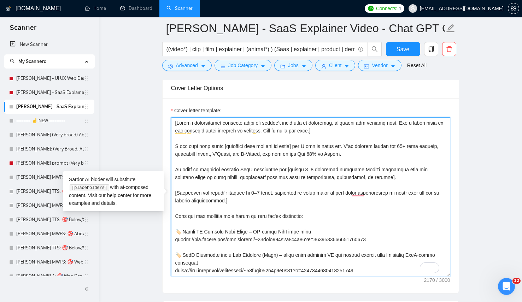
click at [297, 196] on textarea "Cover letter template:" at bounding box center [310, 196] width 279 height 159
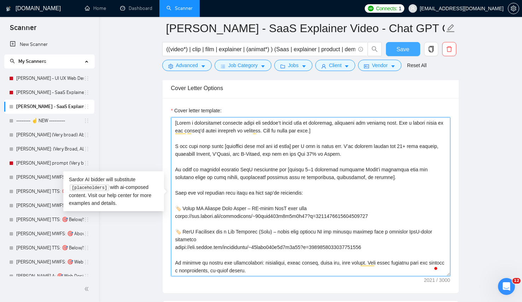
type textarea "[Write a personalized greeting using the client’s first name if available, othe…"
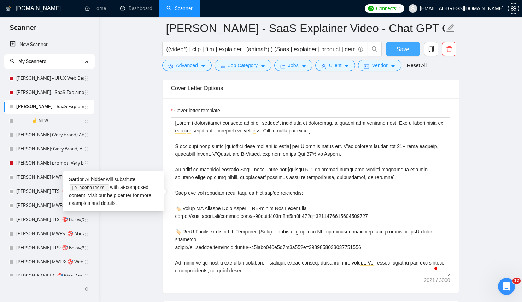
drag, startPoint x: 403, startPoint y: 56, endPoint x: 403, endPoint y: 49, distance: 6.8
click at [404, 56] on button "Save" at bounding box center [403, 49] width 34 height 14
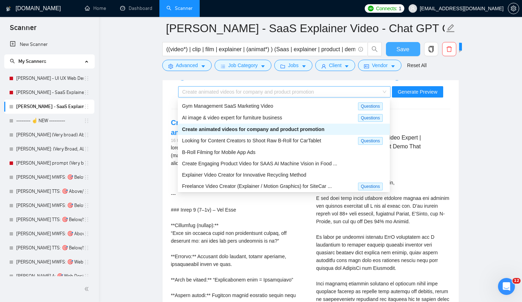
click at [228, 89] on span "Create animated videos for company and product promotion" at bounding box center [249, 92] width 132 height 6
click at [245, 170] on div "Explainer Video Creator for Innovative Recycling Method" at bounding box center [284, 174] width 212 height 11
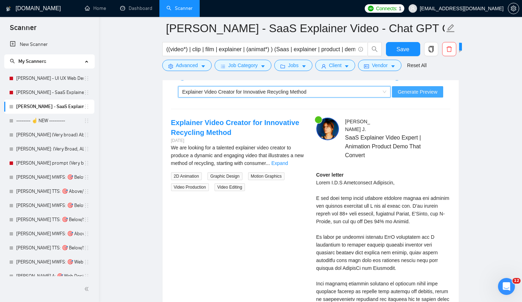
click at [438, 96] on button "Generate Preview" at bounding box center [417, 91] width 51 height 11
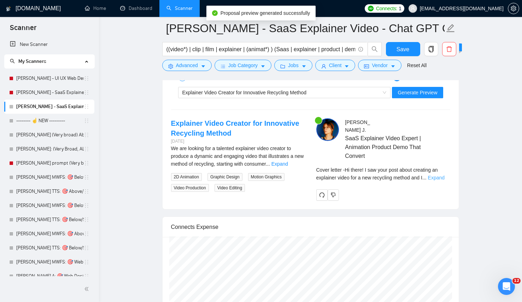
click at [436, 176] on div "Cover letter - Hi there! I saw your post about creating an explainer video for …" at bounding box center [384, 176] width 134 height 21
click at [438, 167] on span "Cover letter - Hi there! I saw your post about creating an explainer video for …" at bounding box center [378, 173] width 122 height 13
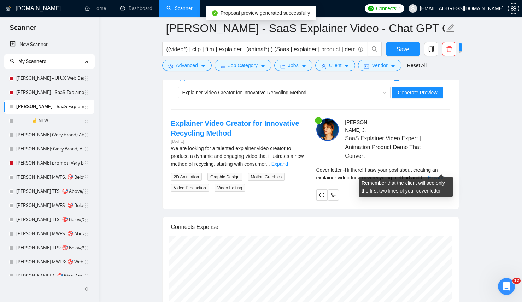
click at [441, 175] on link "Expand" at bounding box center [436, 178] width 17 height 6
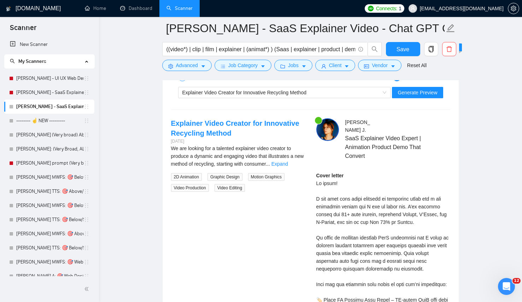
scroll to position [1401, 0]
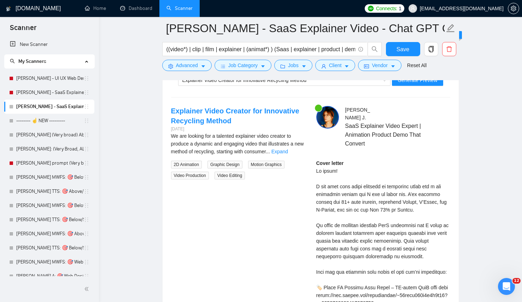
scroll to position [1419, 0]
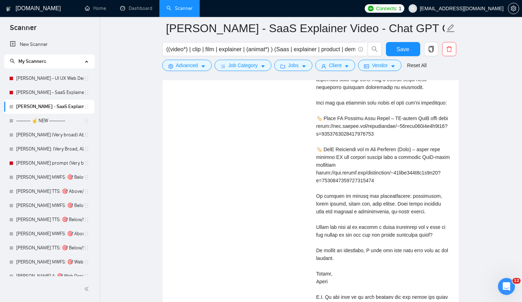
scroll to position [1583, 0]
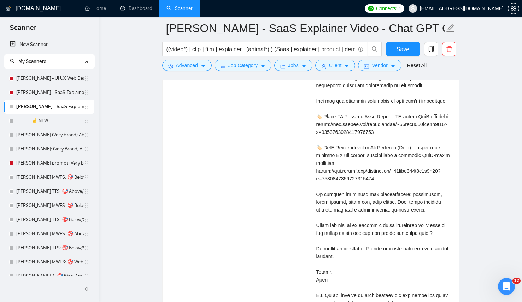
click at [387, 220] on div "Cover letter" at bounding box center [384, 151] width 134 height 327
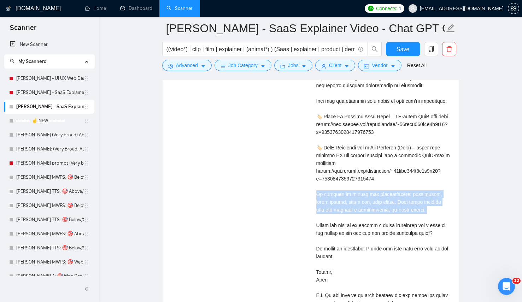
click at [387, 220] on div "Cover letter" at bounding box center [384, 151] width 134 height 327
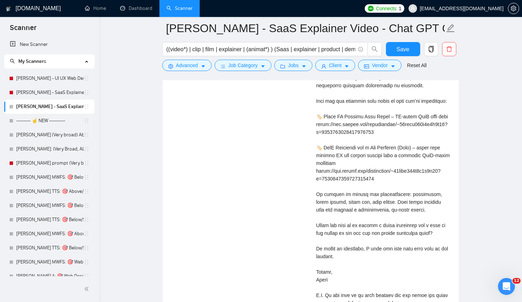
click at [396, 185] on div "Cover letter" at bounding box center [384, 151] width 134 height 327
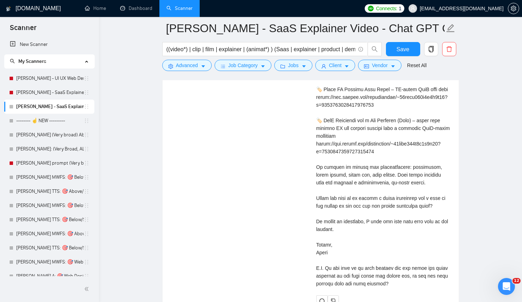
scroll to position [1611, 0]
click at [399, 206] on div "Cover letter" at bounding box center [384, 123] width 134 height 327
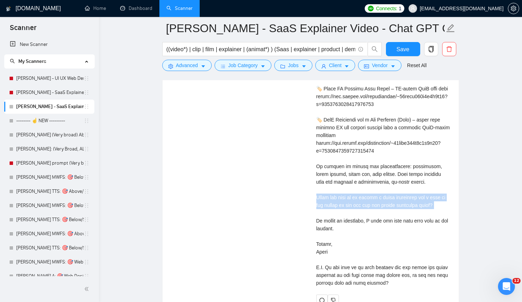
click at [399, 206] on div "Cover letter" at bounding box center [384, 123] width 134 height 327
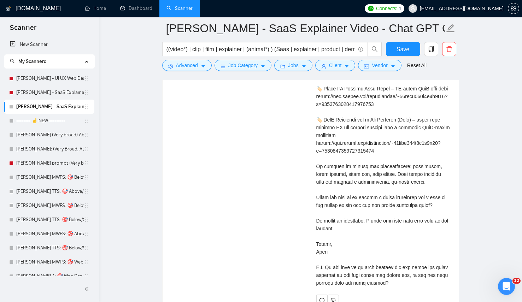
click at [389, 238] on div "Cover letter" at bounding box center [384, 123] width 134 height 327
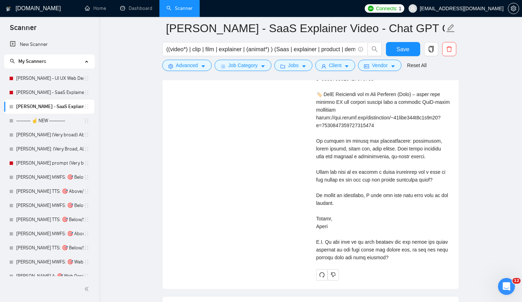
scroll to position [1639, 0]
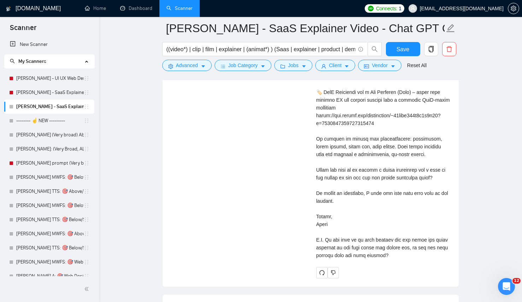
click at [389, 238] on div "Cover letter" at bounding box center [384, 96] width 134 height 327
click at [372, 207] on div "Cover letter" at bounding box center [384, 96] width 134 height 327
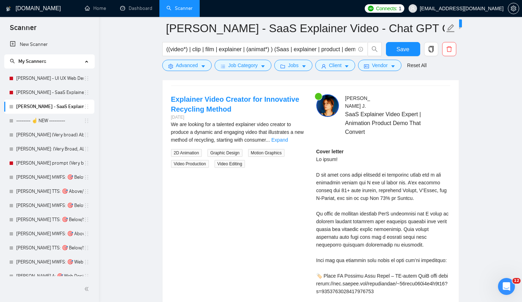
scroll to position [1348, 0]
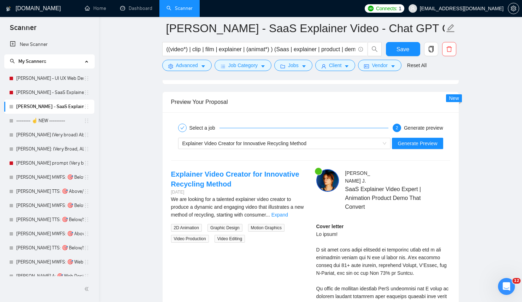
click at [288, 213] on link "Expand" at bounding box center [280, 215] width 17 height 6
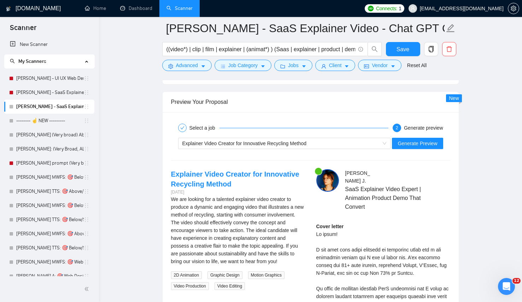
click at [294, 213] on div "We are looking for a talented explainer video creator to produce a dynamic and …" at bounding box center [238, 231] width 134 height 70
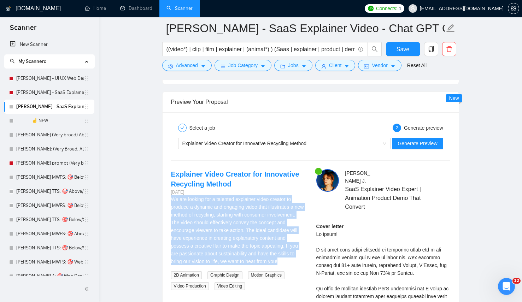
click at [294, 213] on div "We are looking for a talented explainer video creator to produce a dynamic and …" at bounding box center [238, 231] width 134 height 70
click at [213, 218] on div "We are looking for a talented explainer video creator to produce a dynamic and …" at bounding box center [238, 231] width 134 height 70
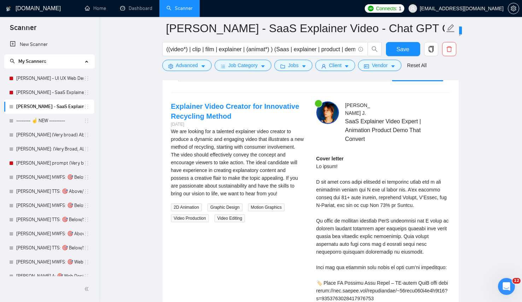
scroll to position [1614, 0]
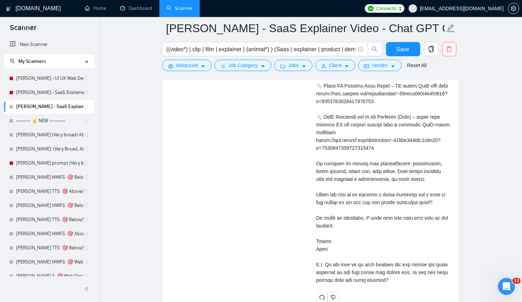
click at [305, 226] on div "Explainer Video Creator for Innovative Recycling Method 2 days ago We are looki…" at bounding box center [311, 103] width 291 height 399
click at [277, 273] on div "Explainer Video Creator for Innovative Recycling Method 2 days ago We are looki…" at bounding box center [311, 103] width 291 height 399
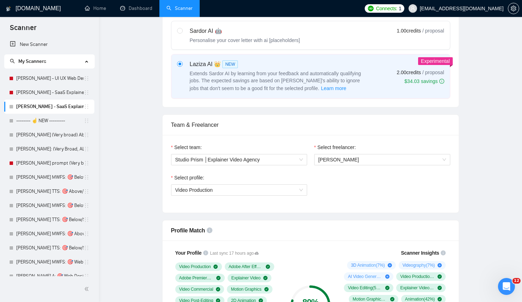
scroll to position [0, 0]
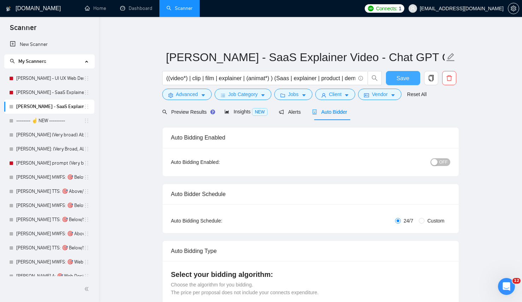
click at [399, 83] on button "Save" at bounding box center [403, 78] width 34 height 14
